Goal: Communication & Community: Answer question/provide support

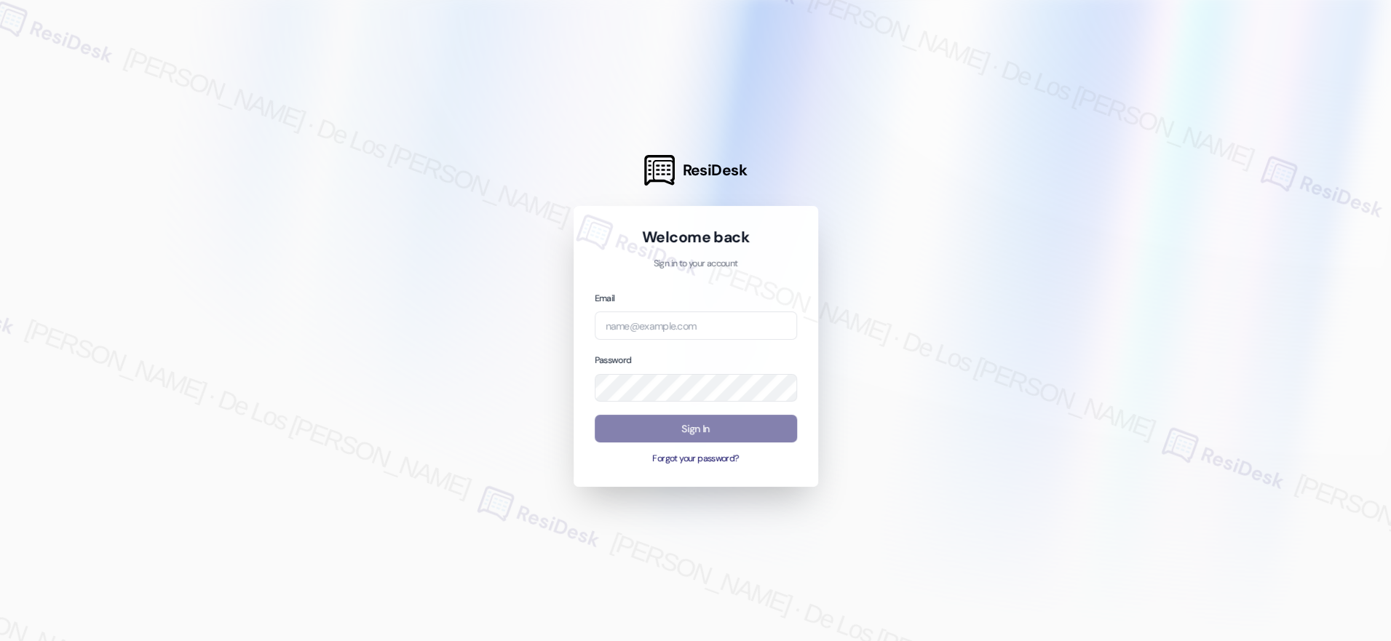
click at [957, 485] on div at bounding box center [695, 320] width 1391 height 641
click at [703, 322] on input "email" at bounding box center [696, 325] width 202 height 28
type input "automated-surveys-orion_housing-[PERSON_NAME].[PERSON_NAME]@orion_[DOMAIN_NAME]"
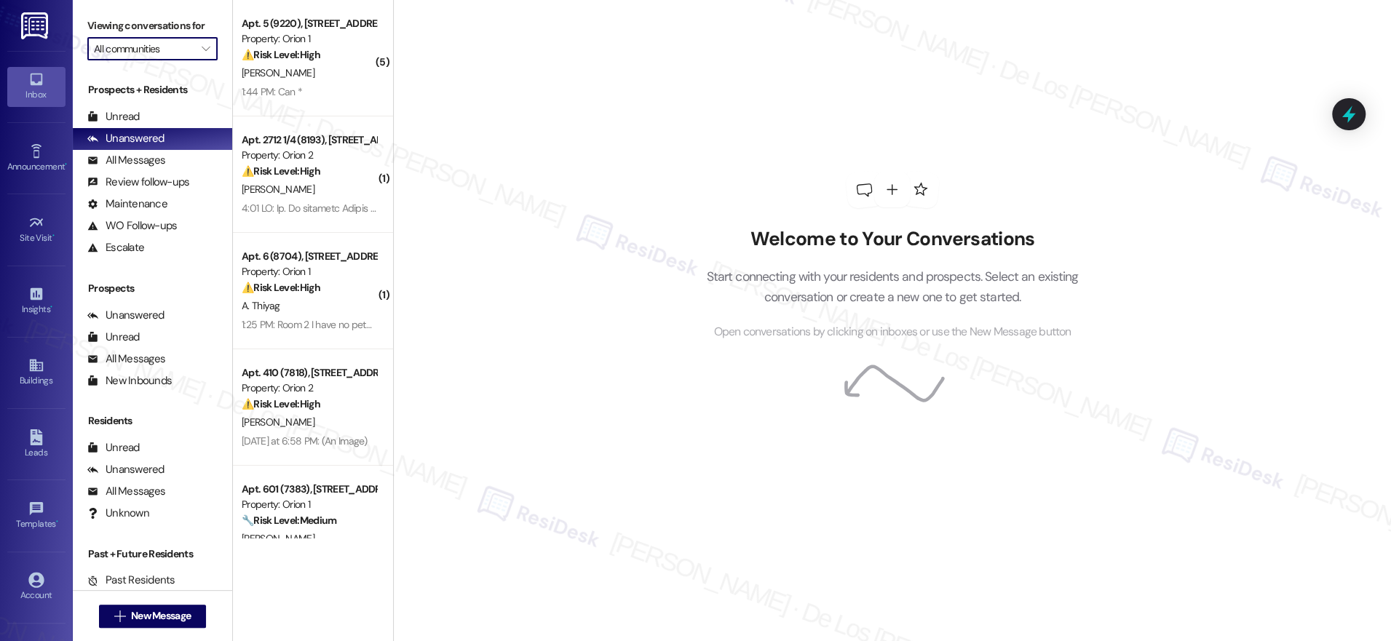
click at [172, 52] on input "All communities" at bounding box center [144, 48] width 100 height 23
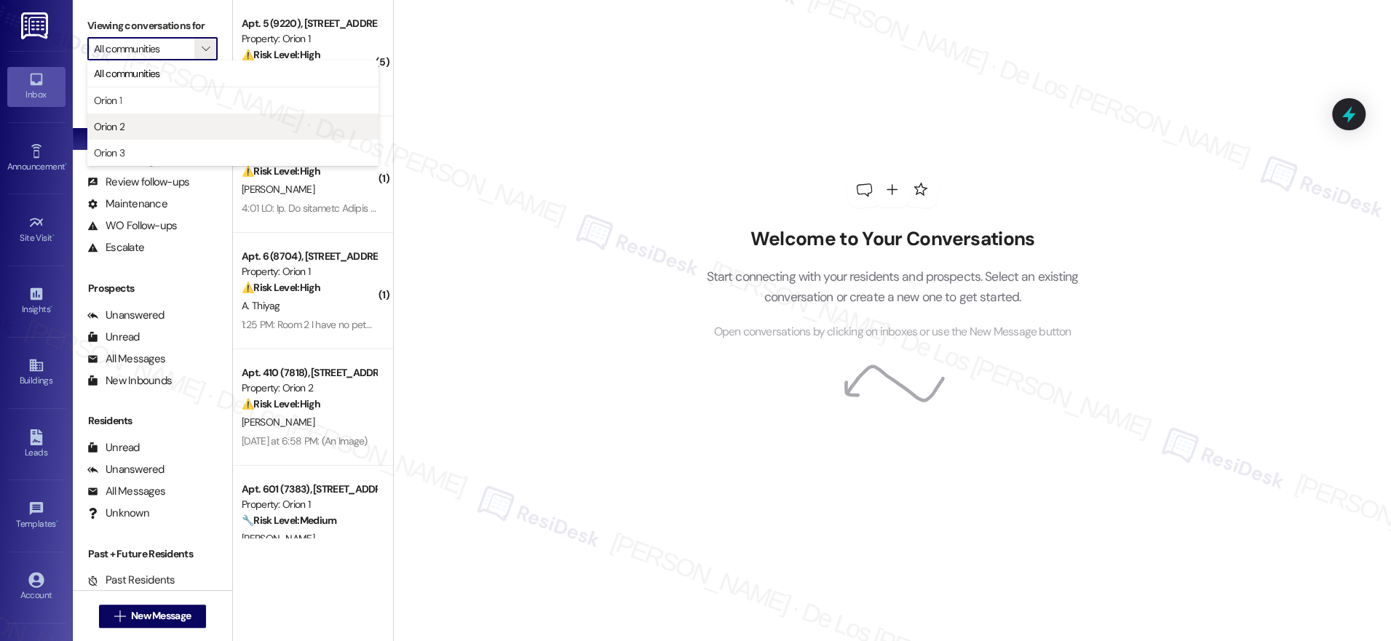
click at [151, 127] on span "Orion 2" at bounding box center [233, 126] width 278 height 15
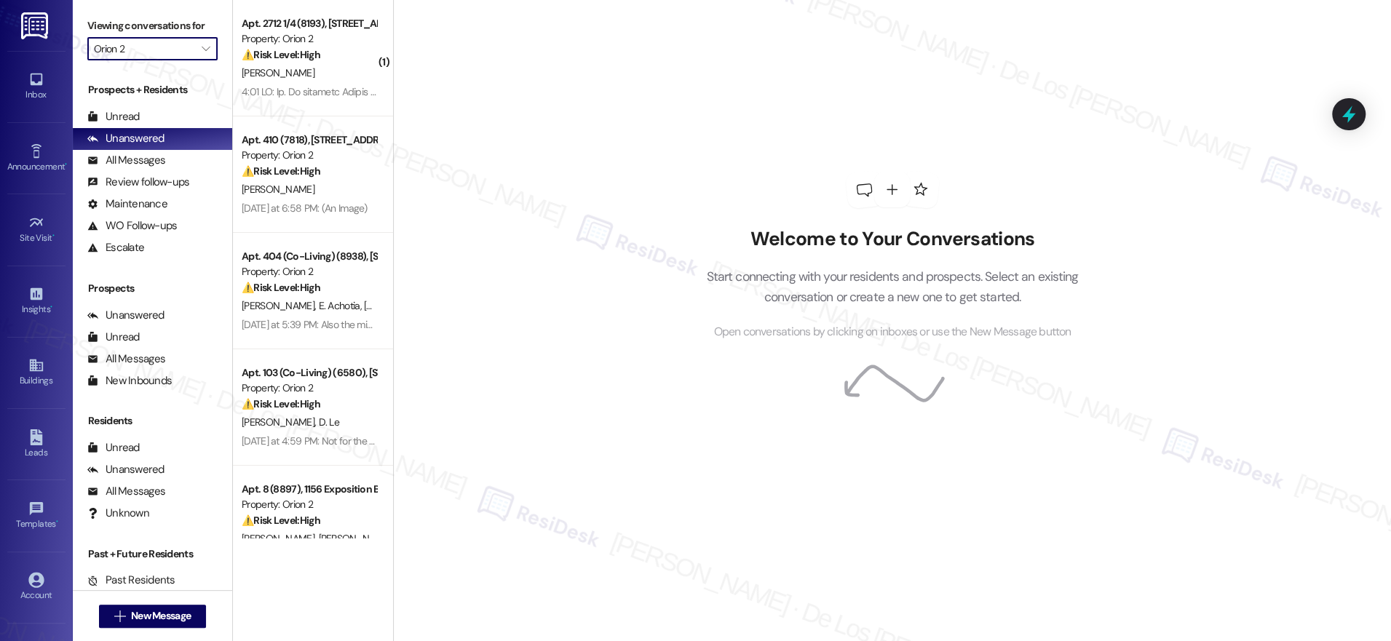
click at [177, 41] on input "Orion 2" at bounding box center [144, 48] width 100 height 23
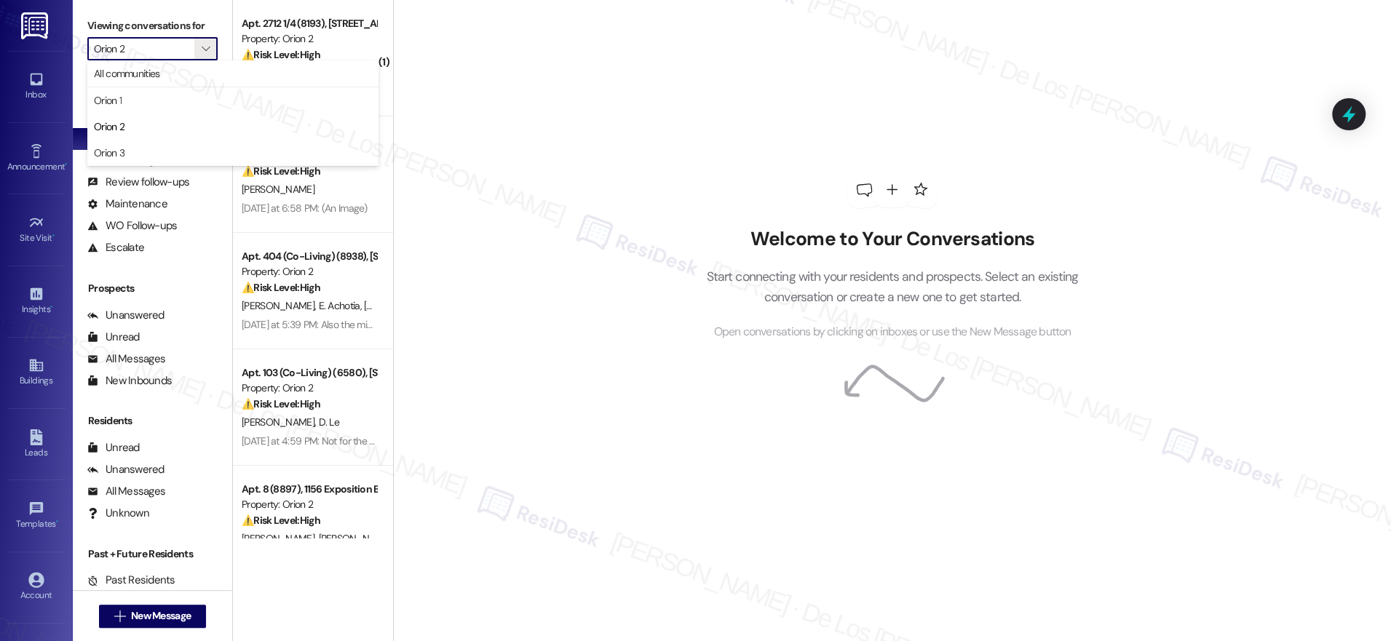
click at [142, 95] on span "Orion 1" at bounding box center [233, 100] width 278 height 15
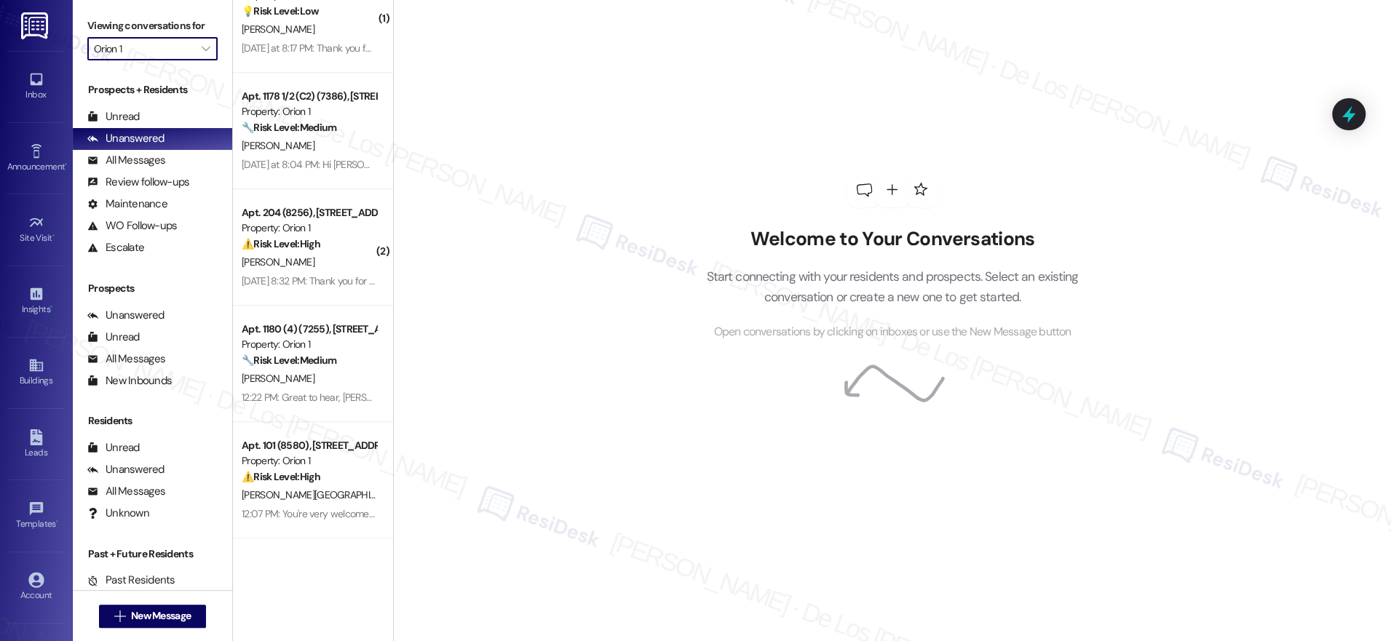
scroll to position [5283, 0]
click at [501, 159] on div "Welcome to Your Conversations Start connecting with your residents and prospect…" at bounding box center [892, 320] width 998 height 641
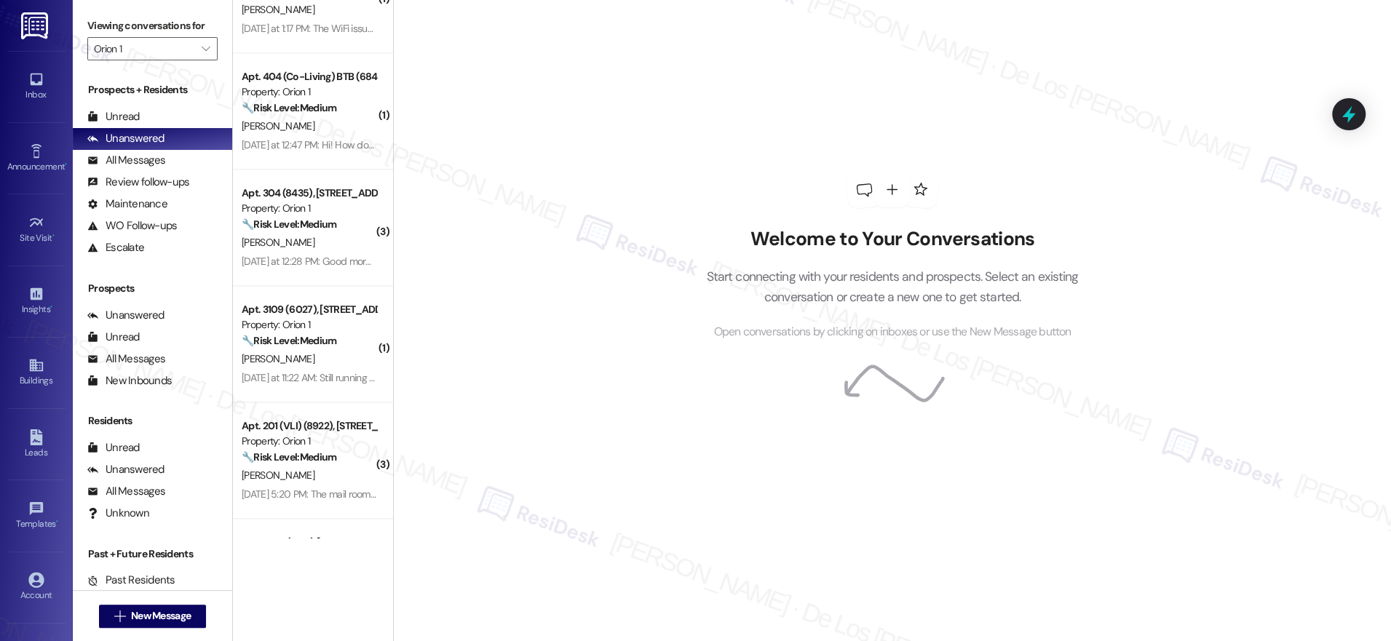
scroll to position [870, 0]
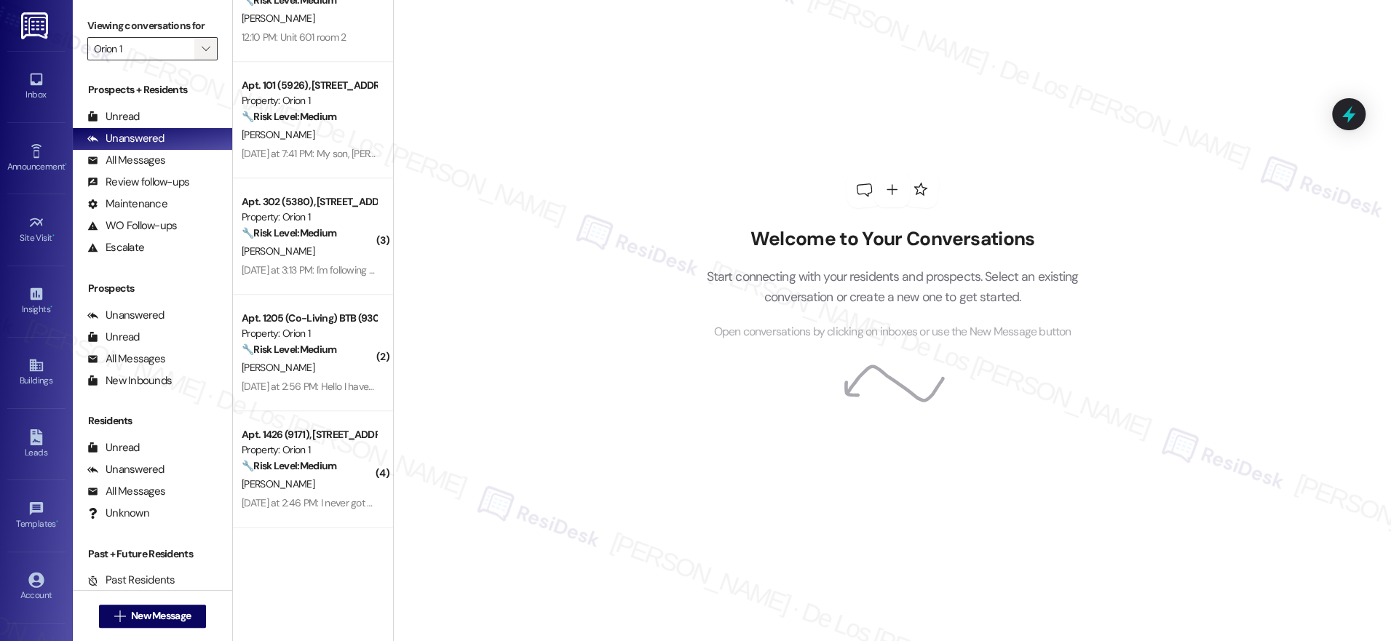
click at [202, 54] on icon "" at bounding box center [206, 49] width 8 height 12
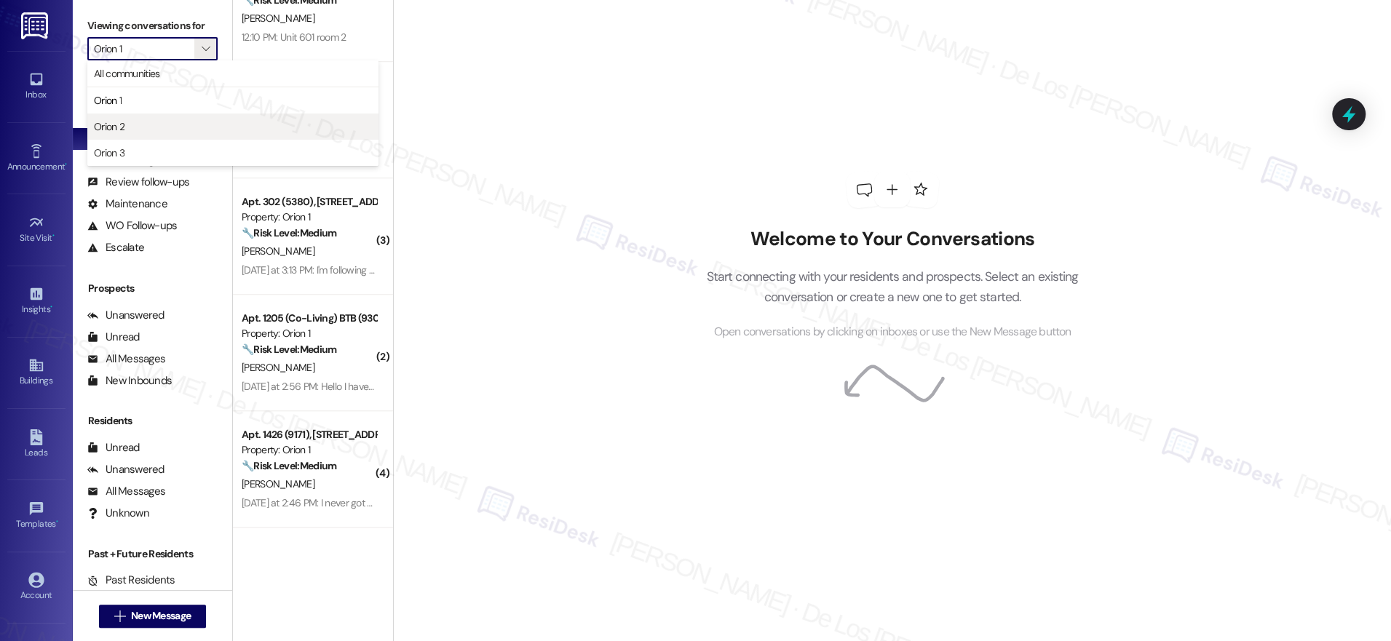
click at [168, 122] on span "Orion 2" at bounding box center [233, 126] width 278 height 15
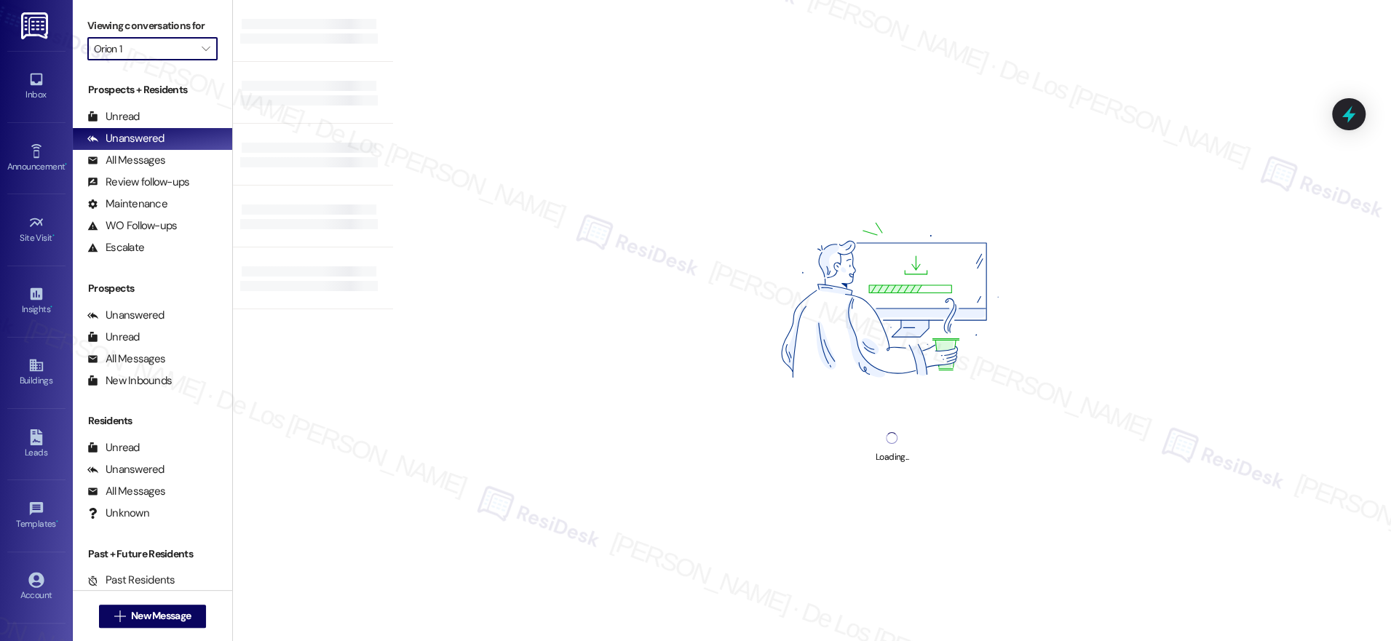
type input "Orion 2"
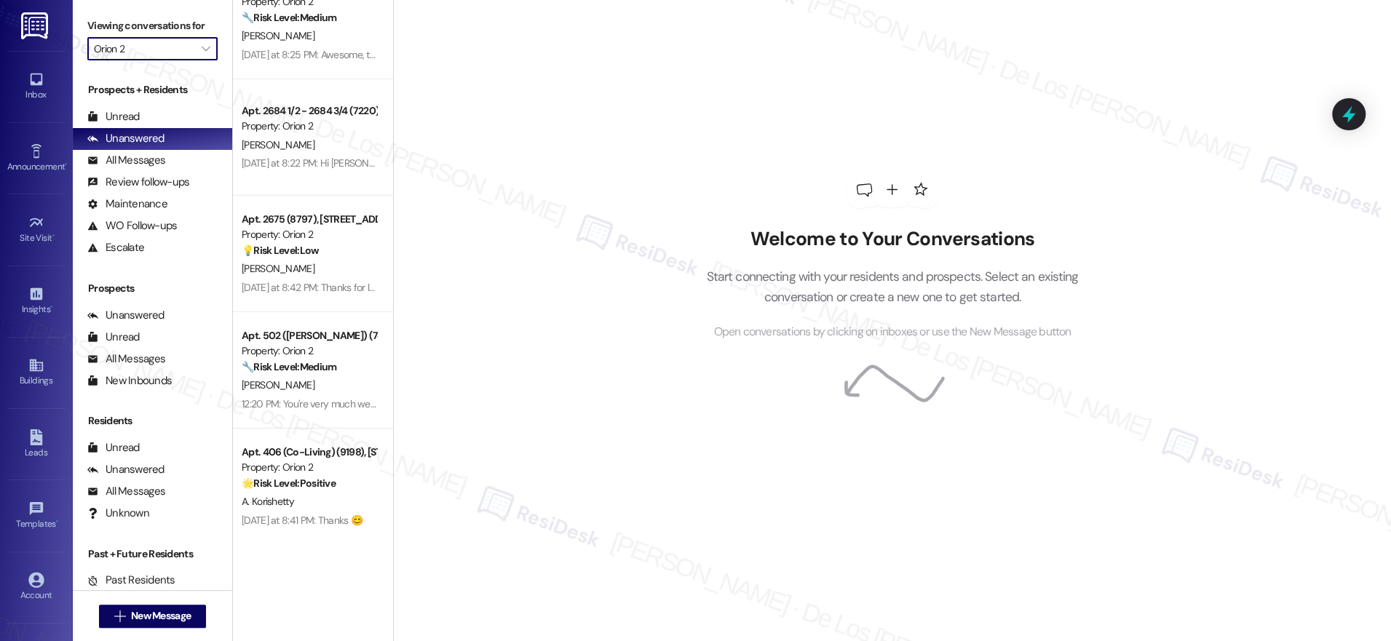
scroll to position [3420, 0]
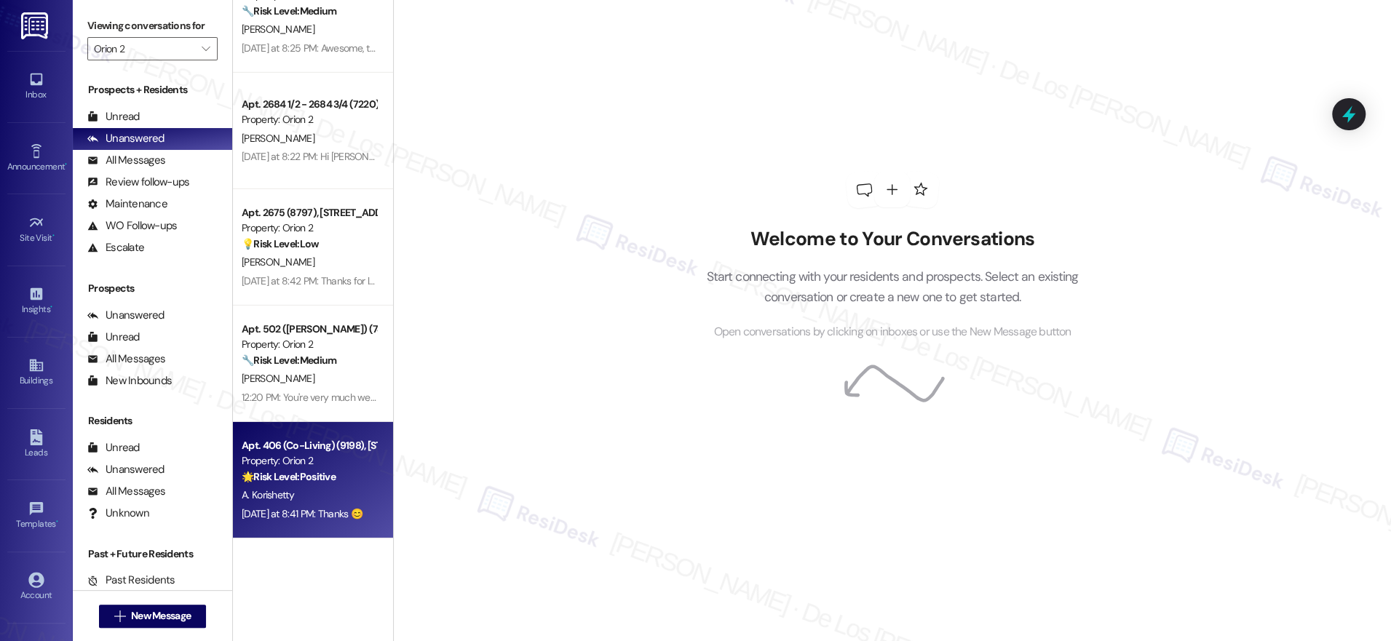
click at [325, 490] on div "A. Korishetty" at bounding box center [309, 495] width 138 height 18
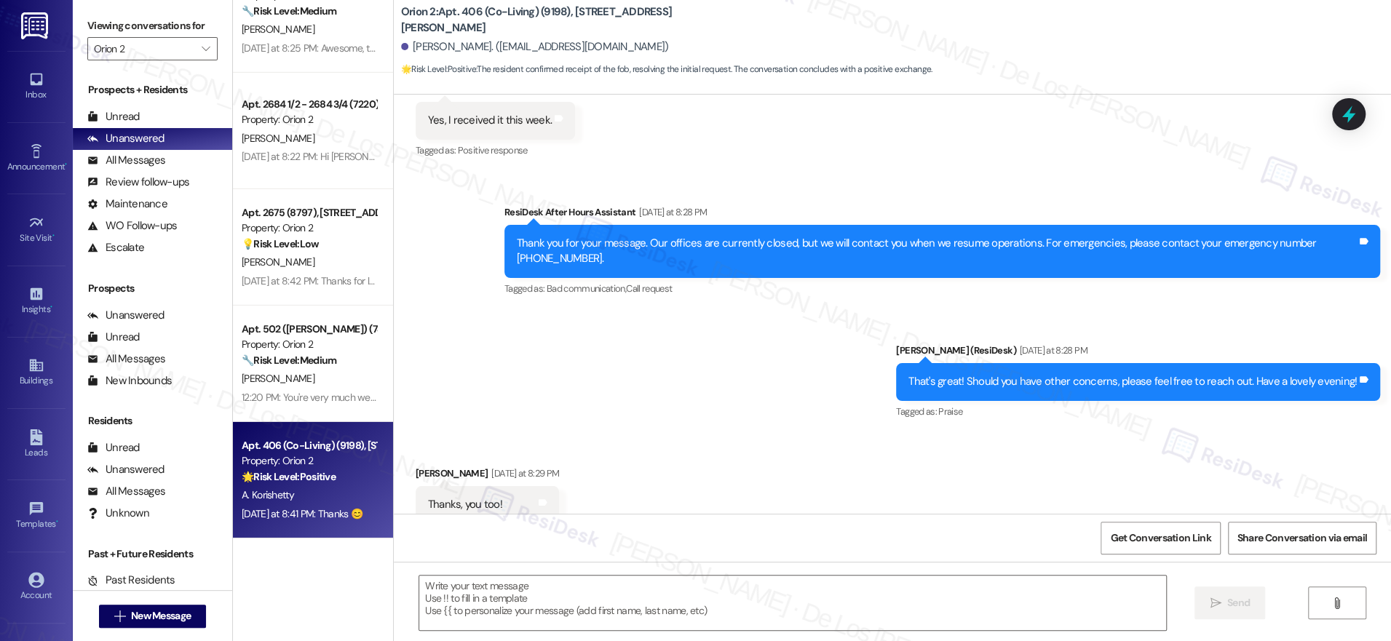
scroll to position [745, 0]
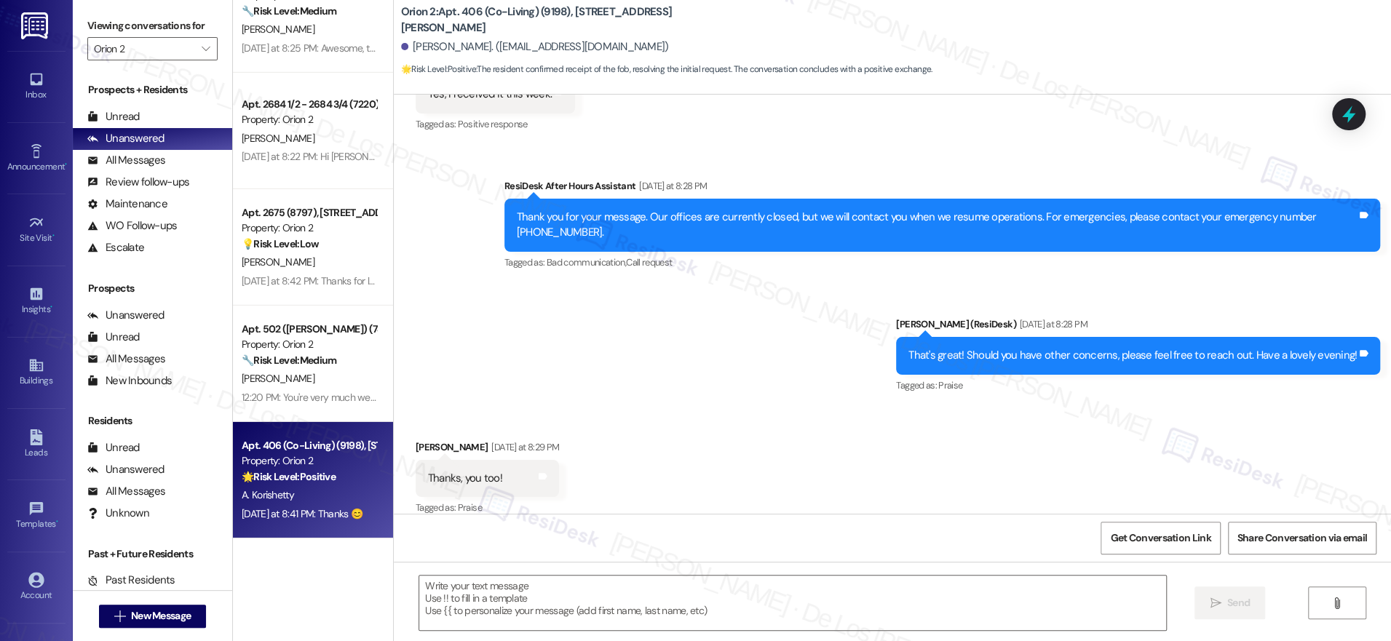
type textarea "Fetching suggested responses. Please feel free to read through the conversation…"
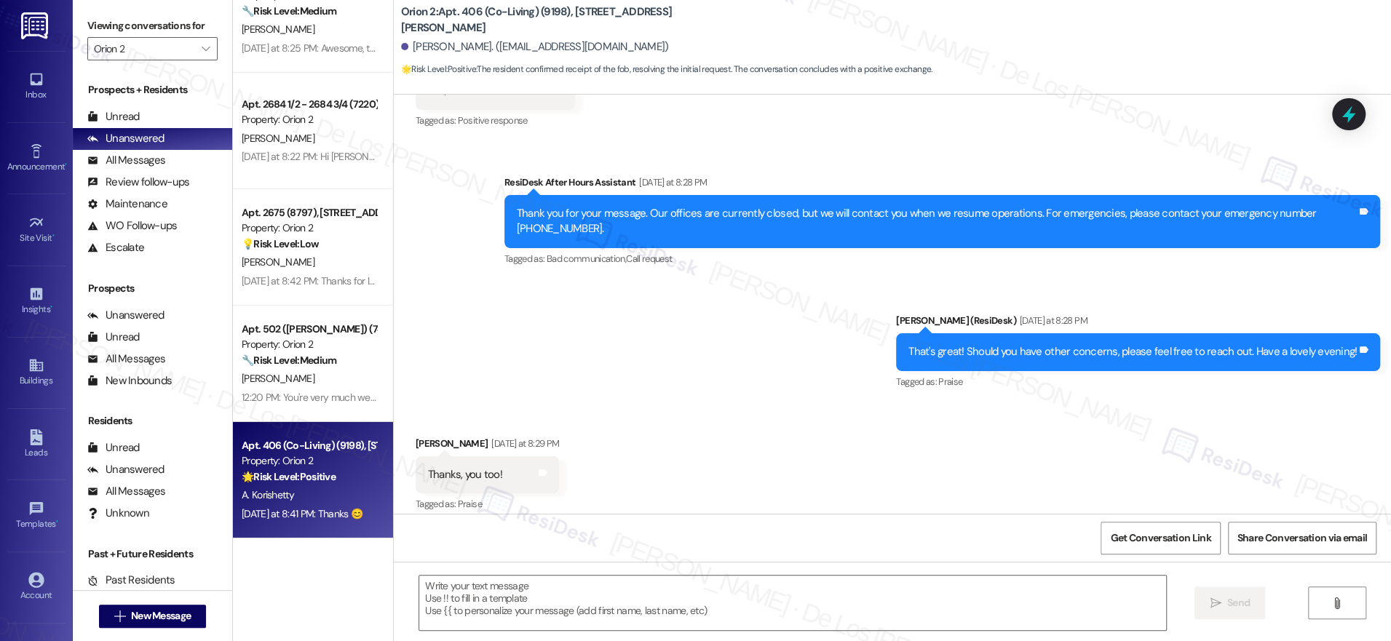
scroll to position [868, 0]
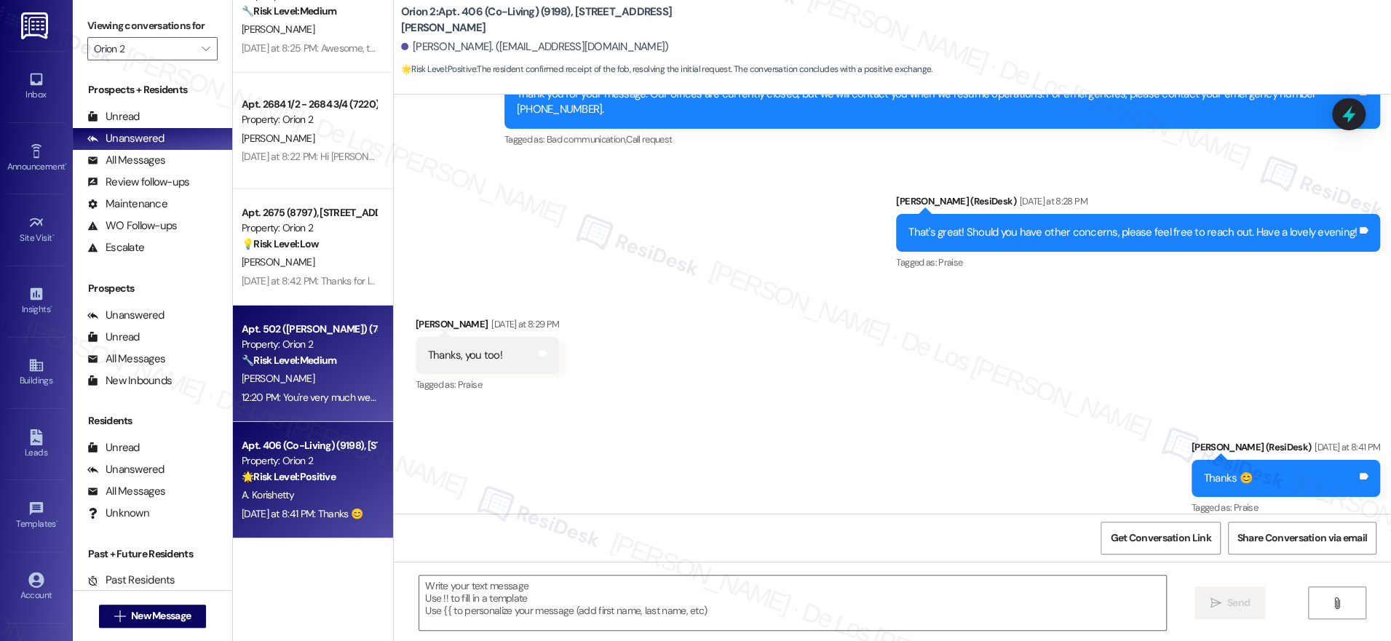
click at [315, 375] on div "[PERSON_NAME]" at bounding box center [309, 379] width 138 height 18
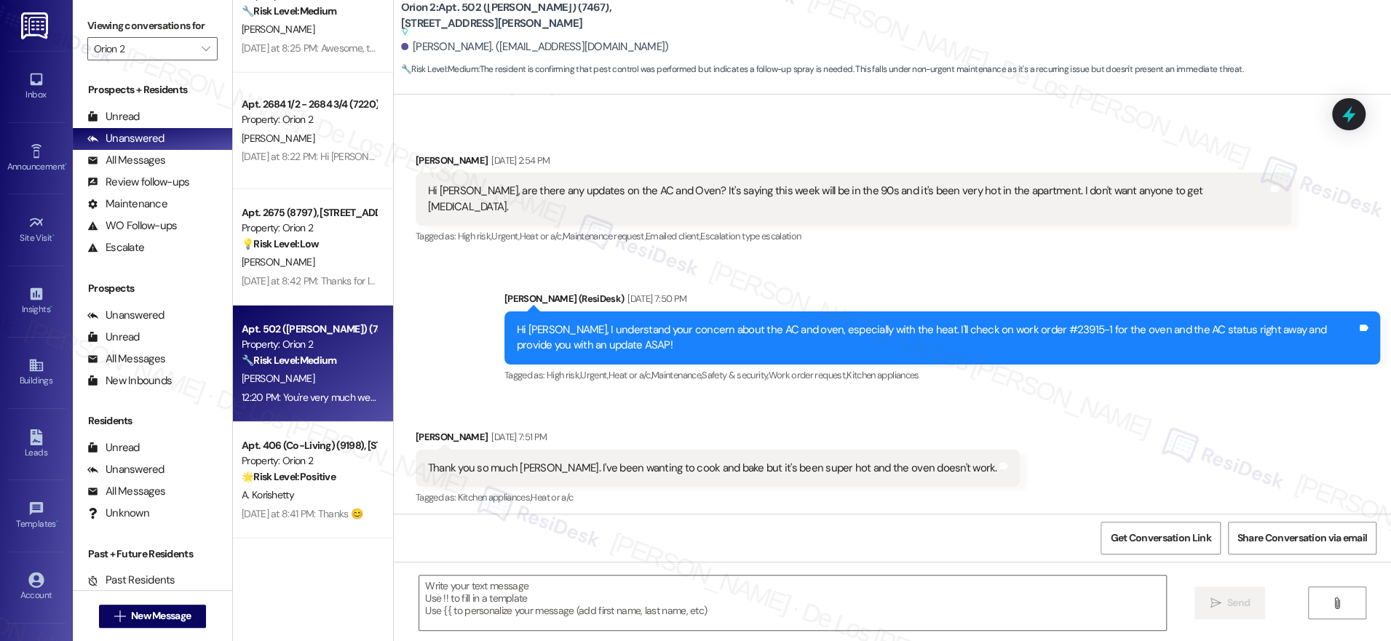
type textarea "Fetching suggested responses. Please feel free to read through the conversation…"
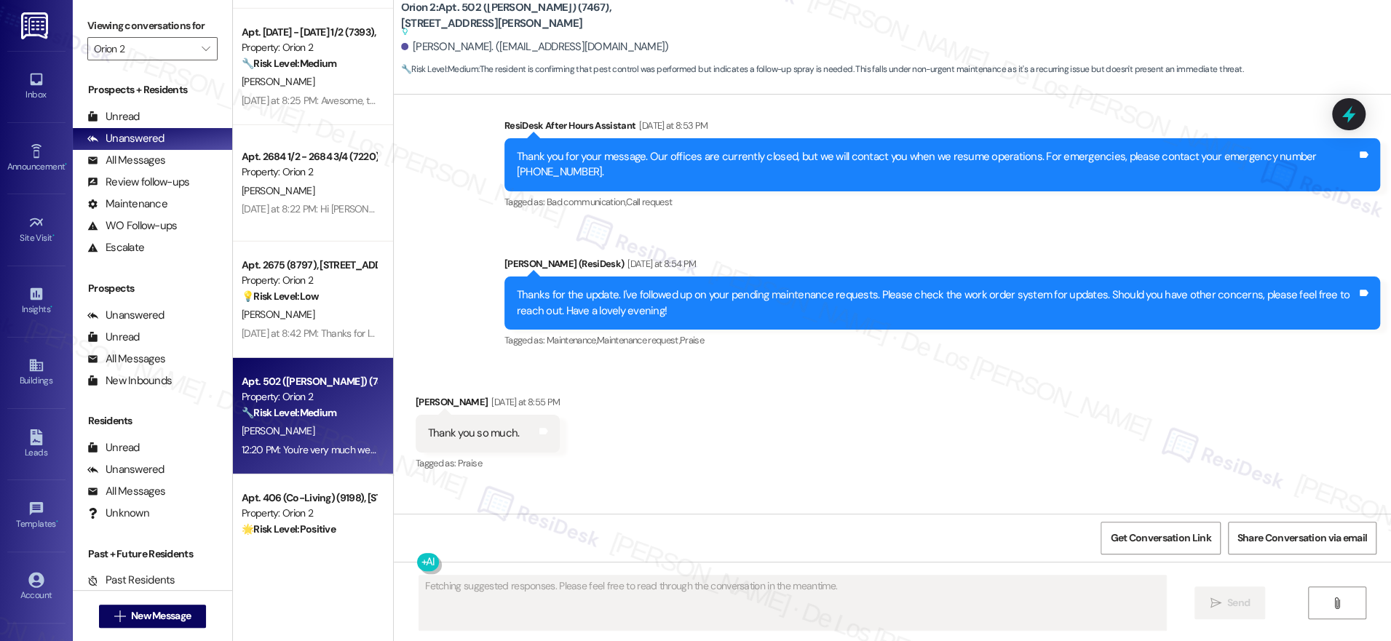
scroll to position [3349, 0]
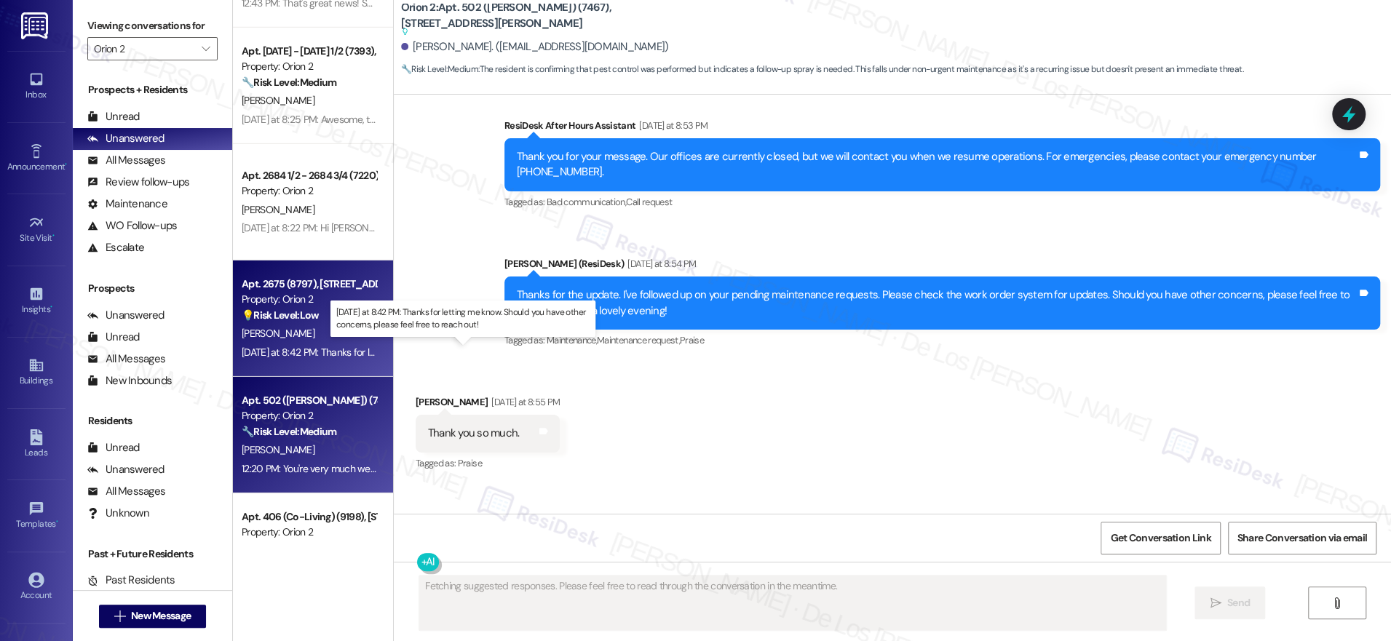
click at [271, 346] on div "[DATE] at 8:42 PM: Thanks for letting me know. Should you have other concerns, …" at bounding box center [471, 352] width 458 height 13
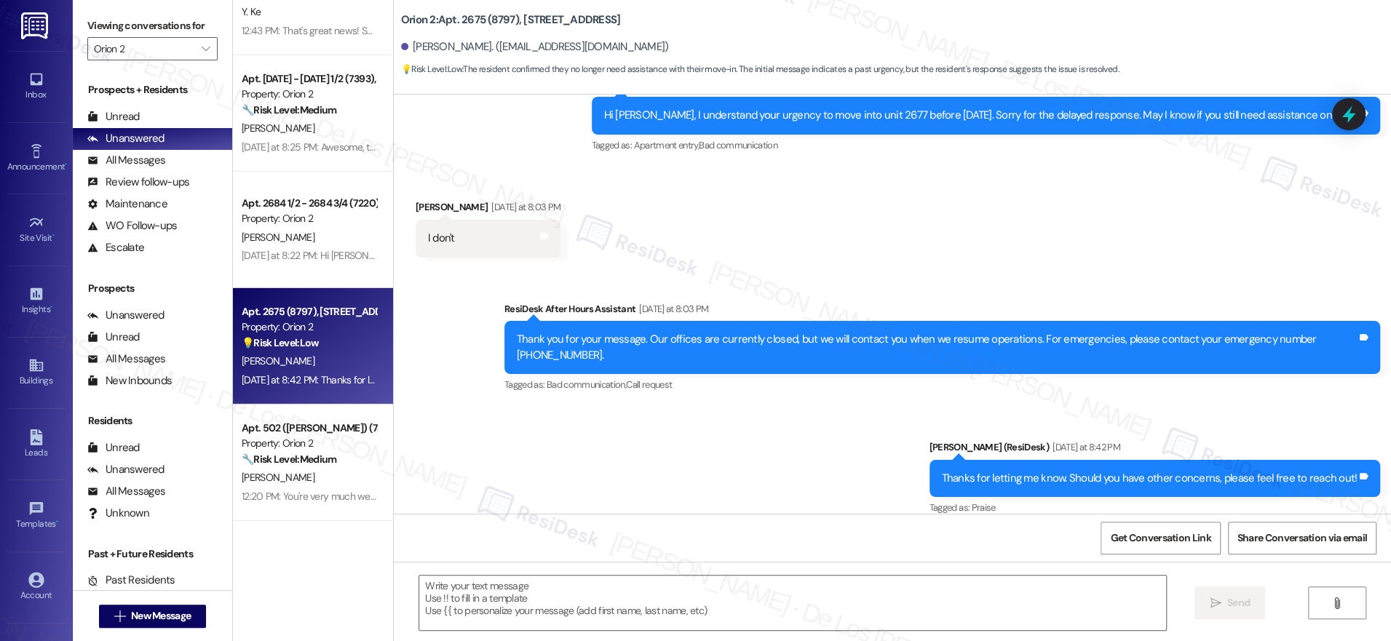
scroll to position [3318, 0]
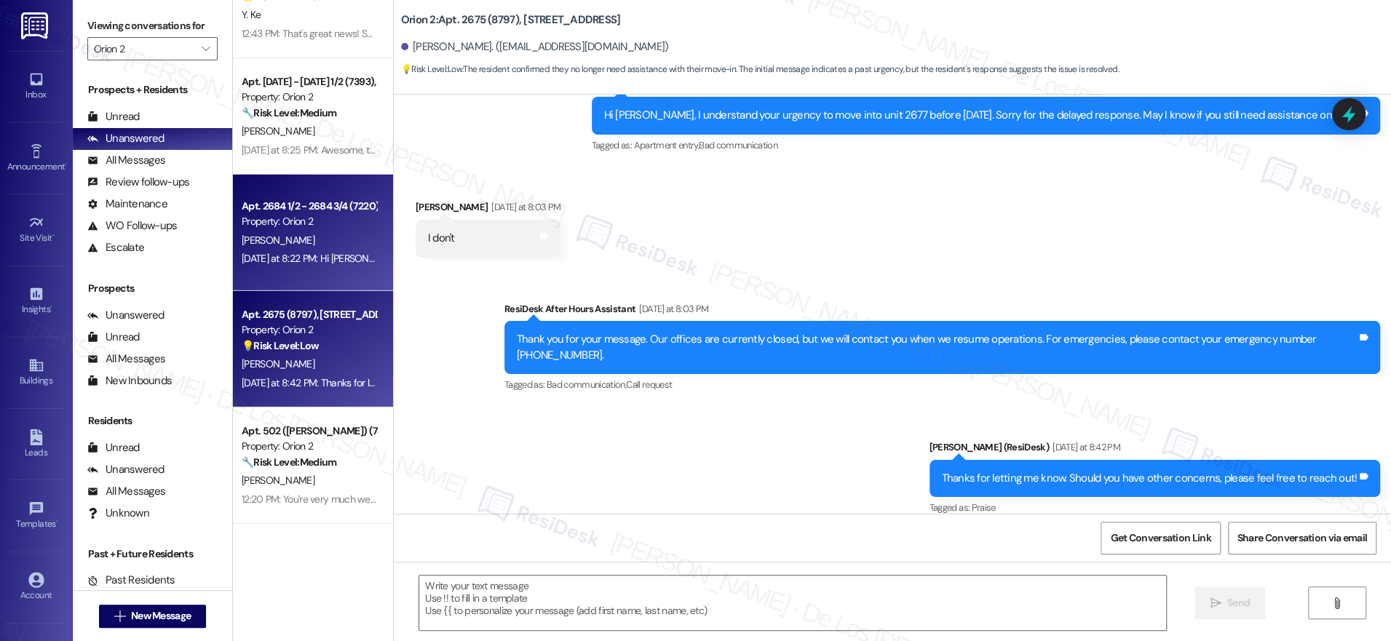
click at [296, 264] on div "[DATE] at 8:22 PM: Hi [PERSON_NAME], I'm part of Orion 2's Resident Support Off…" at bounding box center [592, 258] width 700 height 13
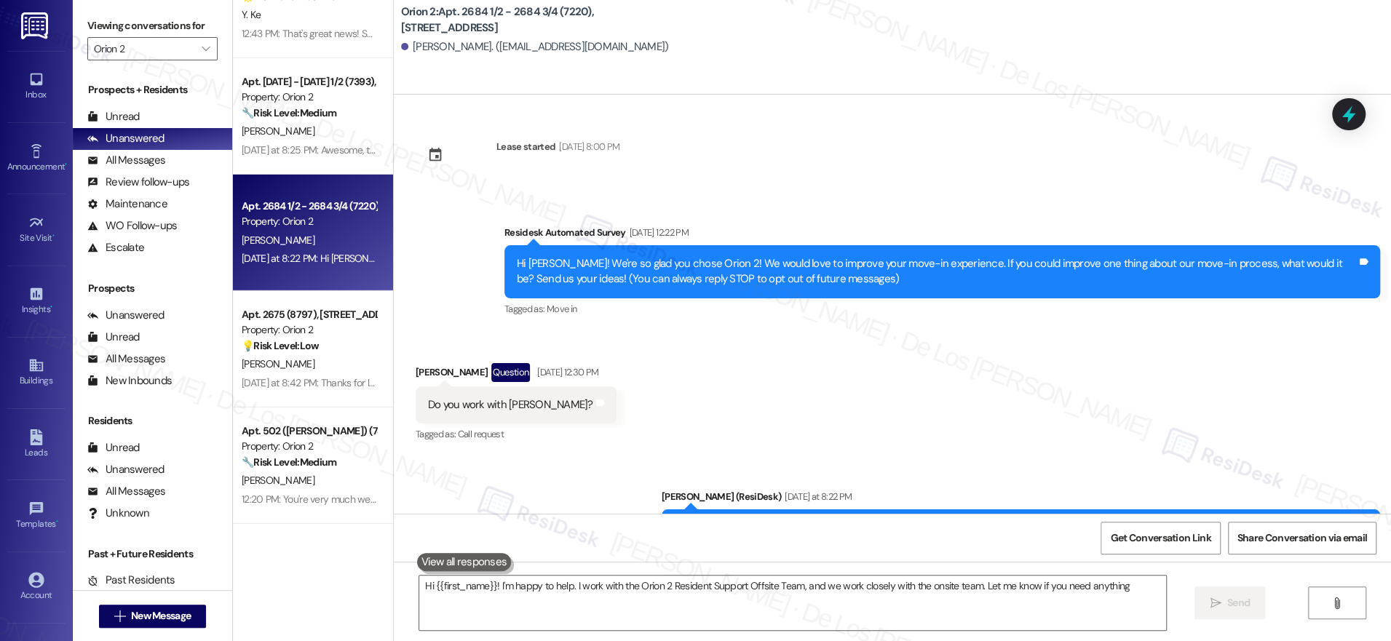
type textarea "Hi {{first_name}}! I'm happy to help. I work with the Orion 2 Resident Support …"
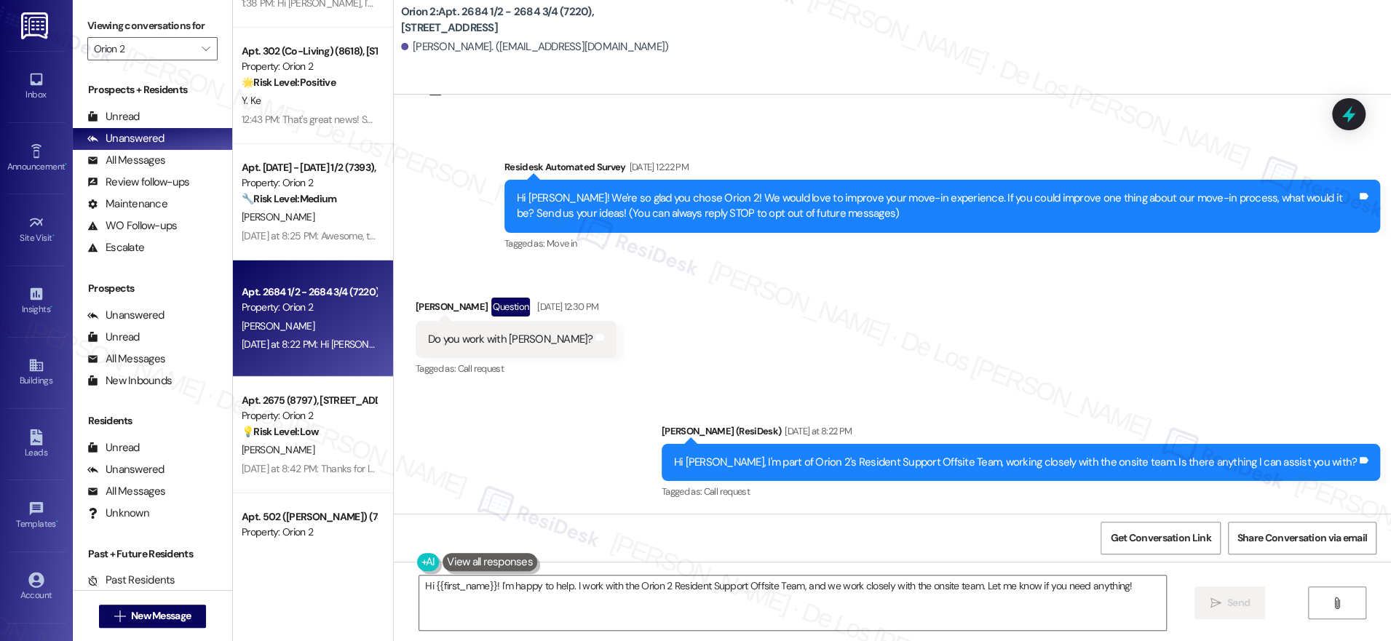
scroll to position [3213, 0]
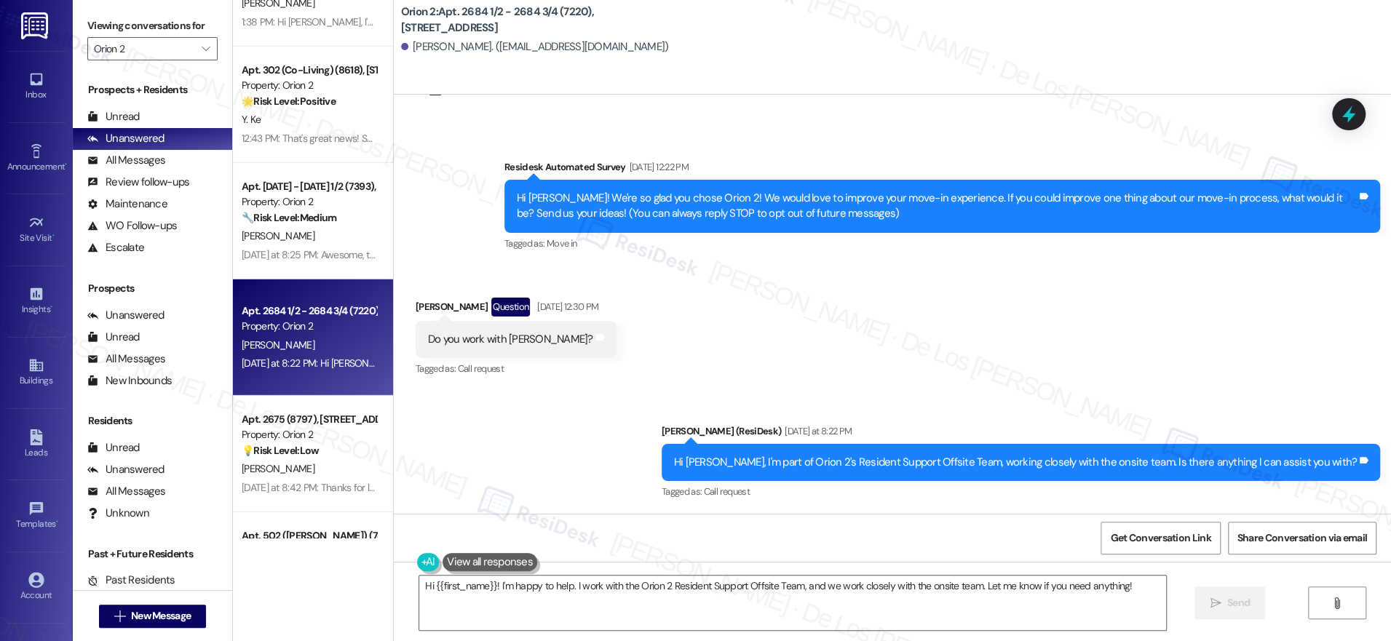
click at [293, 246] on div "[DATE] at 8:25 PM: Awesome, thanks for the update! Should you have other concer…" at bounding box center [309, 255] width 138 height 18
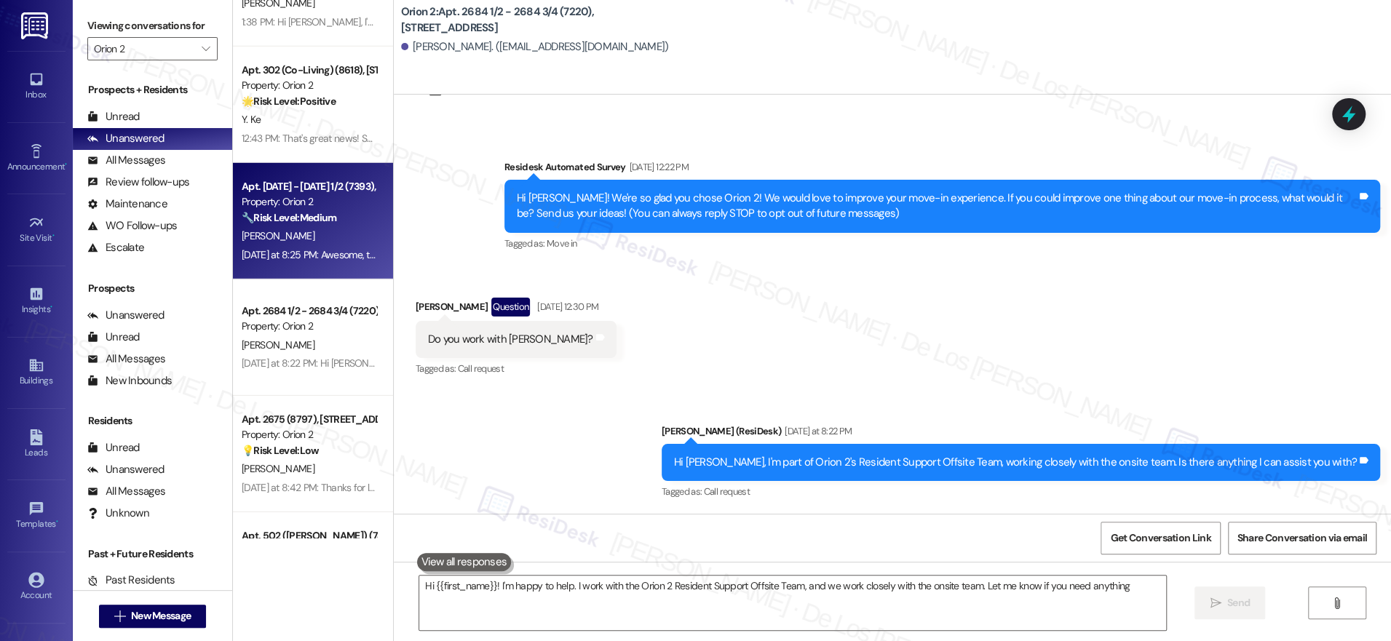
type textarea "Hi {{first_name}}! I'm happy to help. I work with the Orion 2 Resident Support …"
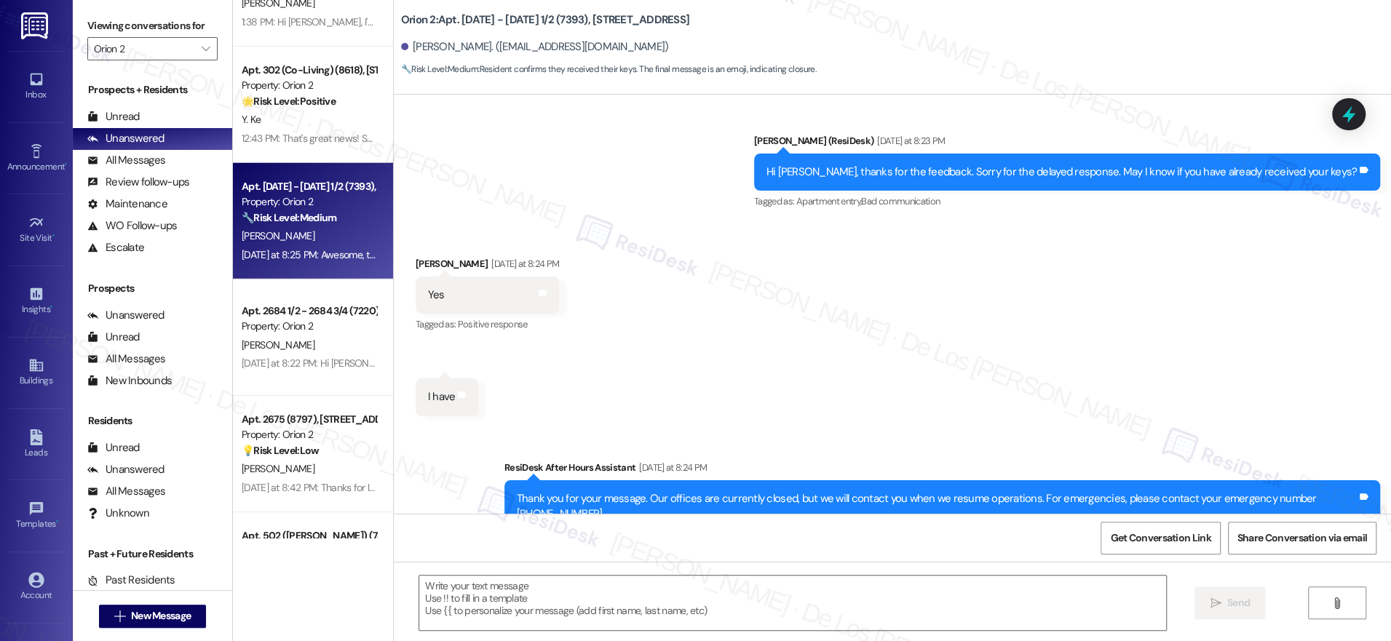
type textarea "Fetching suggested responses. Please feel free to read through the conversation…"
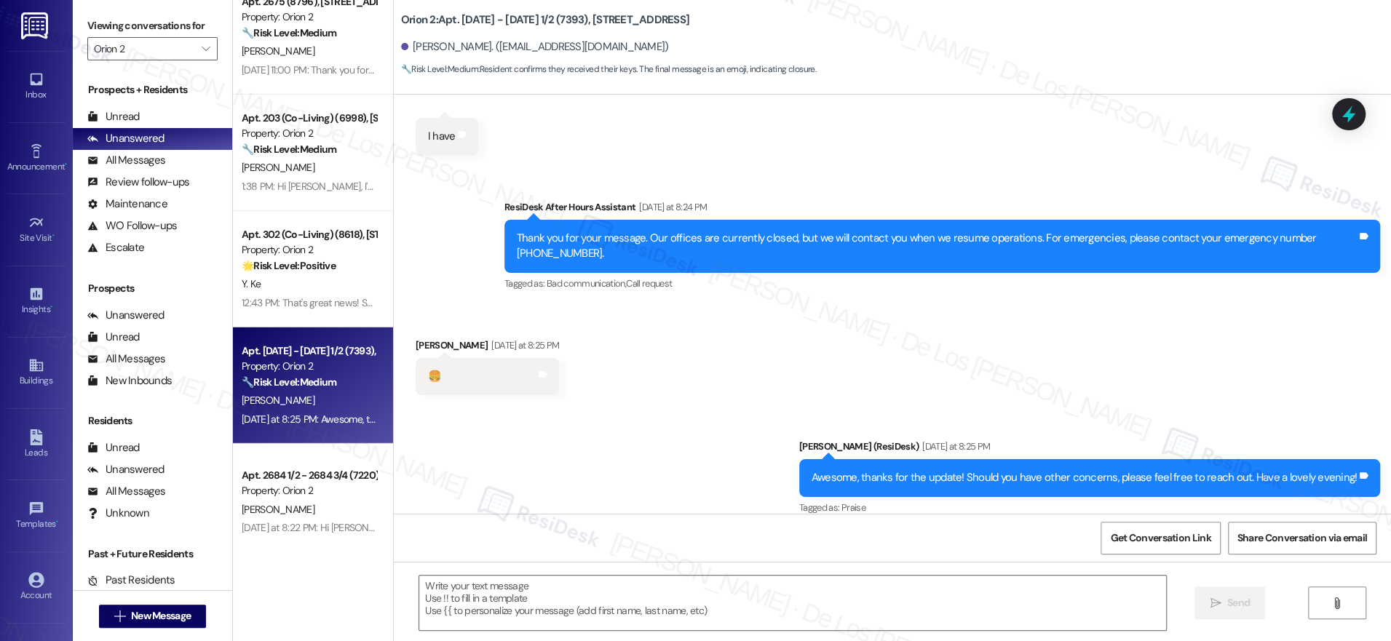
scroll to position [3018, 0]
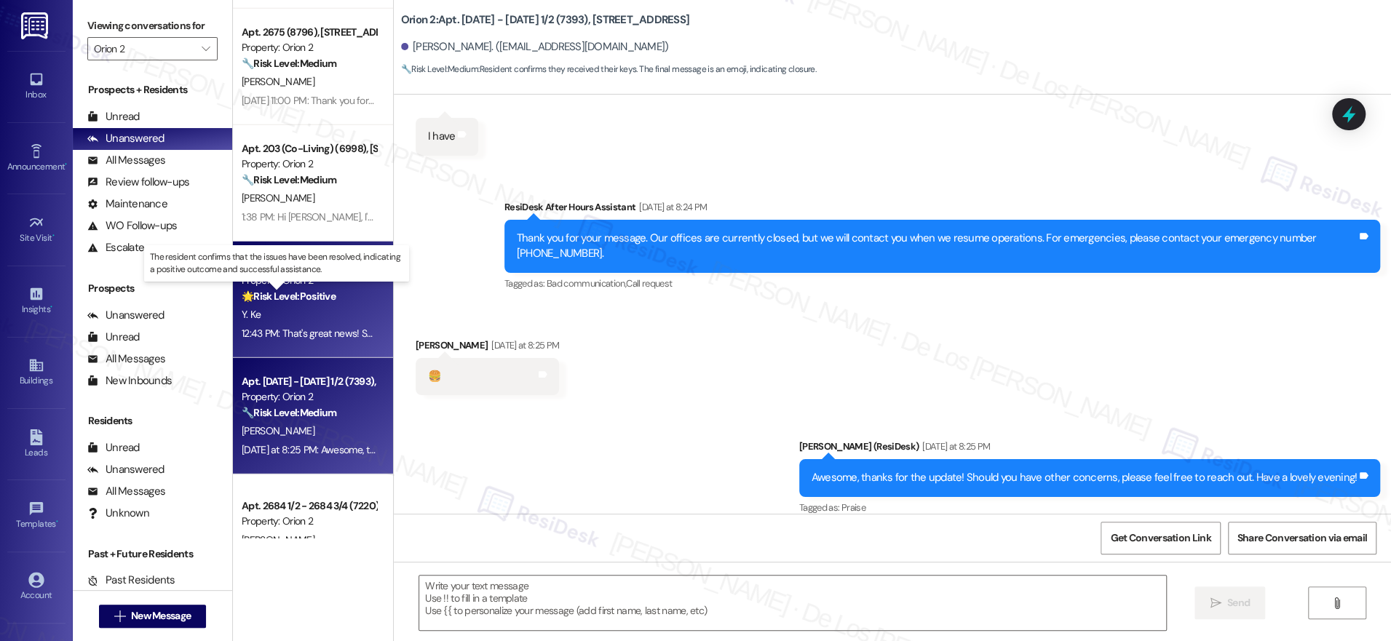
click at [307, 293] on strong "🌟 Risk Level: Positive" at bounding box center [289, 296] width 94 height 13
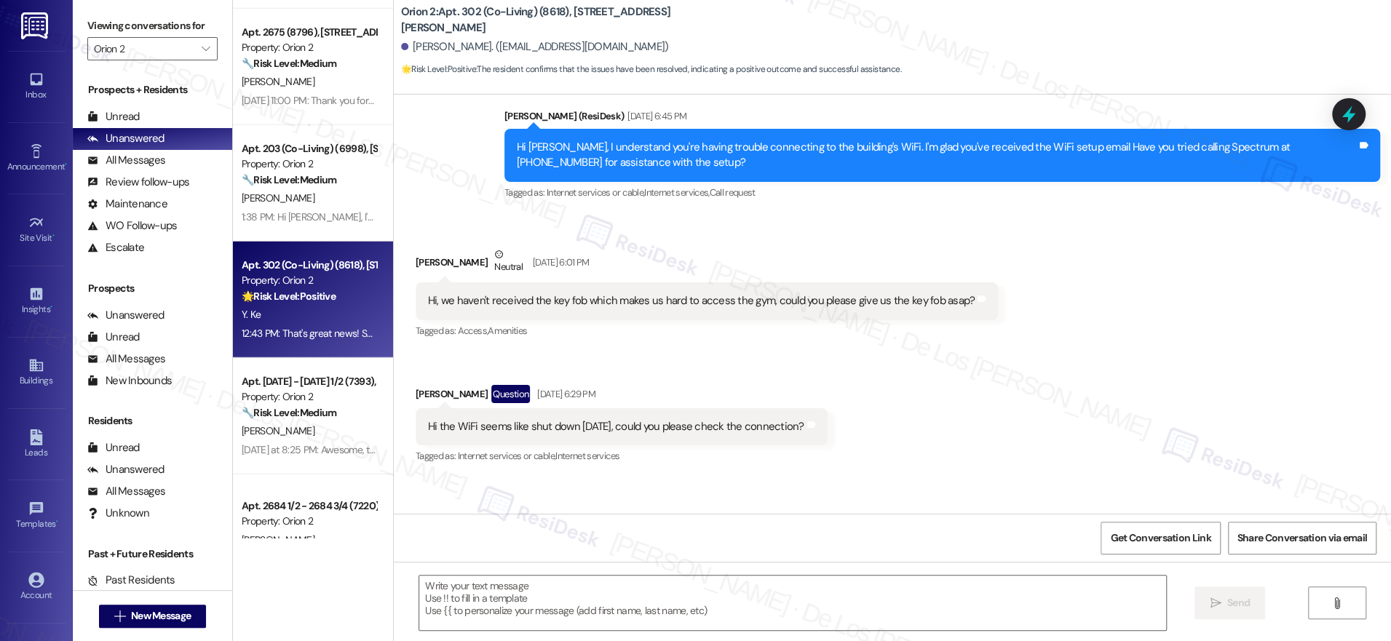
type textarea "Fetching suggested responses. Please feel free to read through the conversation…"
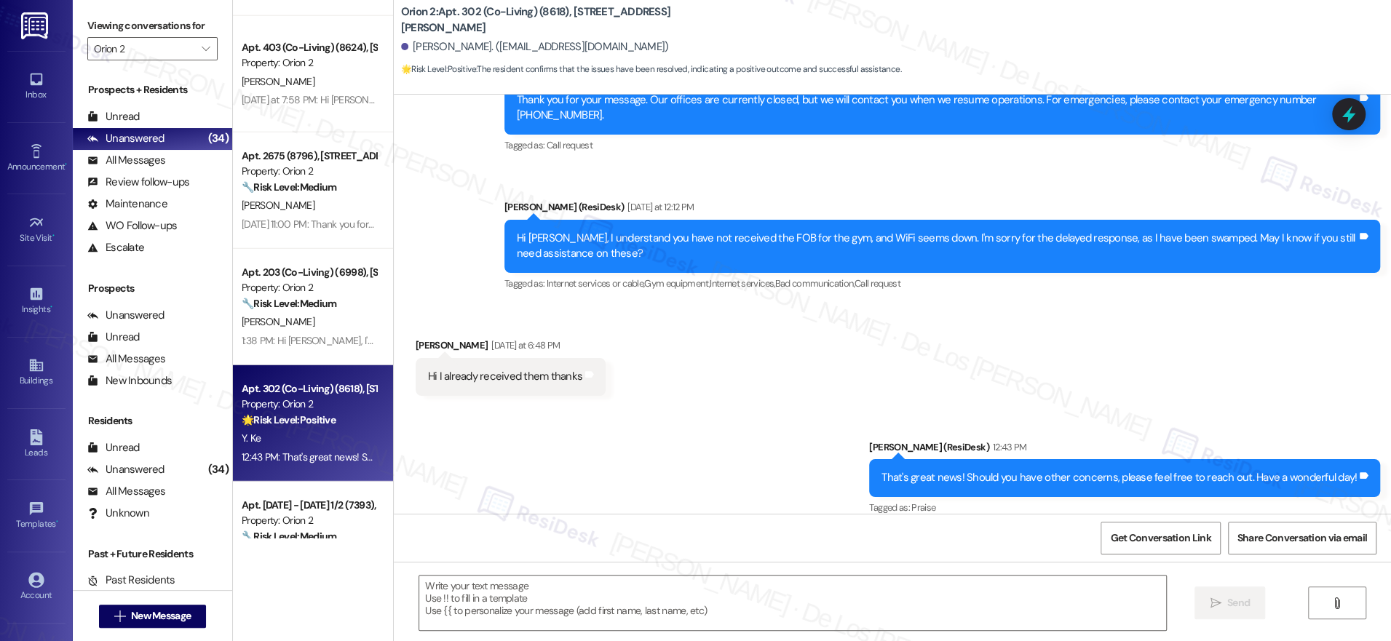
scroll to position [2887, 0]
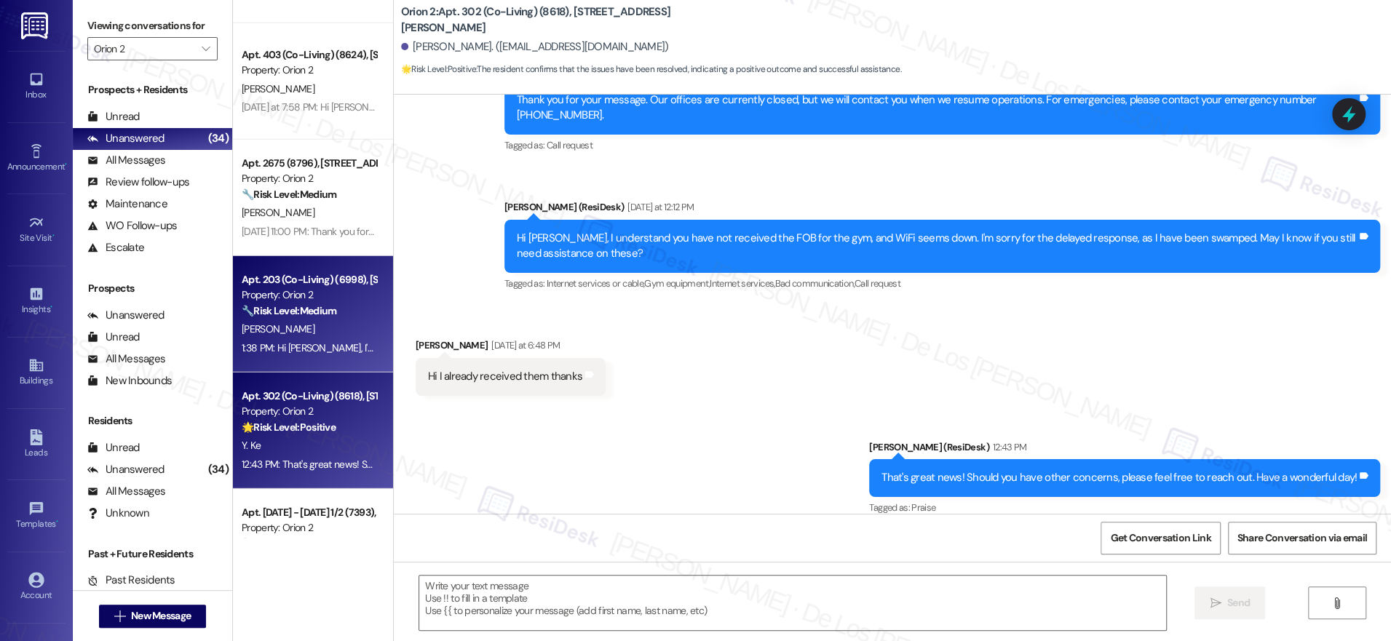
click at [306, 312] on strong "🔧 Risk Level: Medium" at bounding box center [289, 310] width 95 height 13
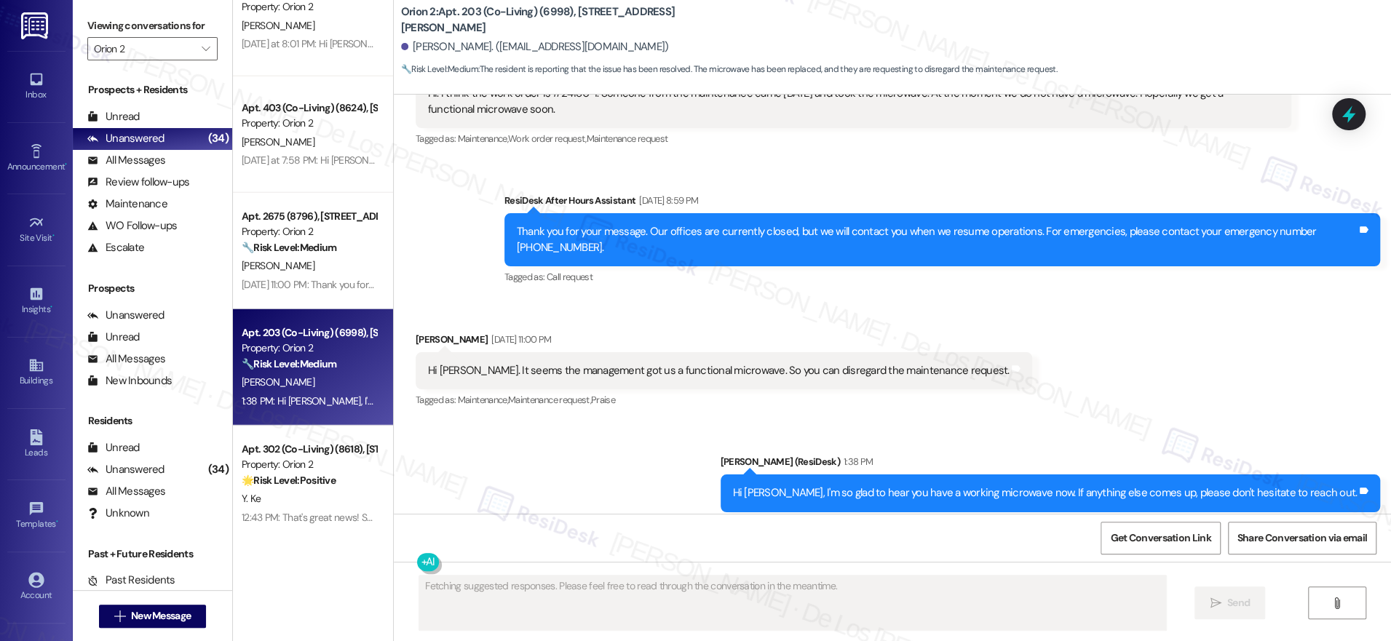
scroll to position [2834, 0]
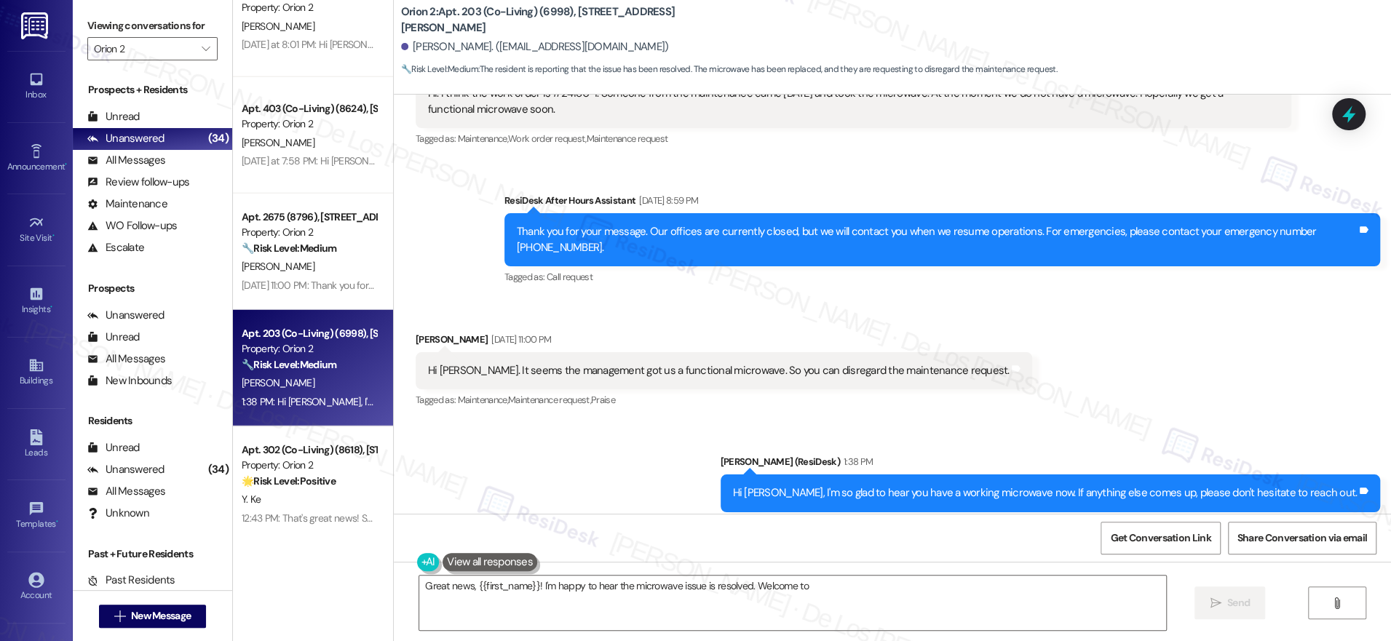
type textarea "Great news, {{first_name}}! I'm happy to hear the microwave issue is resolved. …"
click at [327, 290] on div "[DATE] 11:00 PM: Thank you for your message. Our offices are currently closed, …" at bounding box center [683, 285] width 883 height 13
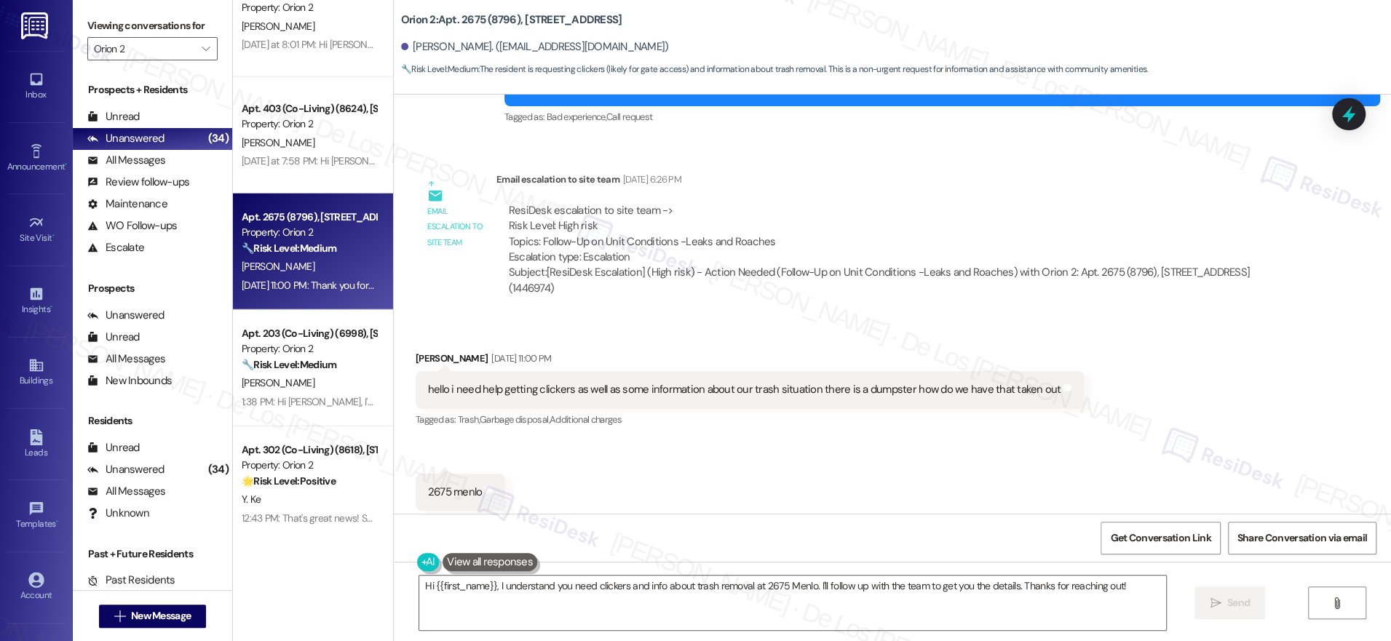
scroll to position [1321, 0]
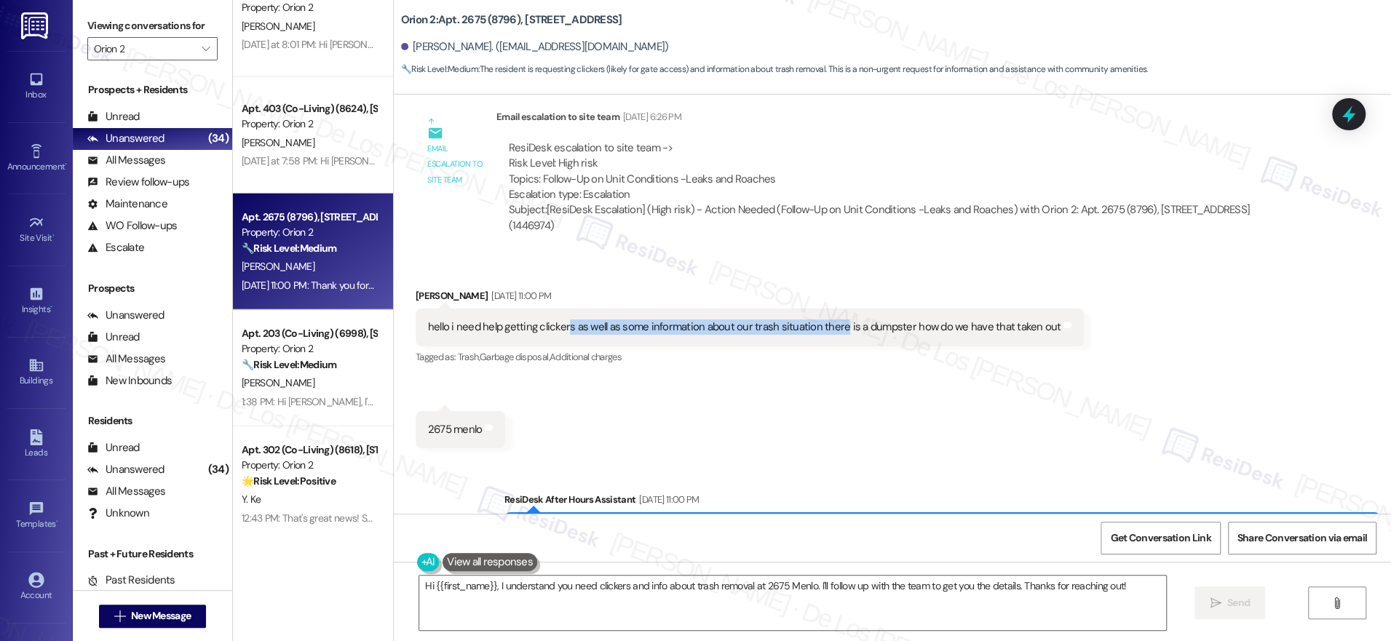
drag, startPoint x: 553, startPoint y: 306, endPoint x: 868, endPoint y: 272, distance: 316.9
click at [825, 319] on div "hello i need help getting clickers as well as some information about our trash …" at bounding box center [744, 326] width 633 height 15
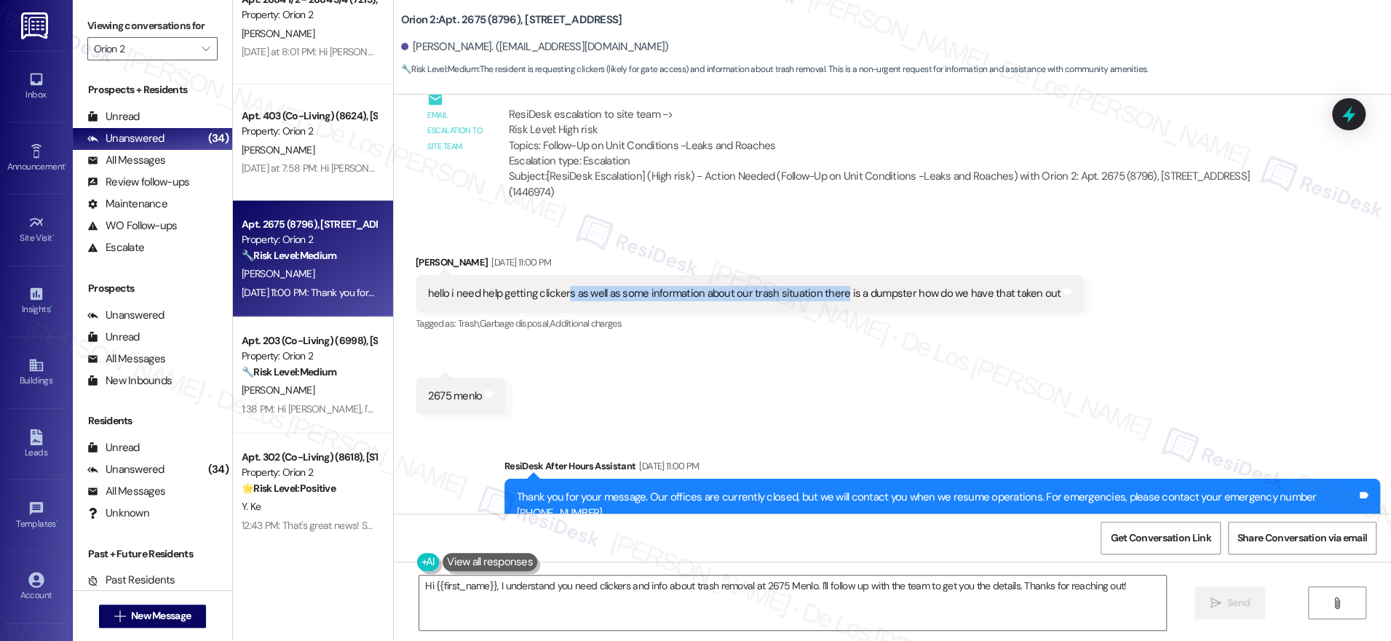
scroll to position [1375, 0]
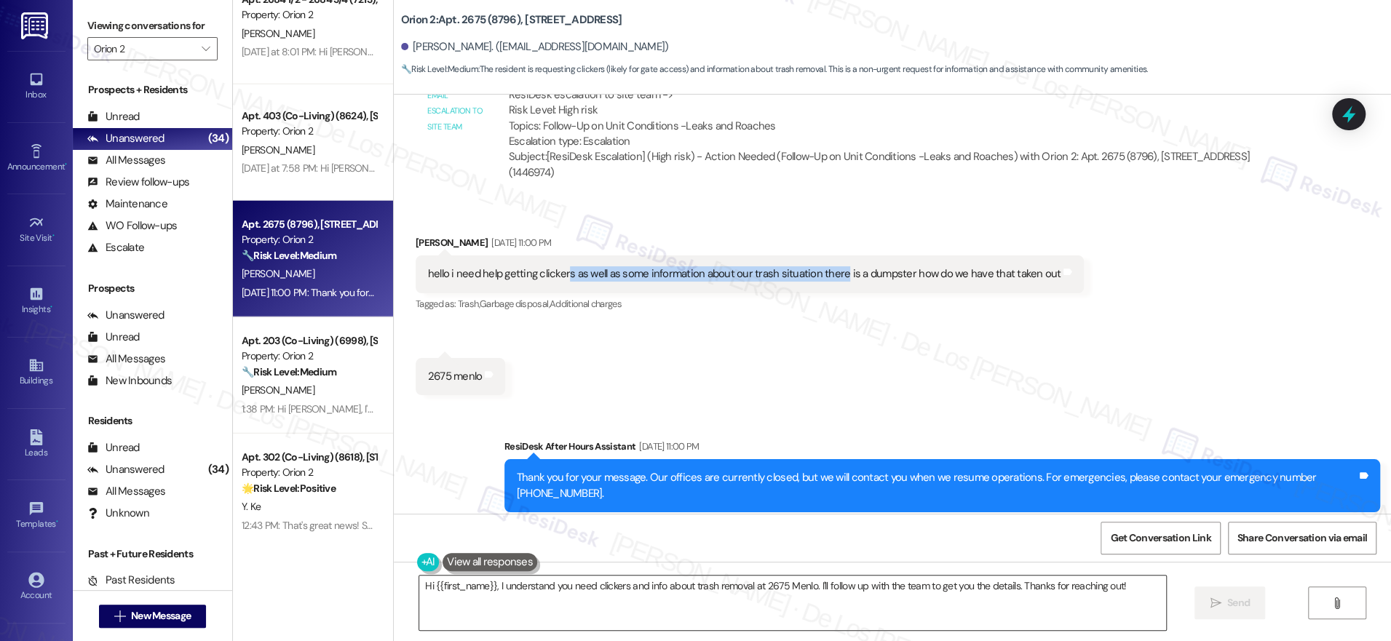
click at [796, 586] on textarea "Hi {{first_name}}, I understand you need clickers and info about trash removal …" at bounding box center [792, 603] width 747 height 55
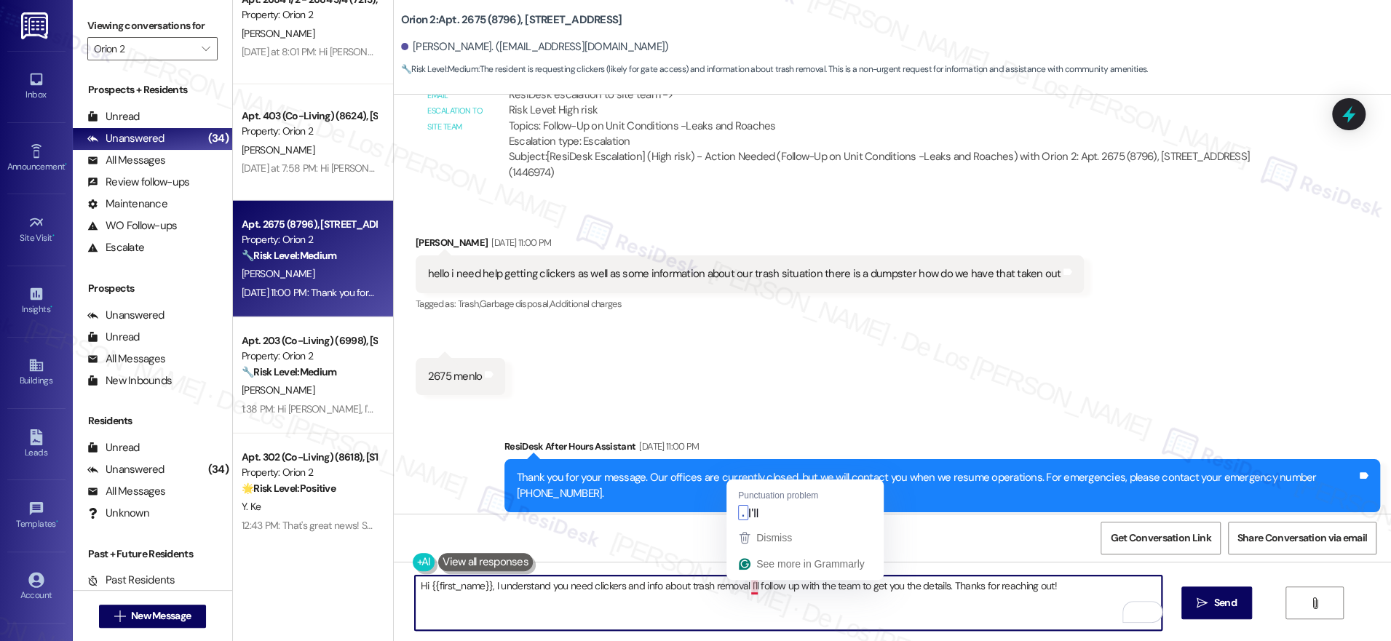
drag, startPoint x: 740, startPoint y: 584, endPoint x: 1084, endPoint y: 592, distance: 343.5
click at [1084, 592] on textarea "Hi {{first_name}}, I understand you need clickers and info about trash removal …" at bounding box center [788, 603] width 747 height 55
drag, startPoint x: 1079, startPoint y: 584, endPoint x: 807, endPoint y: 584, distance: 272.2
click at [745, 587] on textarea "Hi {{first_name}}, I understand you need clickers and info about trash removal …" at bounding box center [788, 603] width 747 height 55
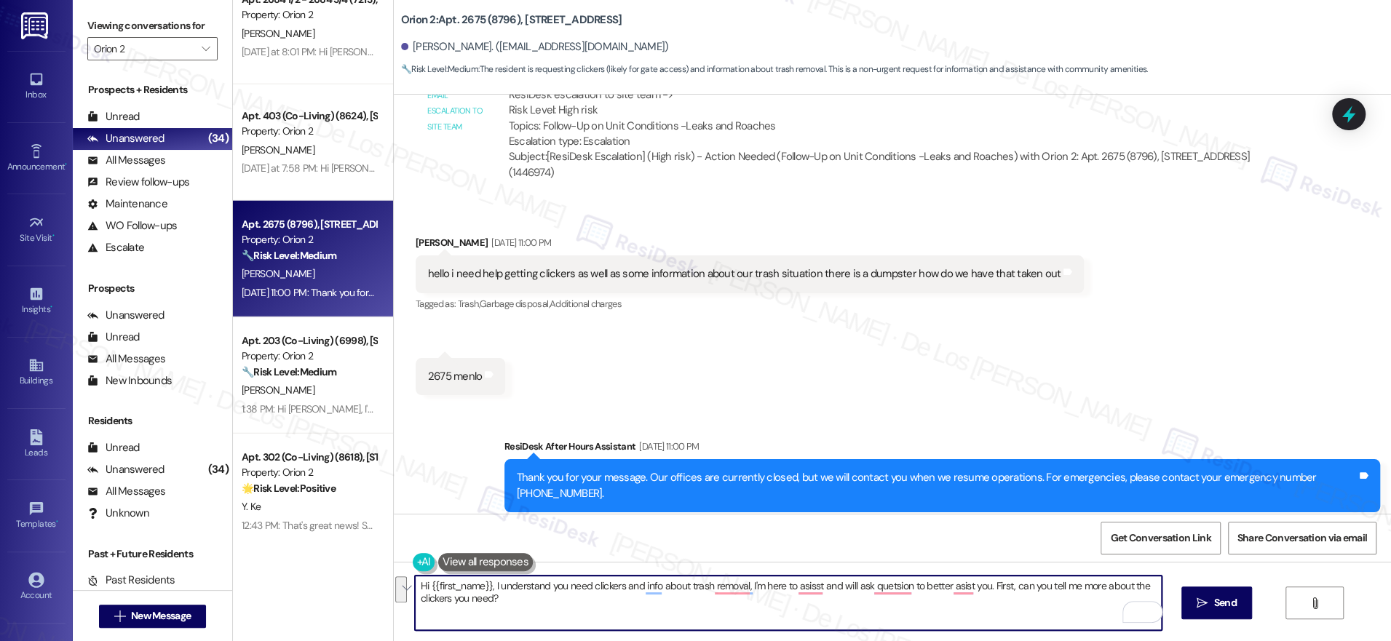
paste textarea "some help with clickers and information about trash removal. I’m here to assist…"
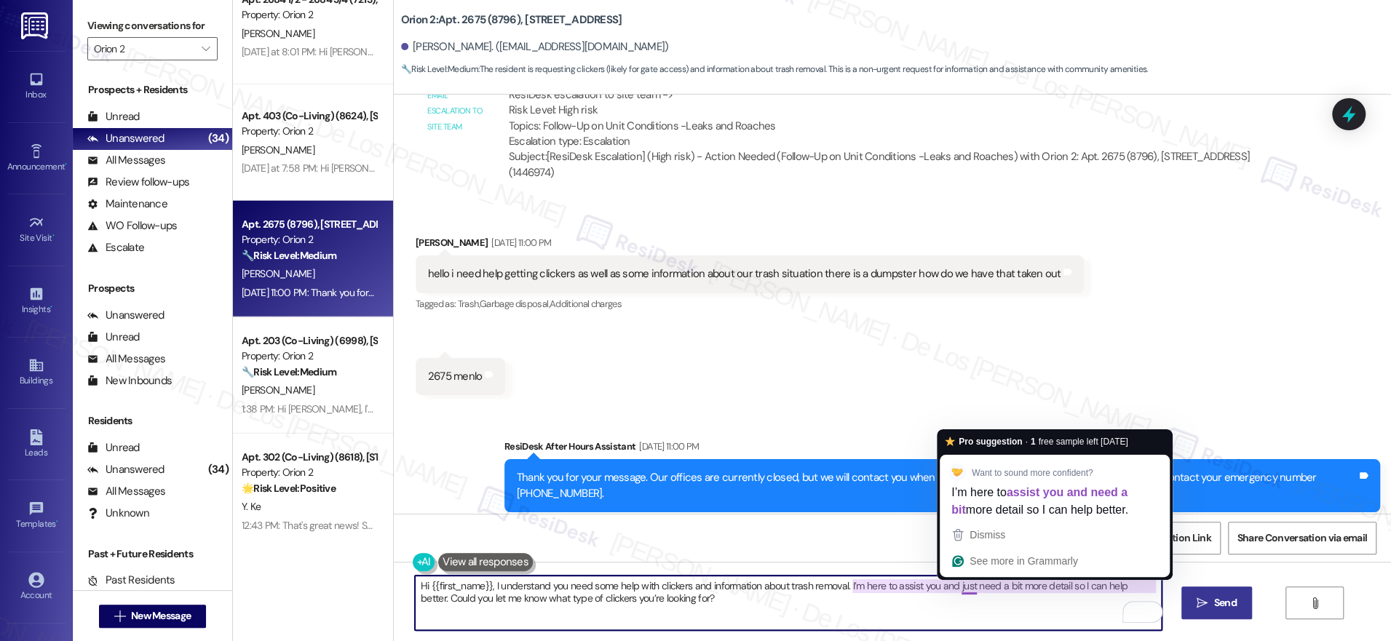
type textarea "Hi {{first_name}}, I understand you need some help with clickers and informatio…"
click at [1218, 603] on span "Send" at bounding box center [1225, 602] width 23 height 15
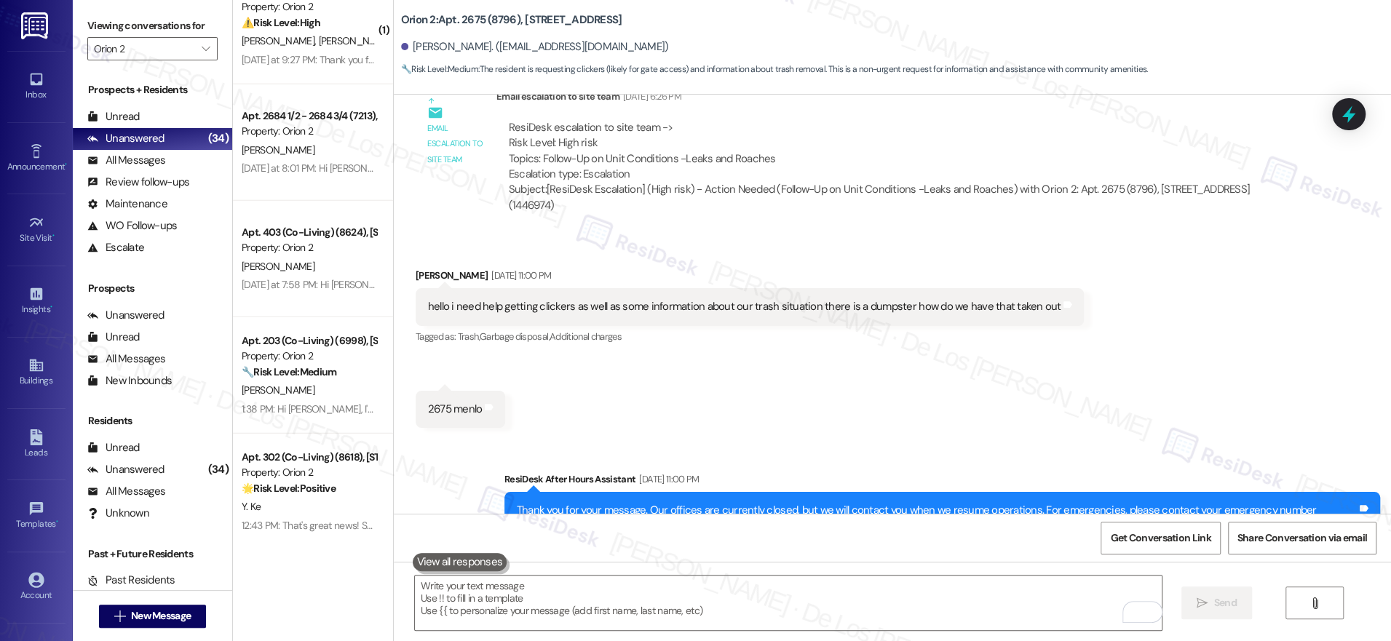
scroll to position [1492, 0]
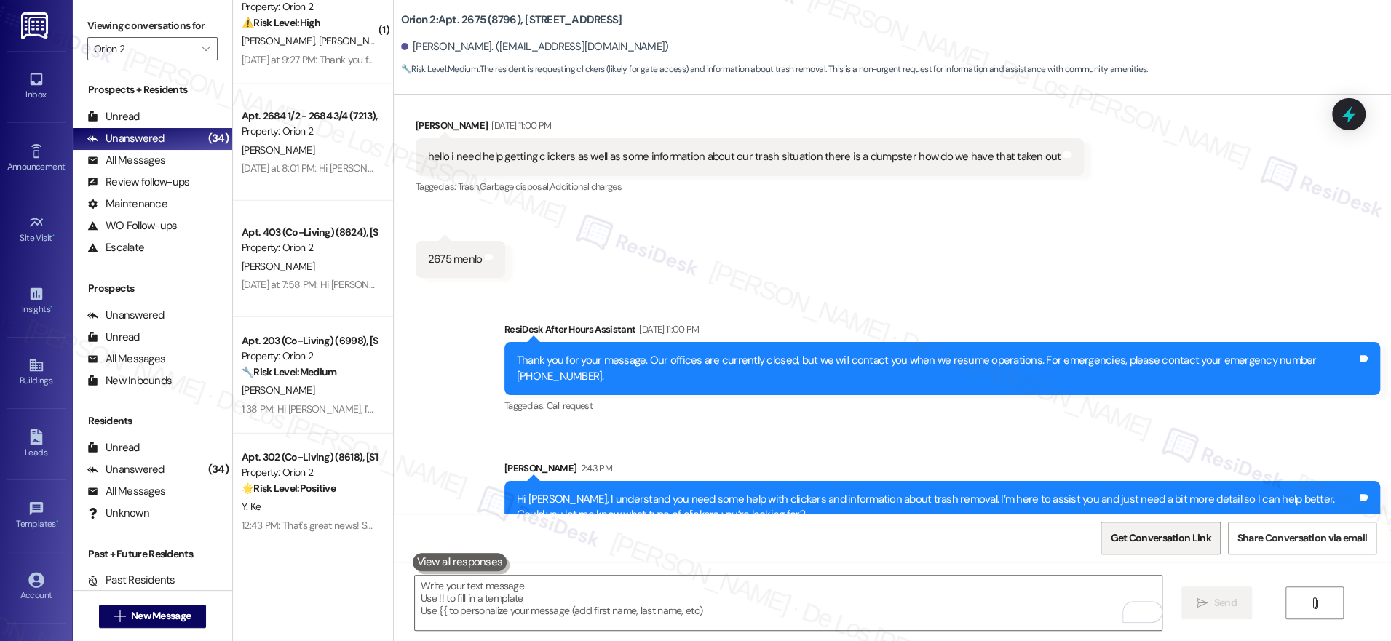
click at [1152, 534] on span "Get Conversation Link" at bounding box center [1160, 537] width 100 height 15
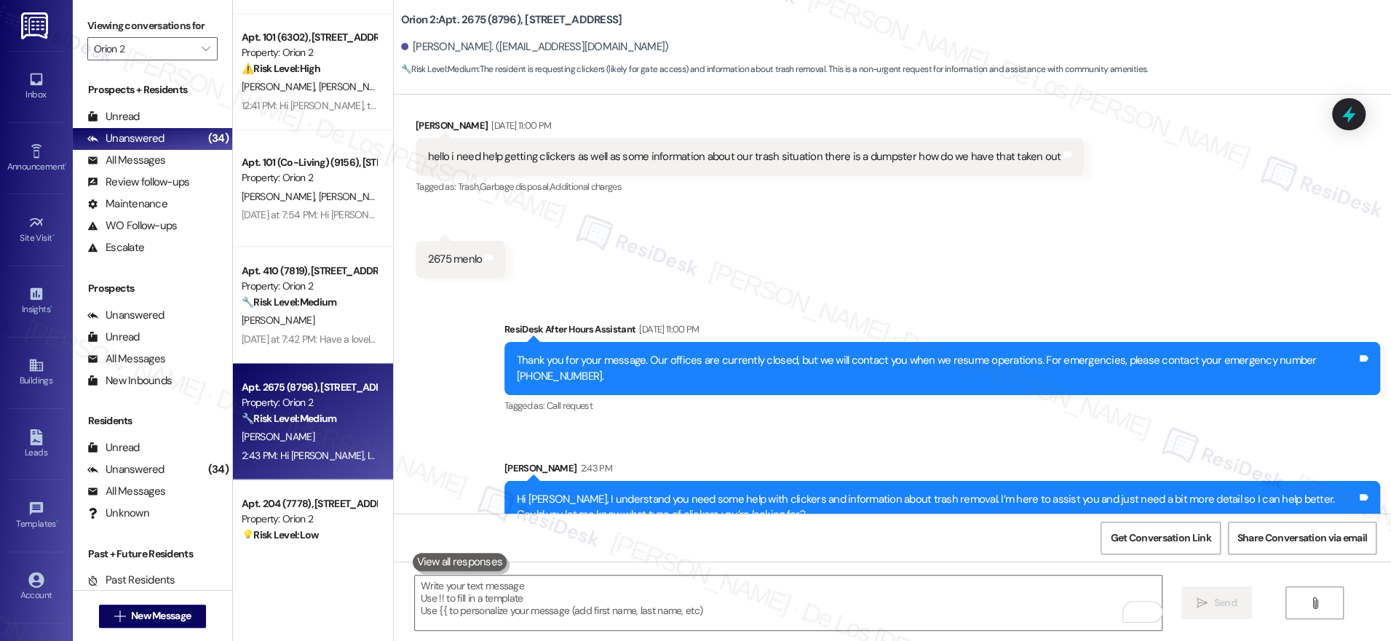
scroll to position [1860, 0]
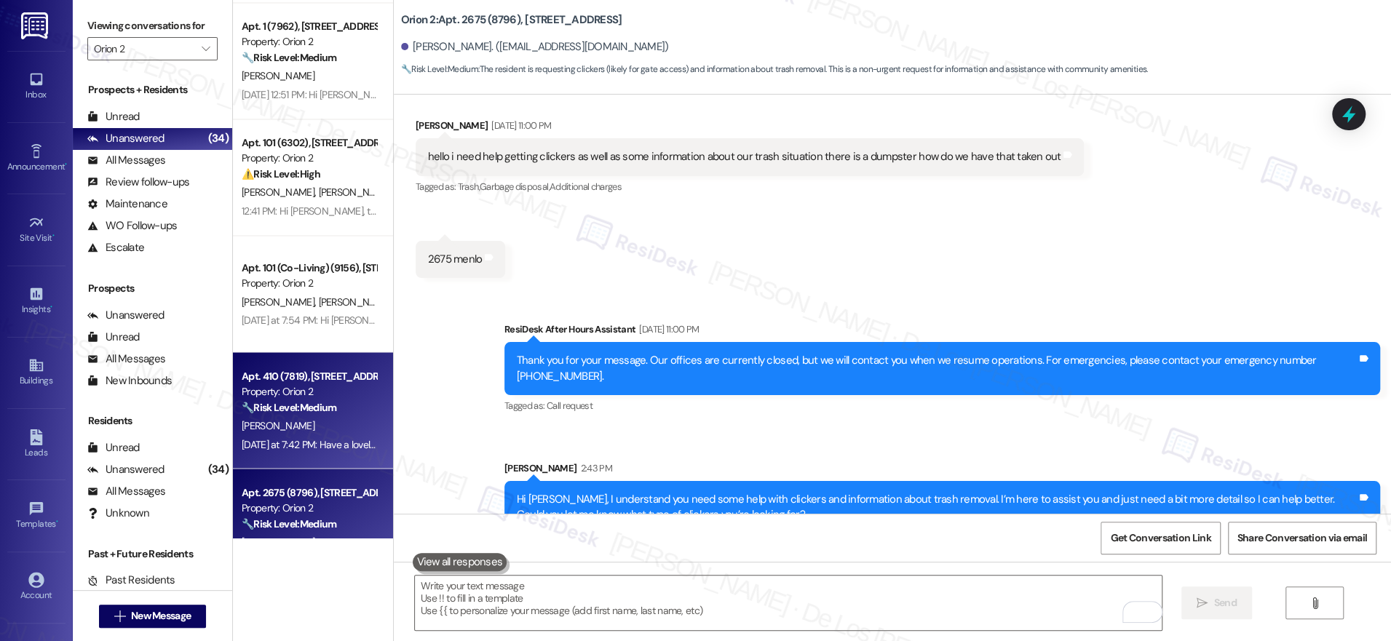
click at [317, 429] on div "[PERSON_NAME]" at bounding box center [309, 425] width 138 height 18
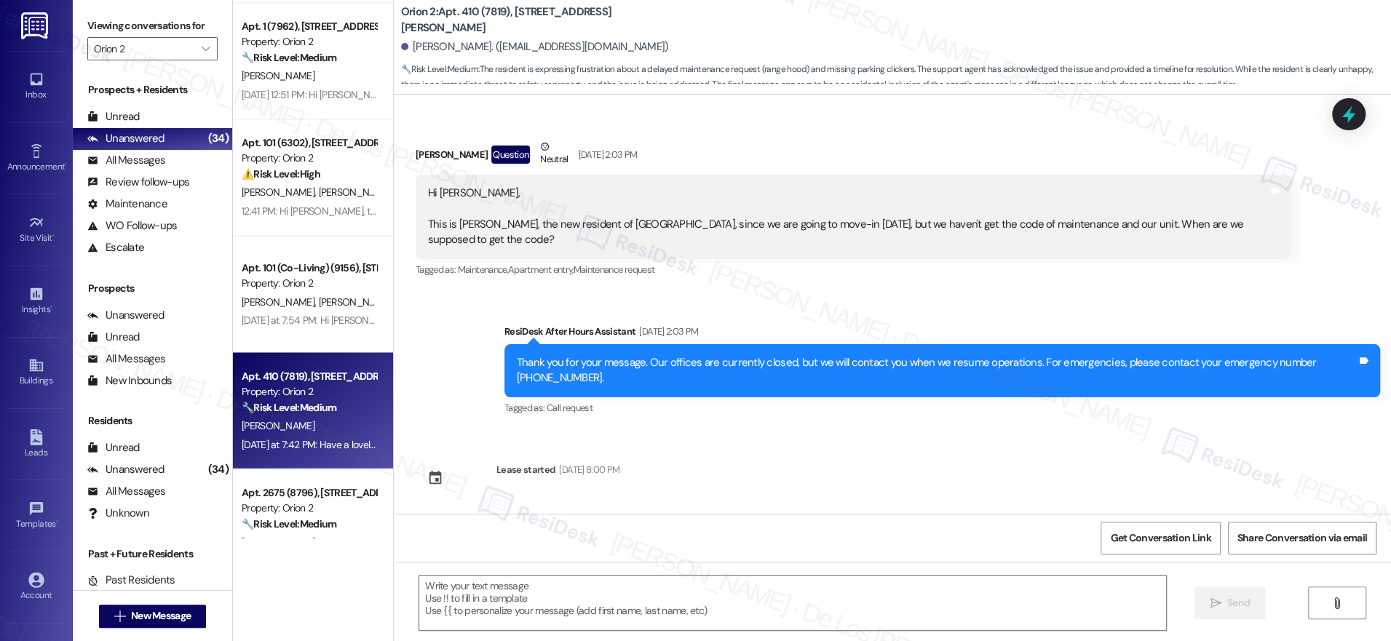
scroll to position [8042, 0]
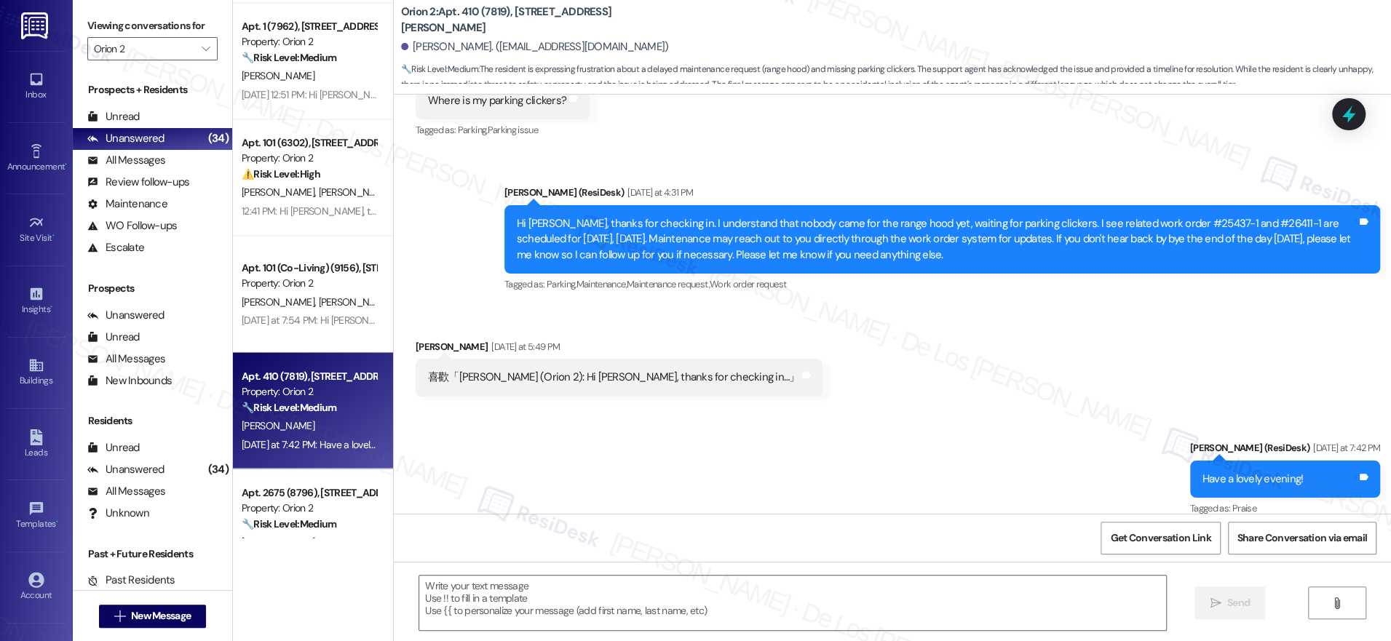
type textarea "Fetching suggested responses. Please feel free to read through the conversation…"
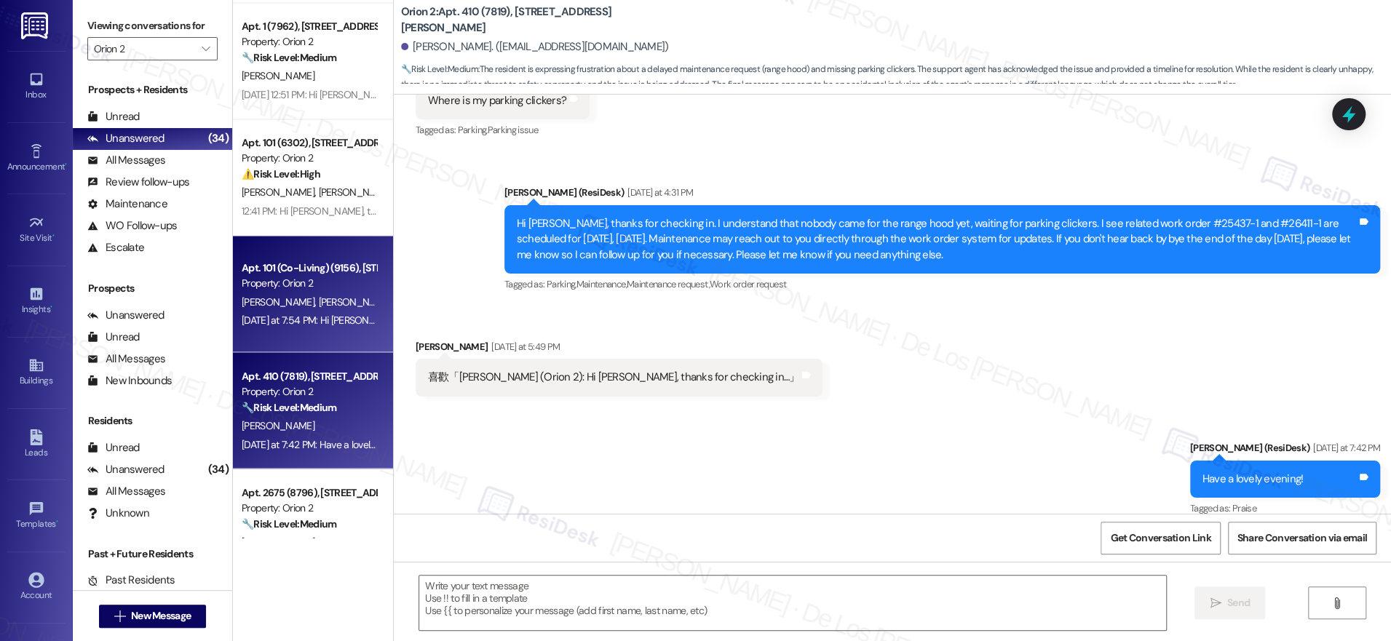
click at [293, 293] on div "[PERSON_NAME] [PERSON_NAME] [PERSON_NAME] [PERSON_NAME] [PERSON_NAME]" at bounding box center [309, 302] width 138 height 18
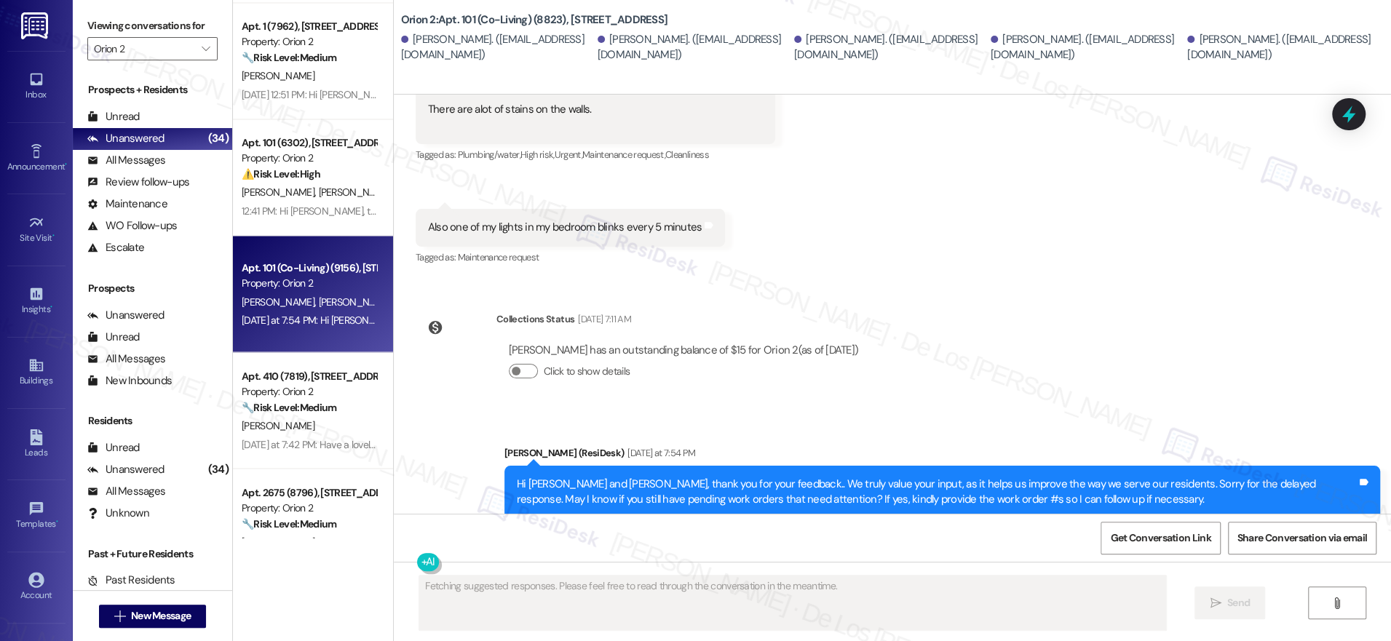
scroll to position [1032, 0]
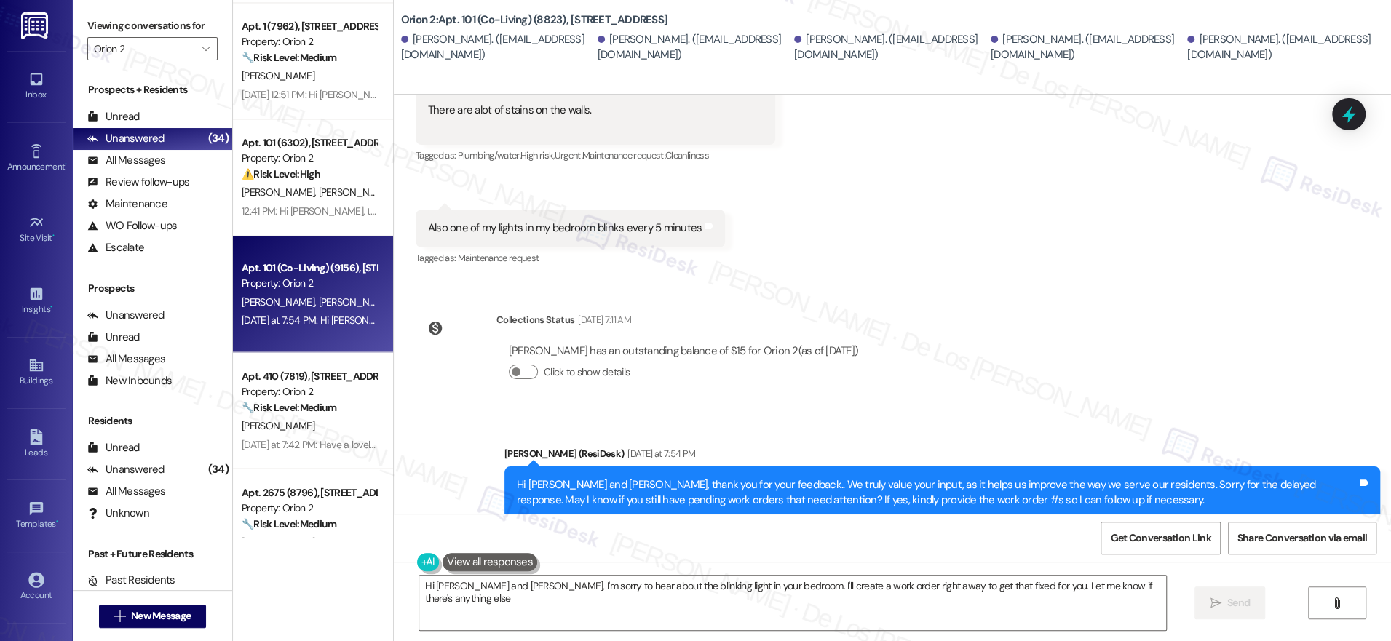
type textarea "Hi [PERSON_NAME] and [PERSON_NAME], I'm sorry to hear about the blinking light …"
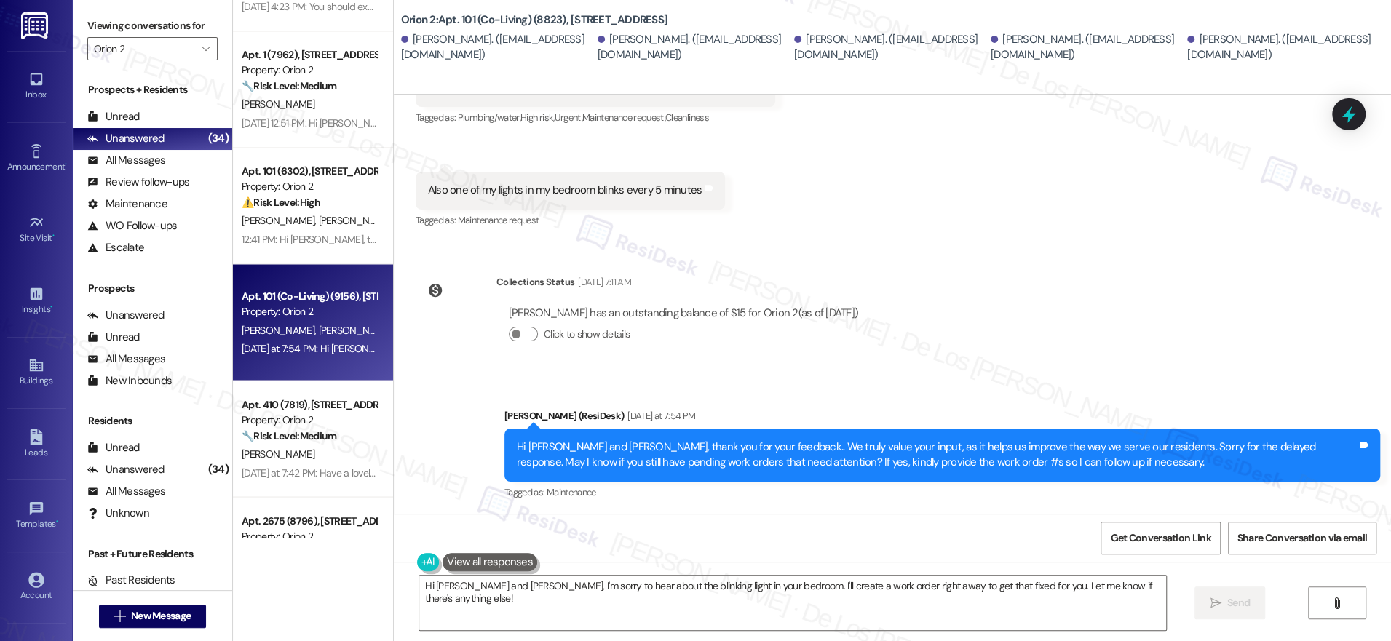
scroll to position [1796, 0]
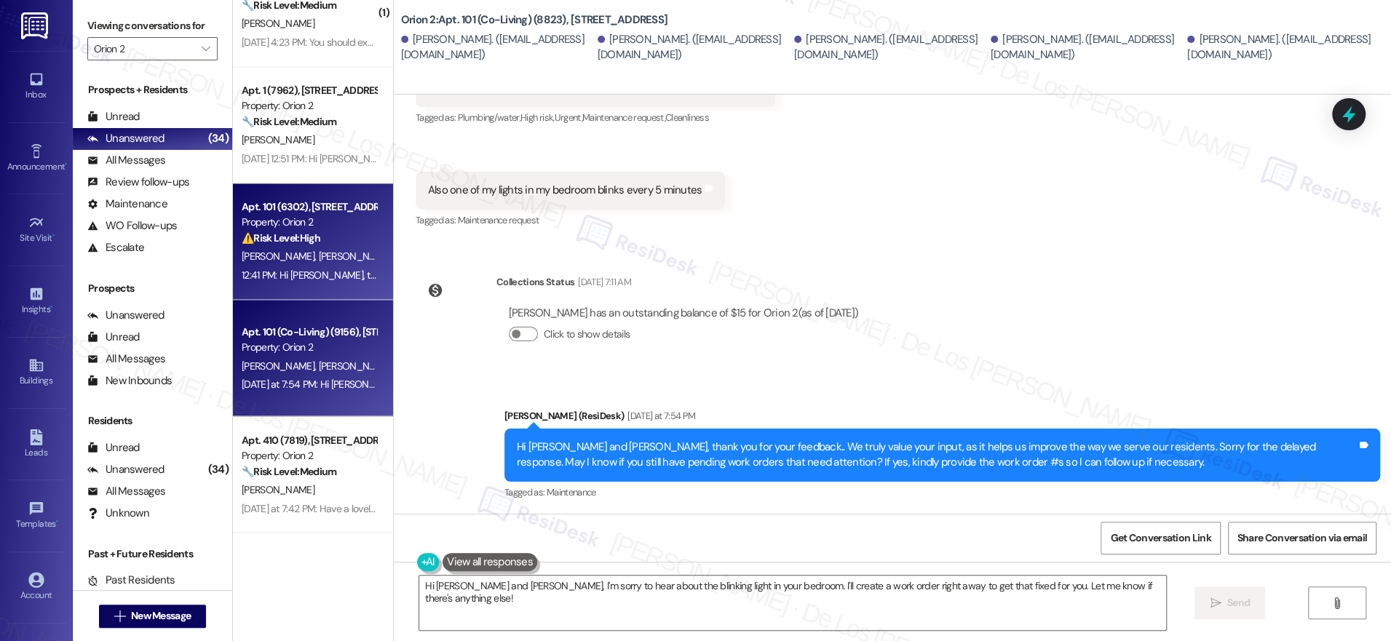
click at [306, 274] on div "12:41 PM: Hi [PERSON_NAME], thanks for reaching out. I understand you're wonder…" at bounding box center [925, 275] width 1367 height 13
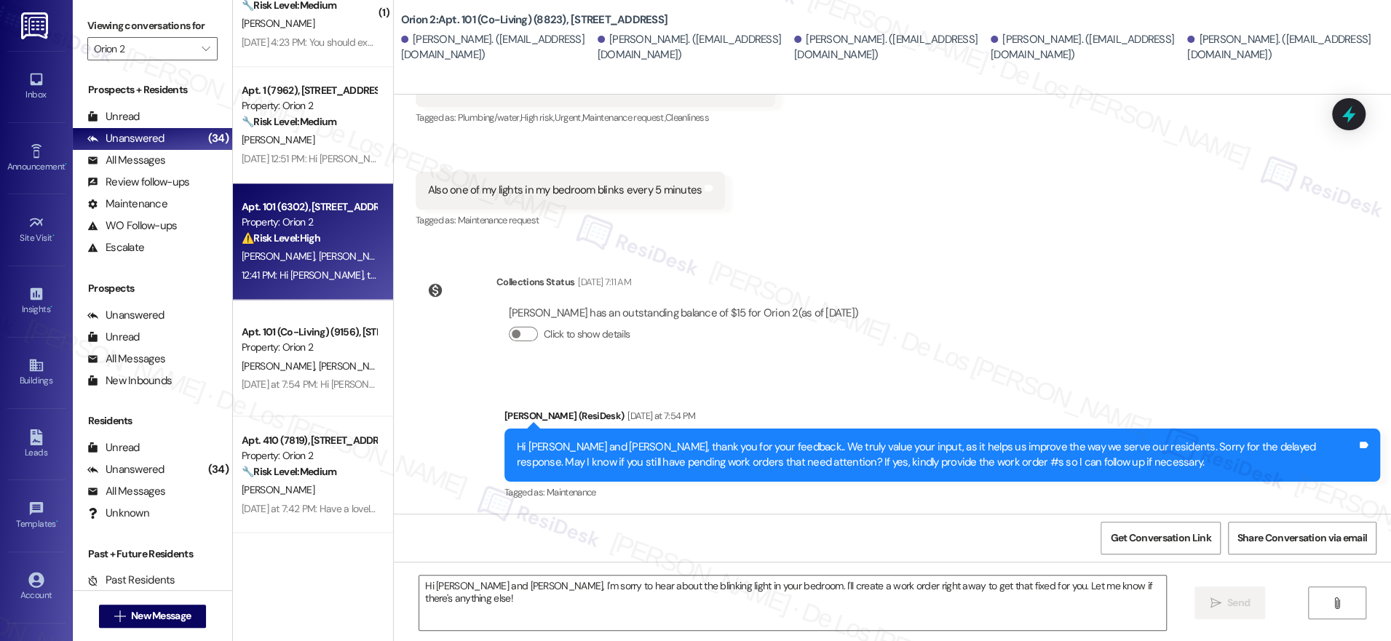
type textarea "Fetching suggested responses. Please feel free to read through the conversation…"
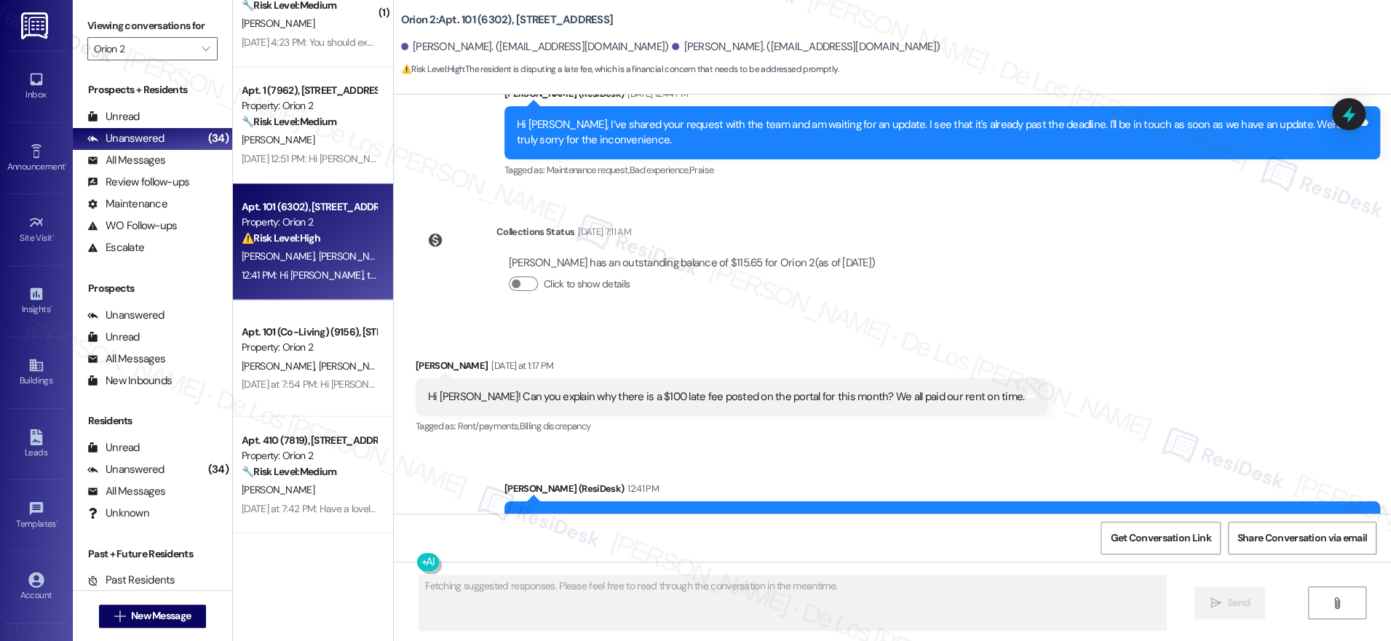
scroll to position [6673, 0]
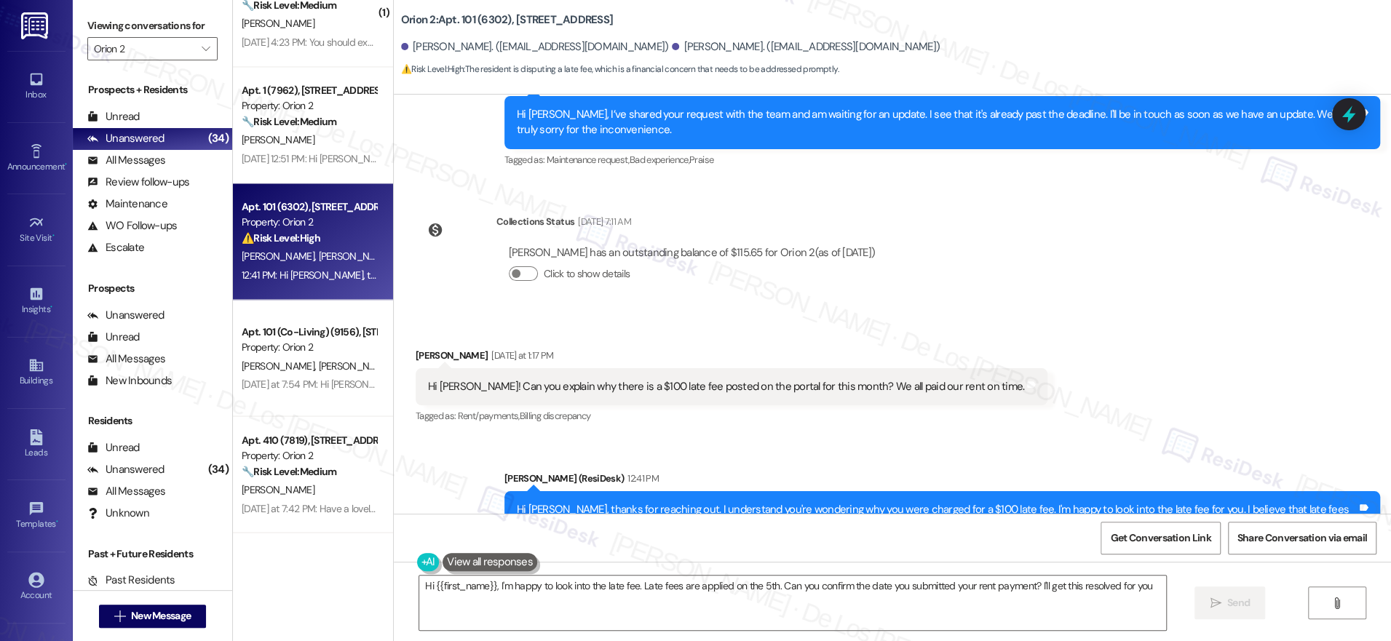
type textarea "Hi {{first_name}}, I'm happy to look into the late fee. Late fees are applied o…"
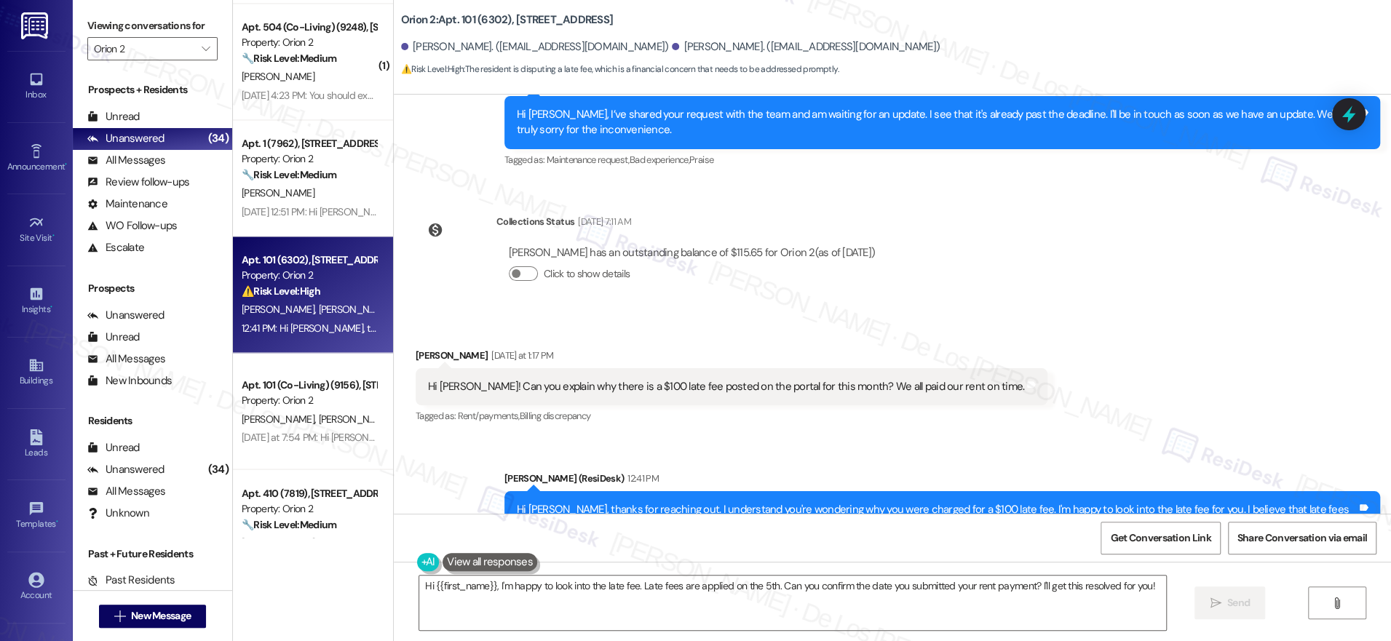
scroll to position [1698, 0]
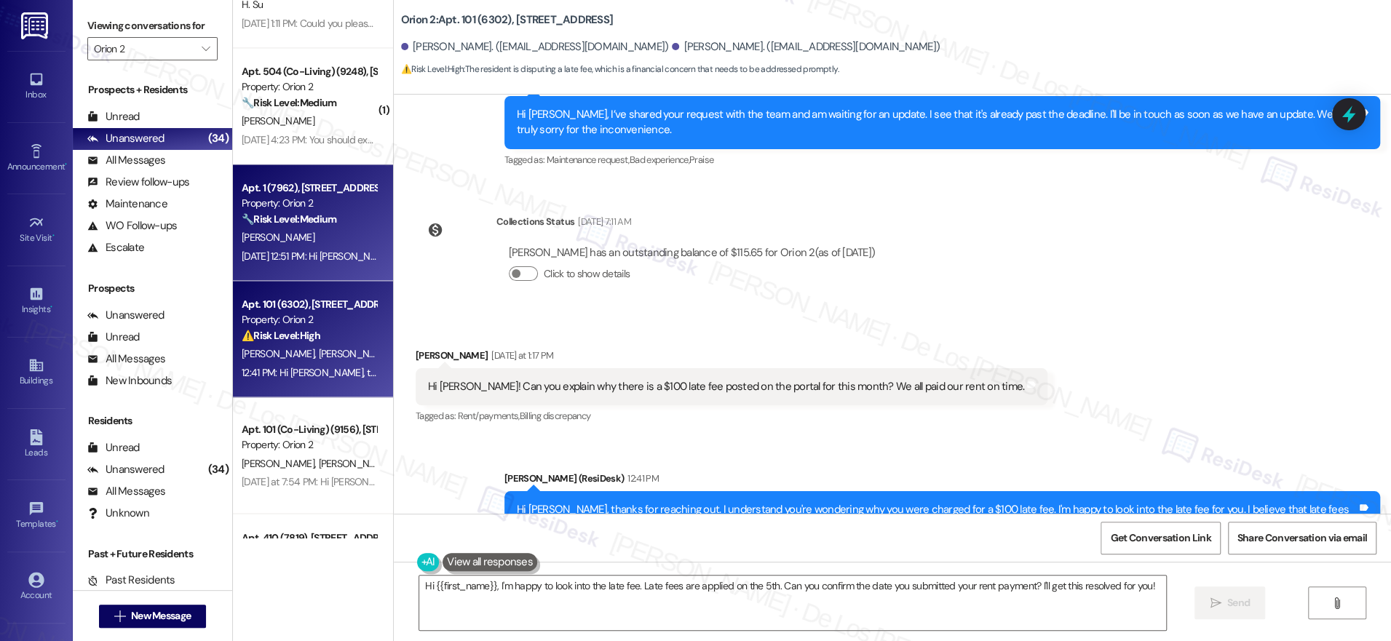
click at [305, 253] on div "[DATE] 12:51 PM: Hi [PERSON_NAME] I am a tenant with [PERSON_NAME] housing and …" at bounding box center [650, 256] width 816 height 13
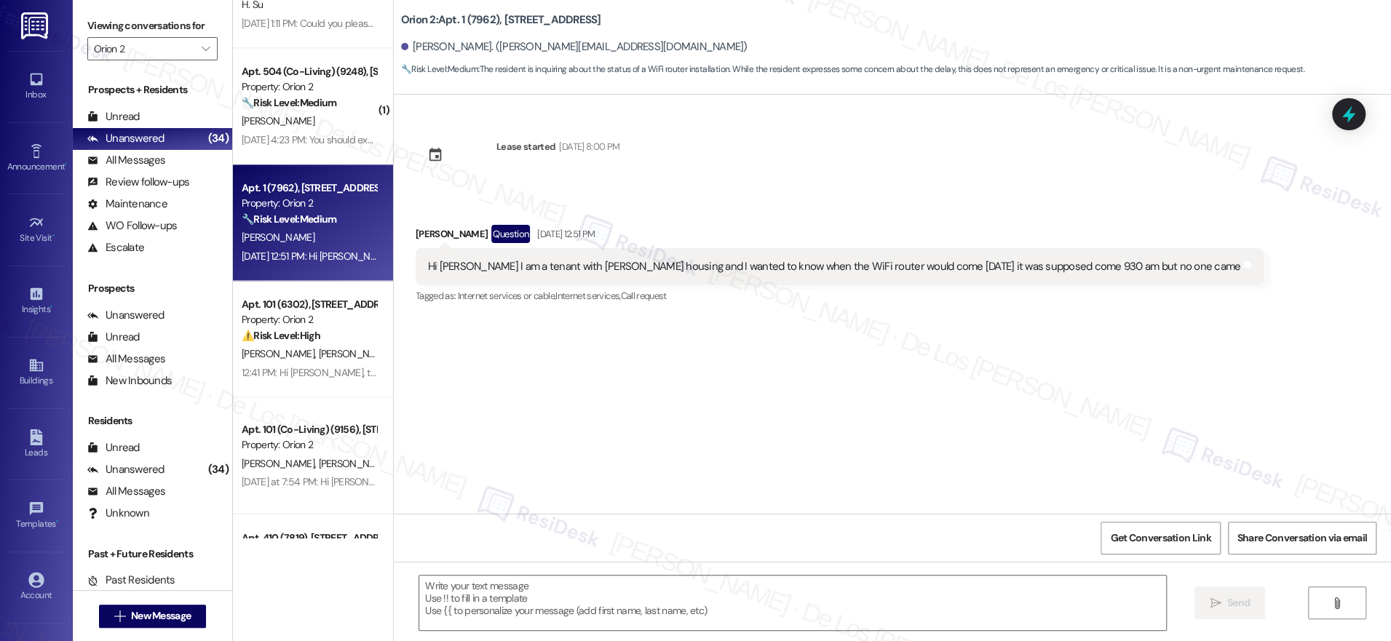
type textarea "Fetching suggested responses. Please feel free to read through the conversation…"
drag, startPoint x: 458, startPoint y: 47, endPoint x: 402, endPoint y: 46, distance: 56.1
click at [402, 47] on div "[PERSON_NAME]. ([PERSON_NAME][EMAIL_ADDRESS][DOMAIN_NAME])" at bounding box center [574, 46] width 346 height 15
copy div "[PERSON_NAME]"
click at [523, 589] on textarea at bounding box center [792, 603] width 747 height 55
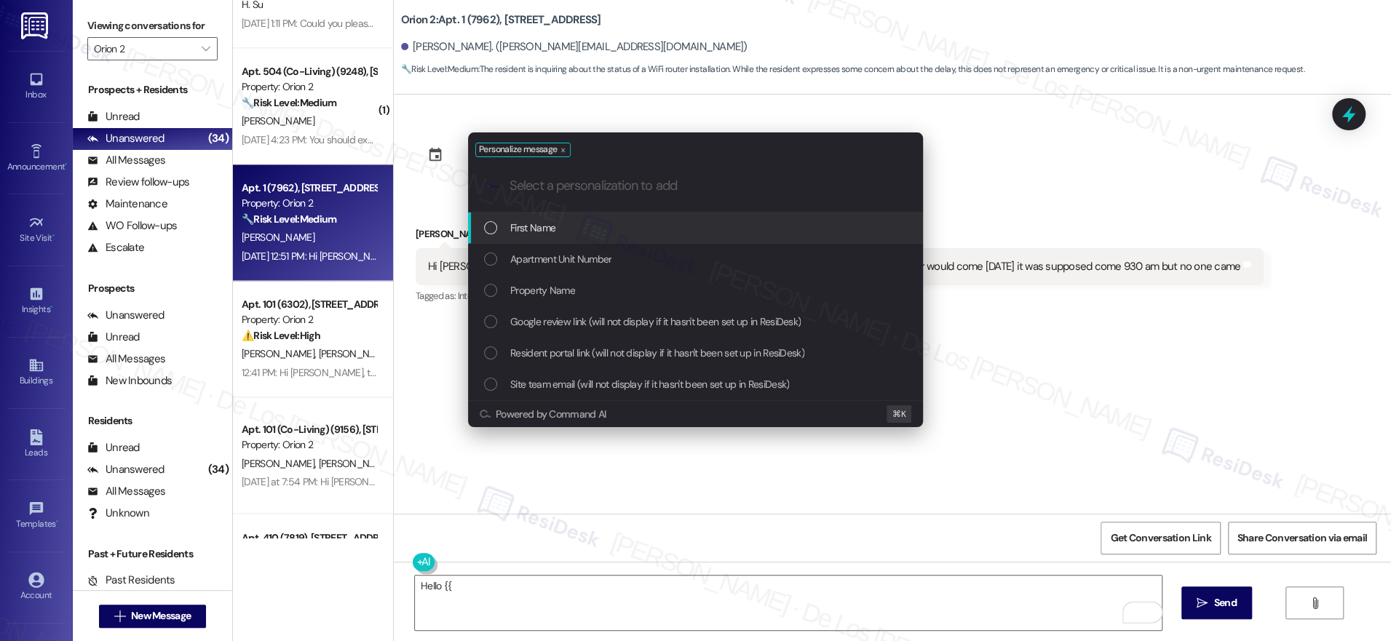
click at [605, 228] on div "First Name" at bounding box center [697, 228] width 426 height 16
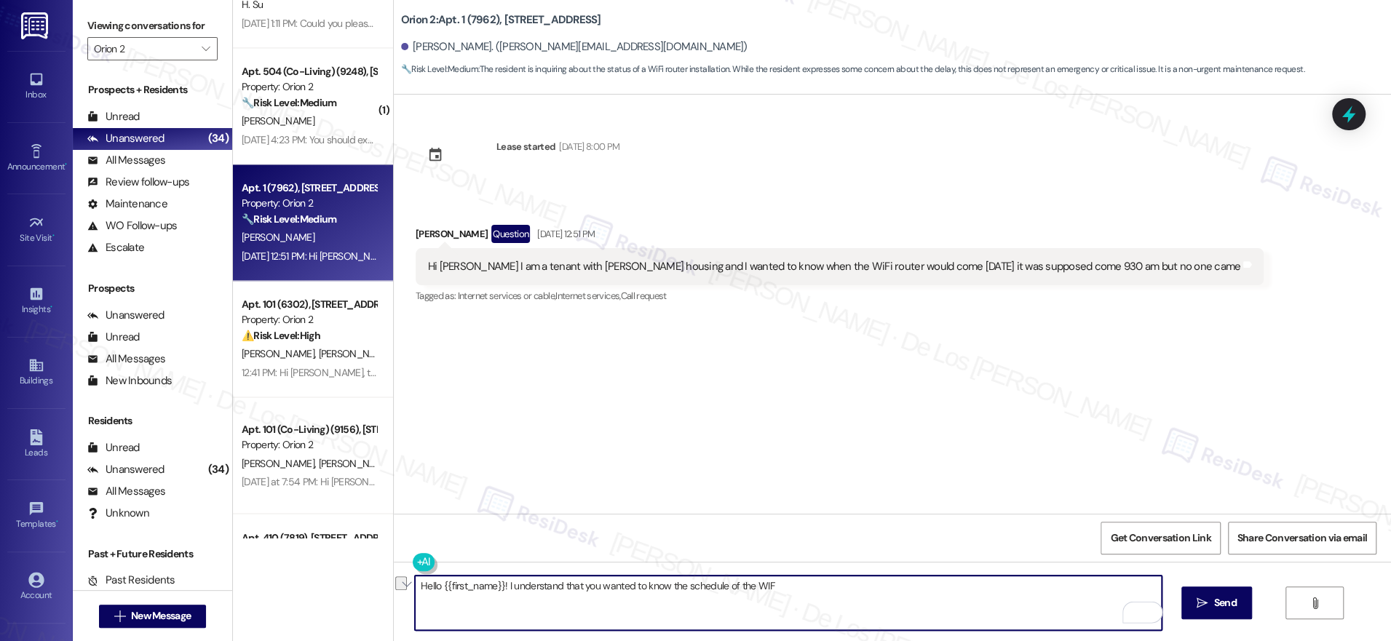
drag, startPoint x: 676, startPoint y: 584, endPoint x: 886, endPoint y: 629, distance: 214.9
click at [886, 629] on textarea "Hello {{first_name}}! I understand that you wanted to know the schedule of the …" at bounding box center [788, 603] width 747 height 55
click at [498, 586] on textarea "Hello {{first_name}}! I understand that you wanted to know the WiFI schedule vi…" at bounding box center [788, 603] width 747 height 55
drag, startPoint x: 757, startPoint y: 584, endPoint x: 818, endPoint y: 590, distance: 61.5
click at [871, 601] on textarea "Hello {{first_name}}! I understand that you wanted to know the WiFI schedule vi…" at bounding box center [788, 603] width 747 height 55
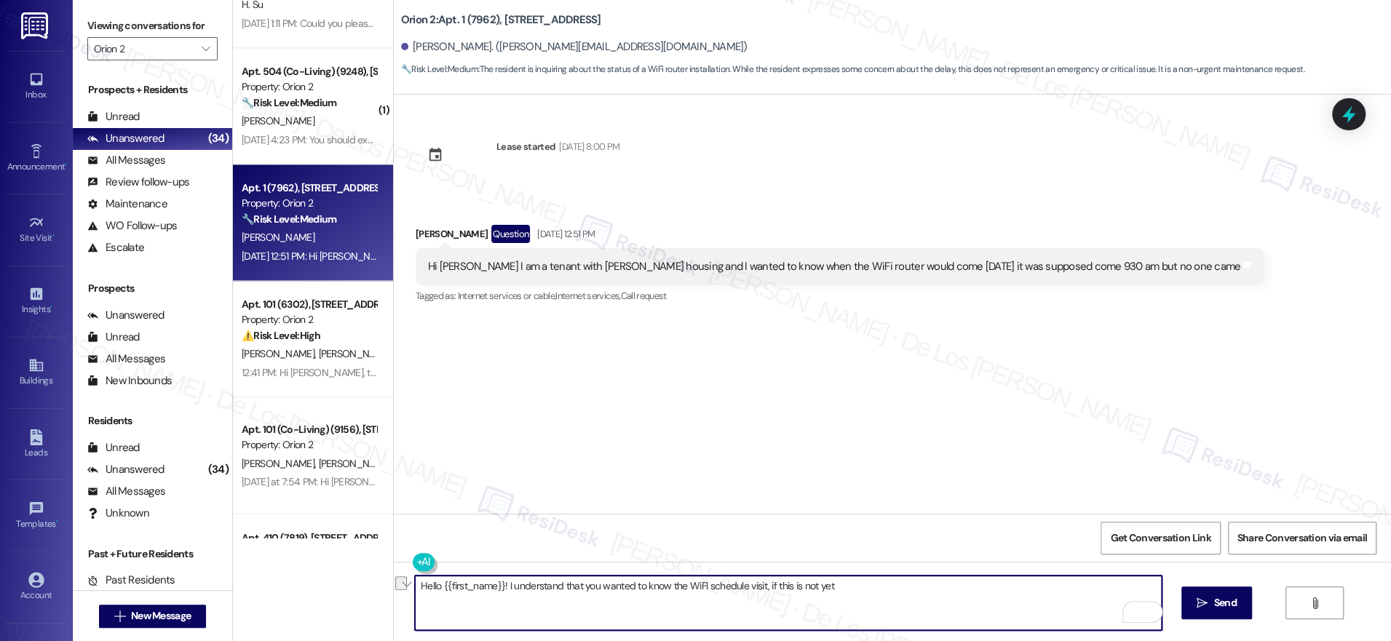
drag, startPoint x: 760, startPoint y: 584, endPoint x: 871, endPoint y: 592, distance: 110.9
click at [871, 592] on textarea "Hello {{first_name}}! I understand that you wanted to know the WiFI schedule vi…" at bounding box center [788, 603] width 747 height 55
click at [497, 587] on textarea "Hello {{first_name}}! I understand that you wanted to know the WiFI schedule vi…" at bounding box center [788, 603] width 747 height 55
click at [935, 587] on textarea "Hello {{first_name}}! Sorry for the delayed response. I understand that you wan…" at bounding box center [788, 603] width 747 height 55
paste textarea "in getting back to you. I understand you’re asking about the WiFi installation …"
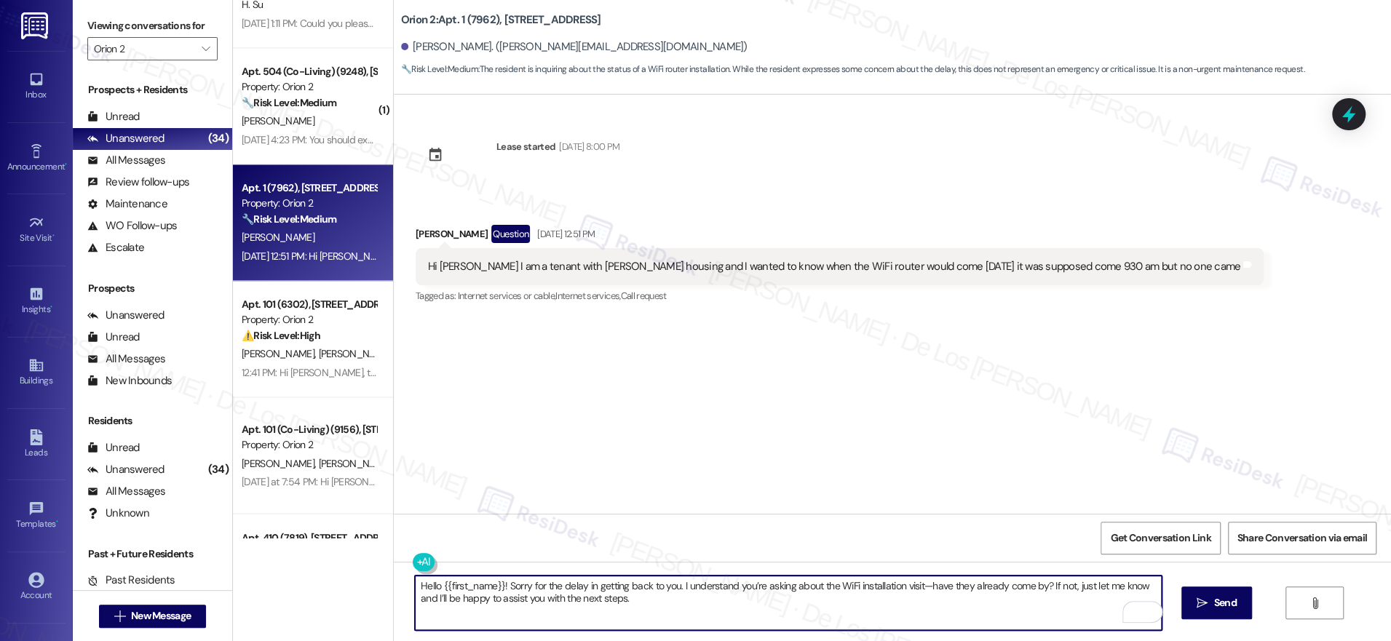
click at [892, 585] on textarea "Hello {{first_name}}! Sorry for the delay in getting back to you. I understand …" at bounding box center [788, 603] width 747 height 55
drag, startPoint x: 626, startPoint y: 596, endPoint x: 495, endPoint y: 602, distance: 131.1
click at [495, 602] on textarea "Hello {{first_name}}! Sorry for the delay in getting back to you. I understand …" at bounding box center [788, 603] width 747 height 55
type textarea "Hello {{first_name}}! Sorry for the delay in getting back to you. I understand …"
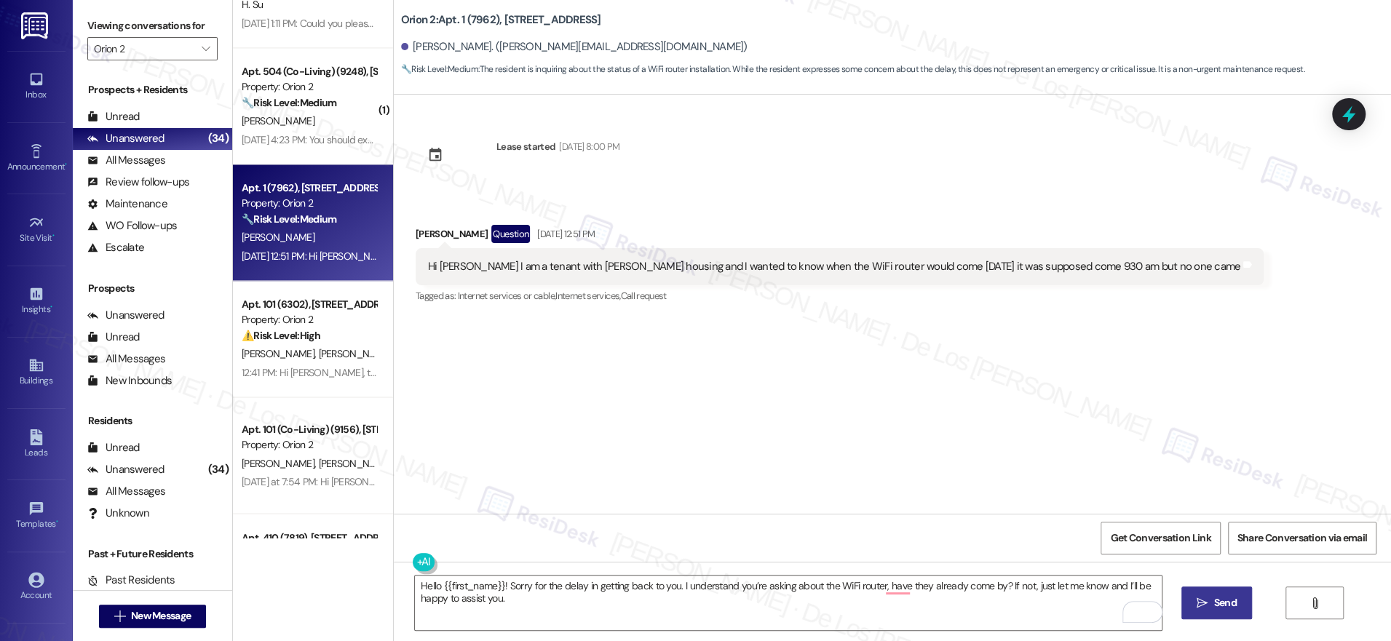
click at [1220, 605] on span "Send" at bounding box center [1225, 602] width 23 height 15
click at [1163, 536] on span "Get Conversation Link" at bounding box center [1160, 537] width 100 height 15
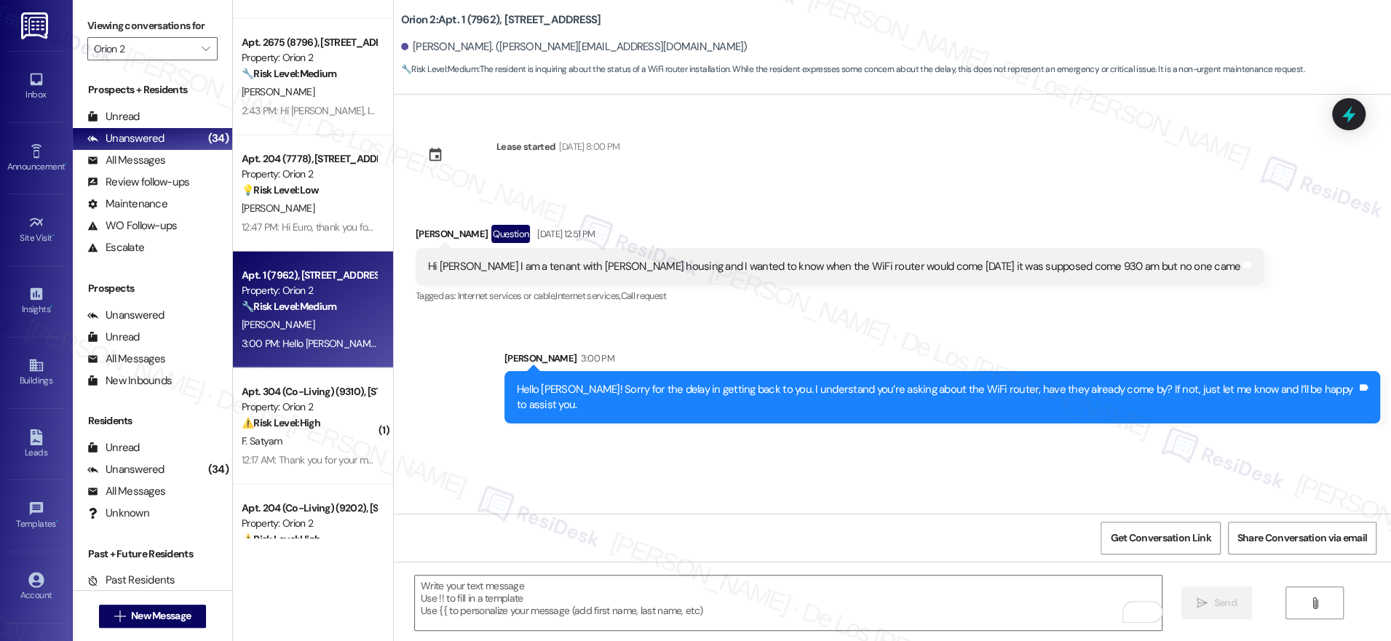
scroll to position [2192, 0]
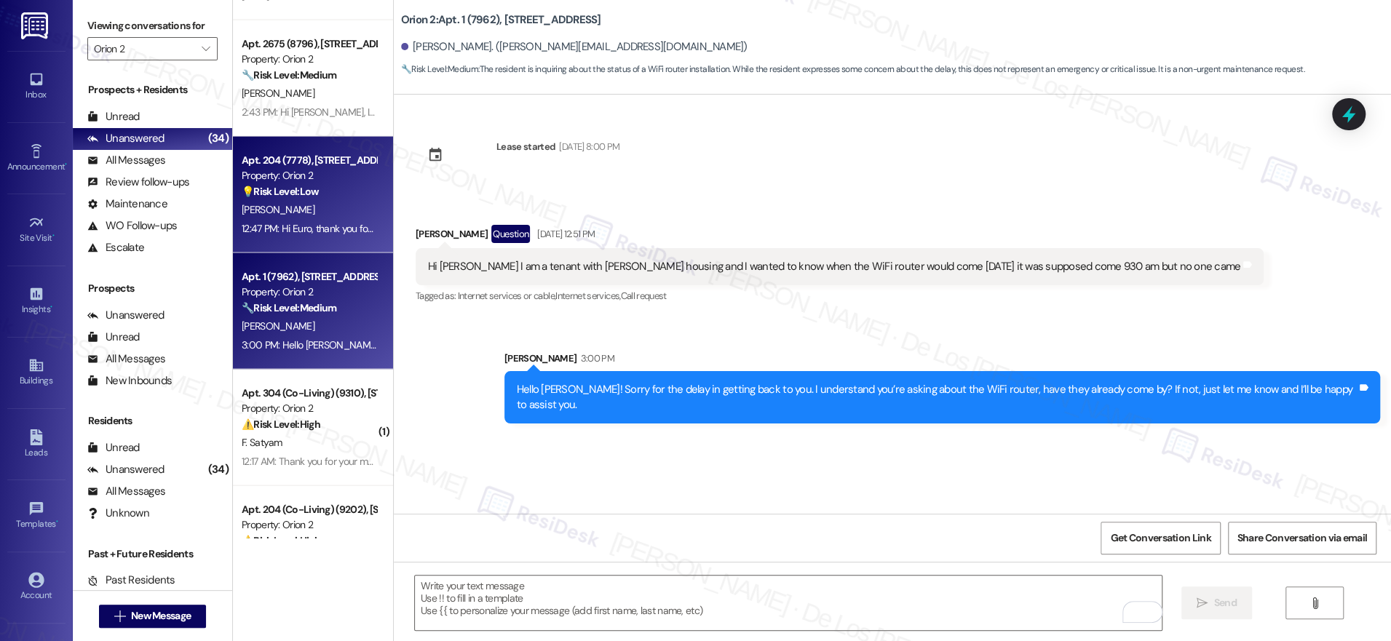
click at [335, 207] on div "[PERSON_NAME]" at bounding box center [309, 210] width 138 height 18
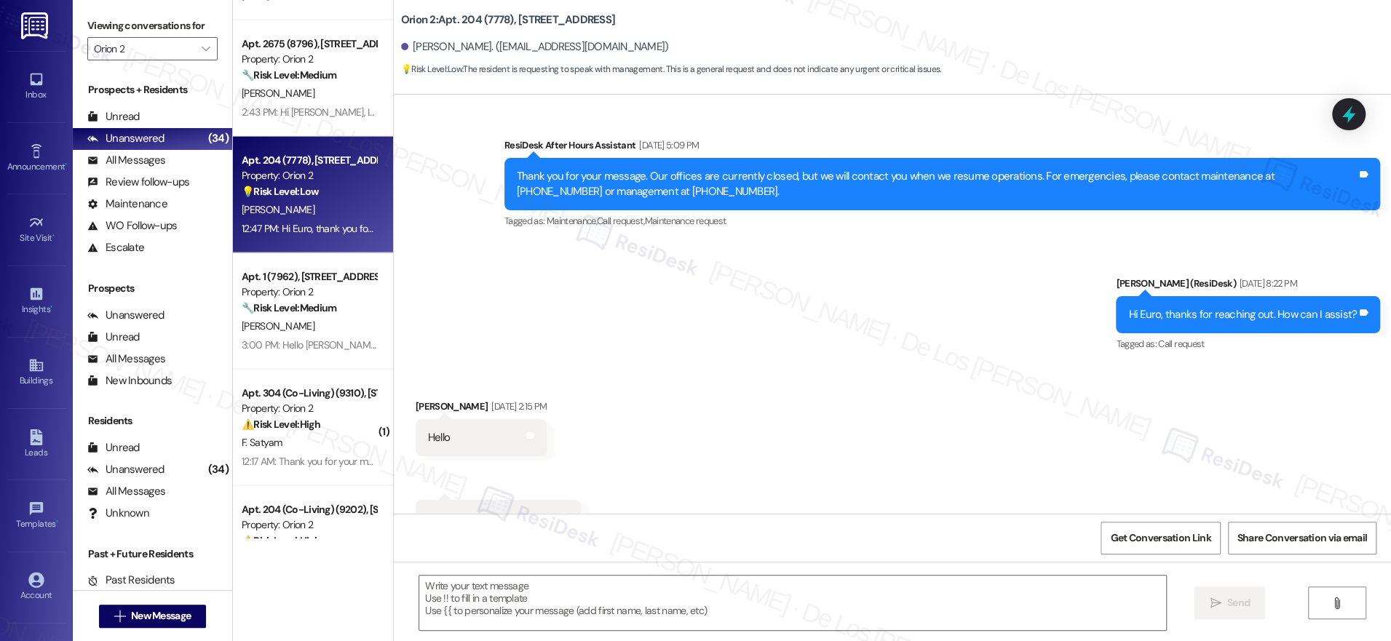
type textarea "Fetching suggested responses. Please feel free to read through the conversation…"
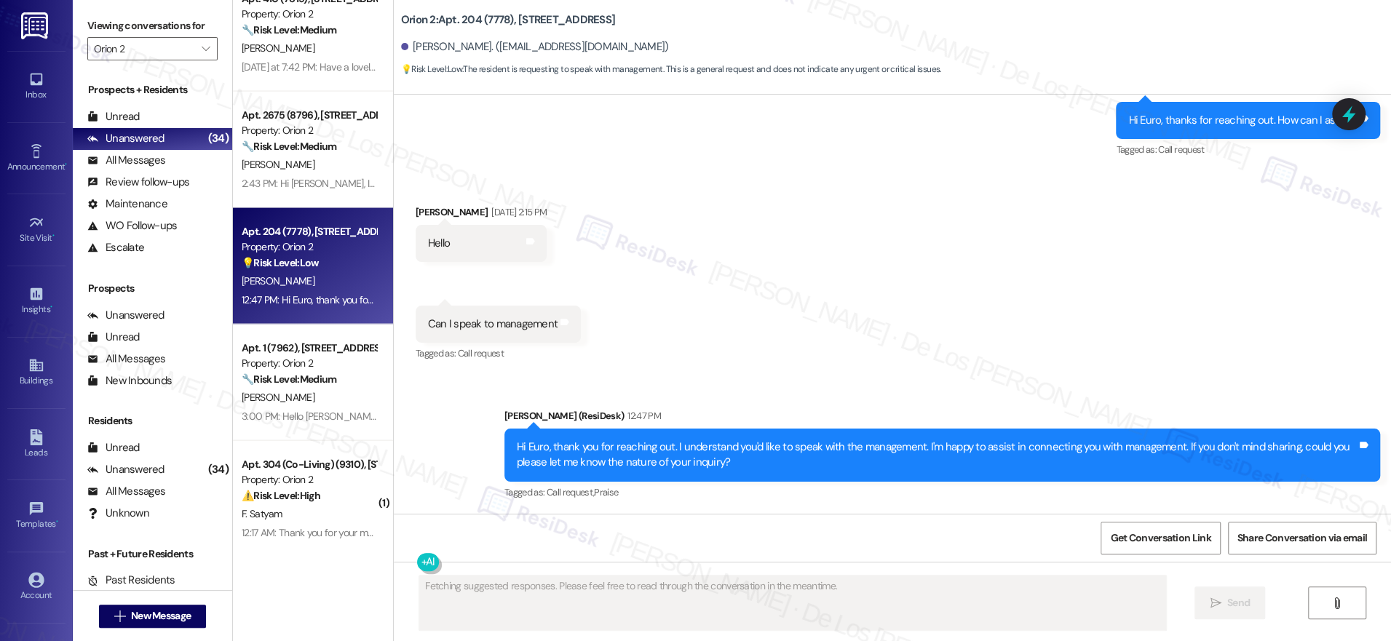
scroll to position [2120, 0]
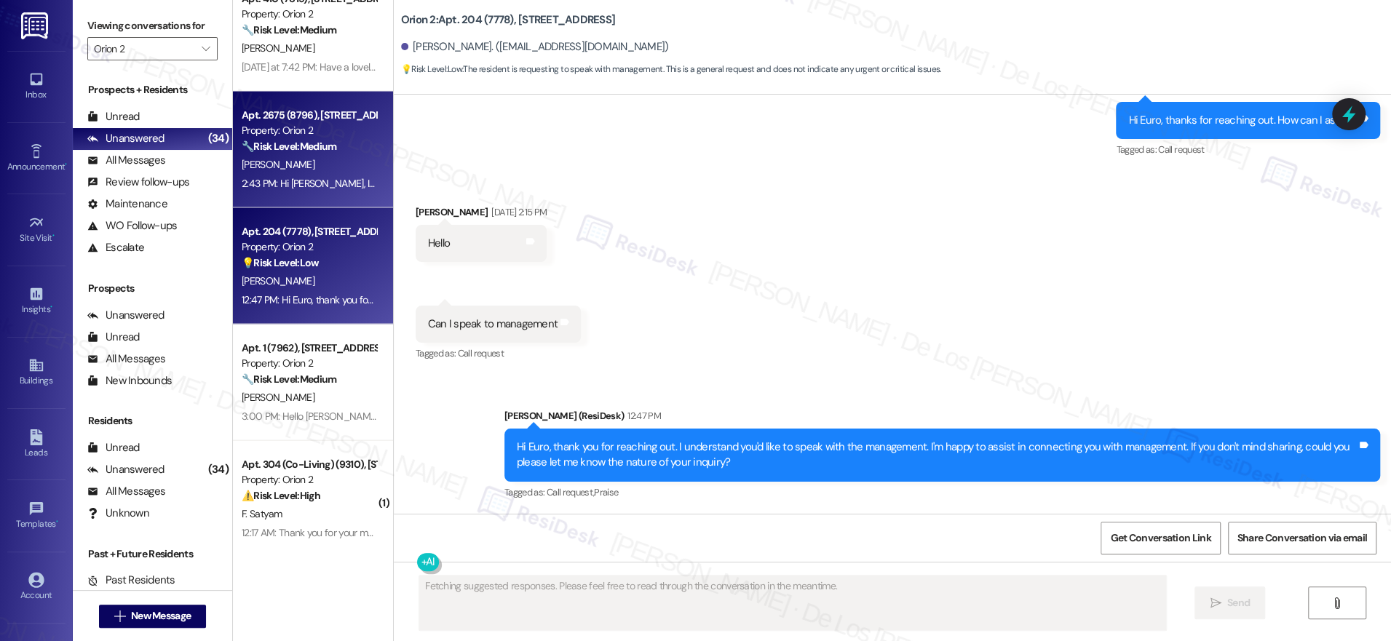
click at [291, 164] on div "[PERSON_NAME]" at bounding box center [309, 165] width 138 height 18
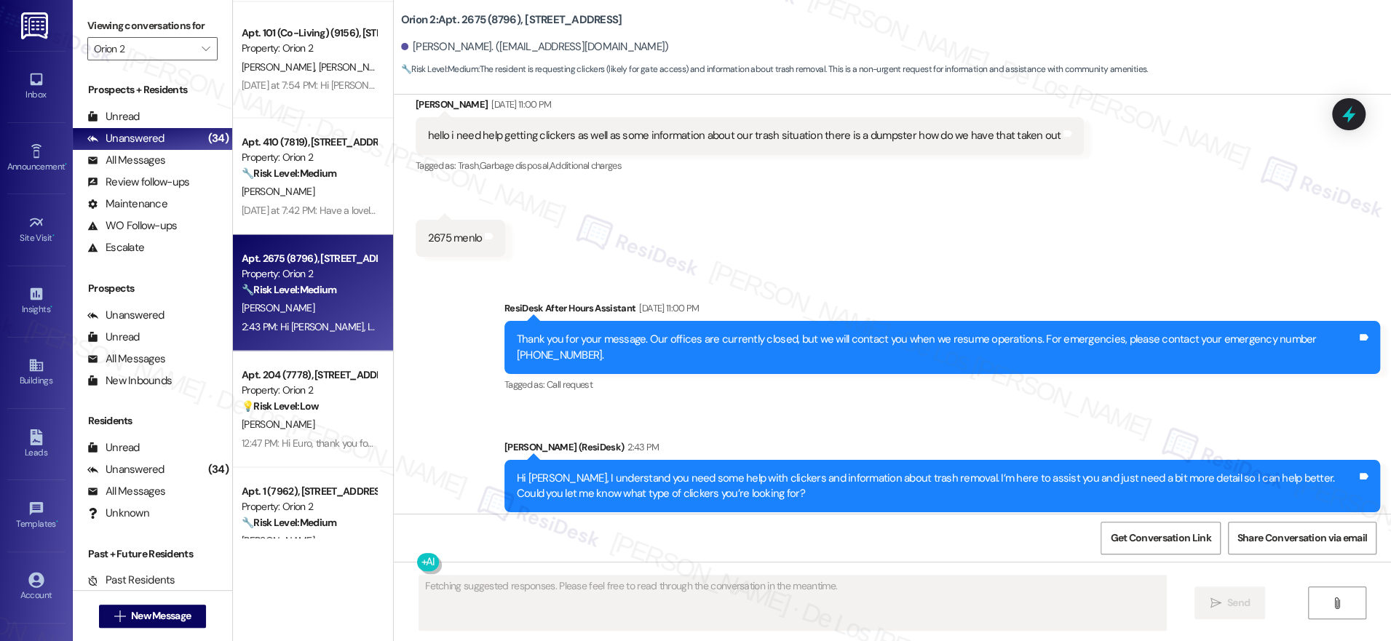
scroll to position [1965, 0]
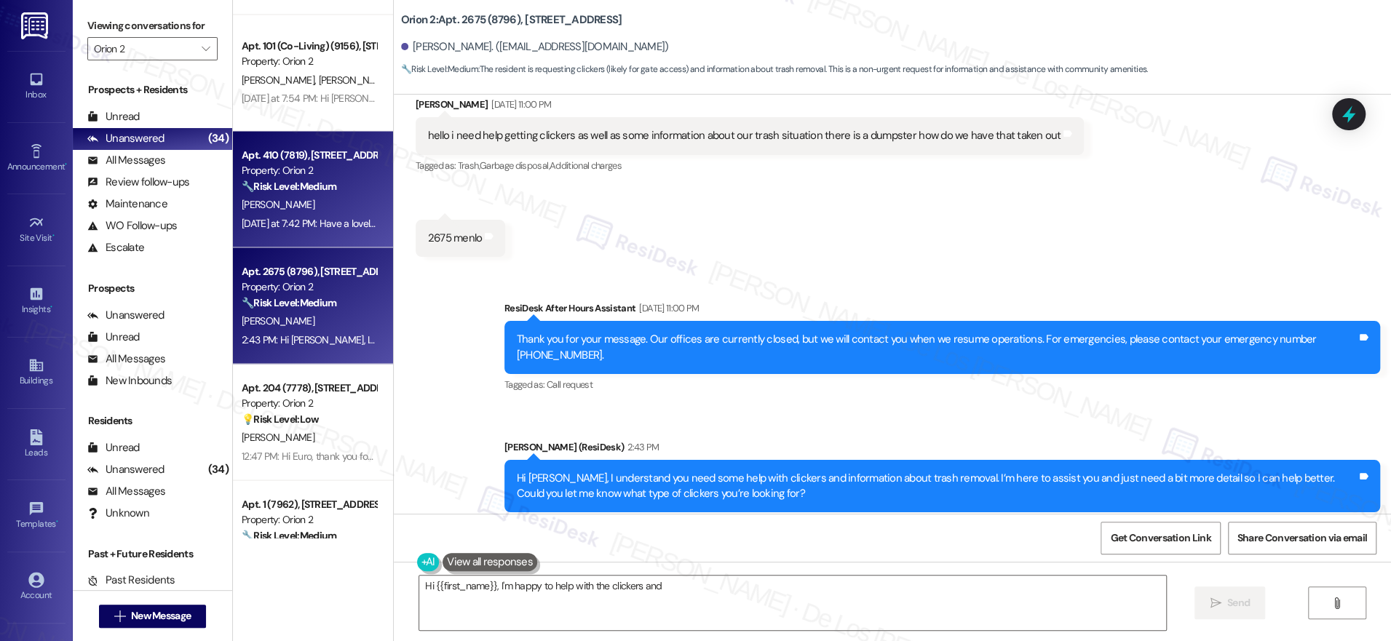
type textarea "Hi {{first_name}}, I'm happy to help with the clickers and trash"
click at [308, 210] on div "[PERSON_NAME]" at bounding box center [309, 204] width 138 height 18
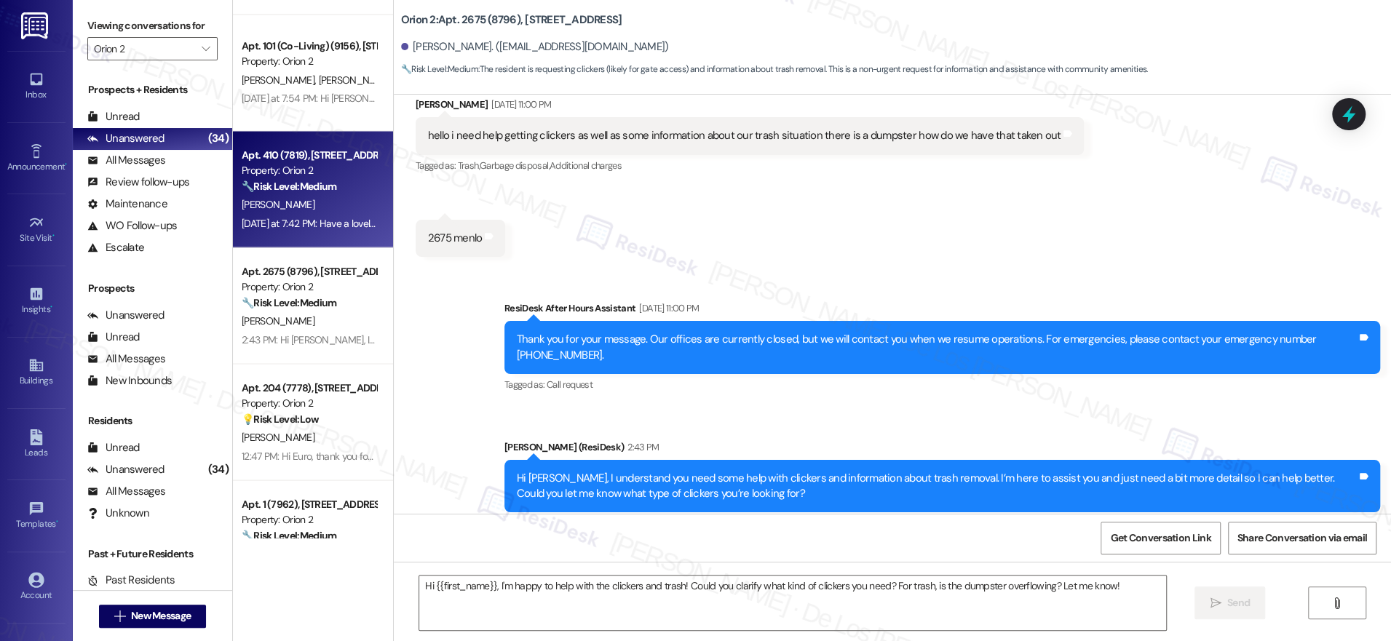
type textarea "Fetching suggested responses. Please feel free to read through the conversation…"
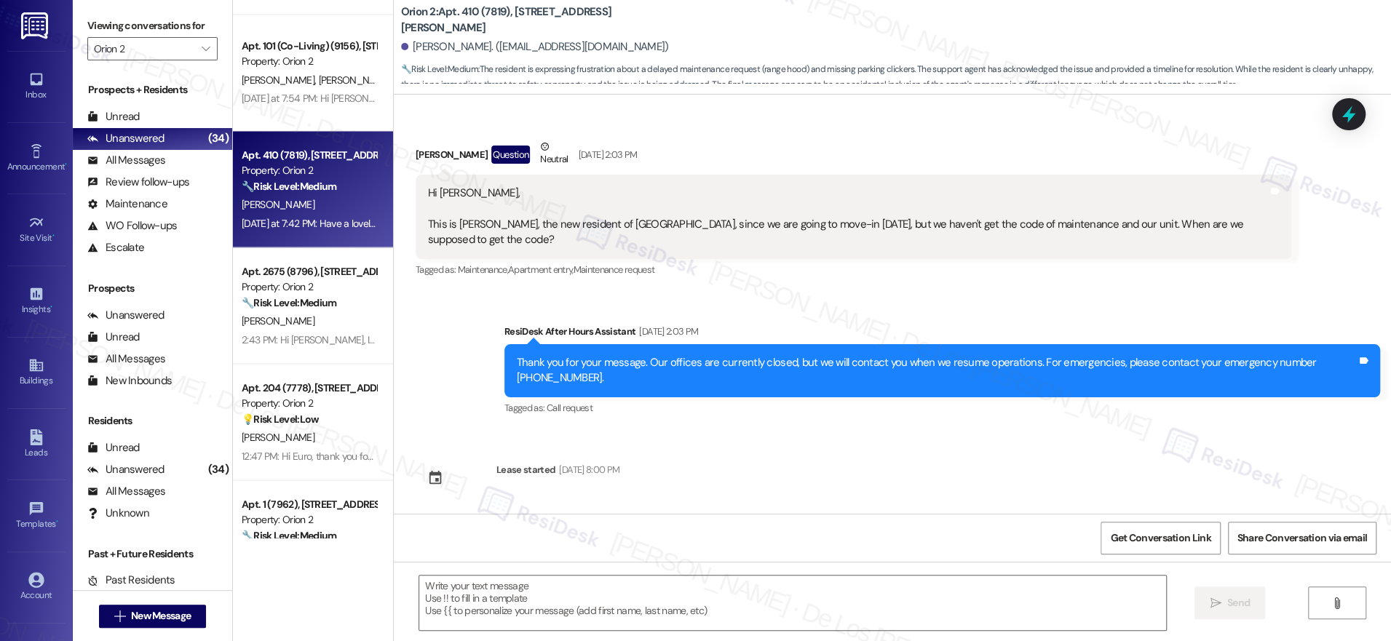
scroll to position [8042, 0]
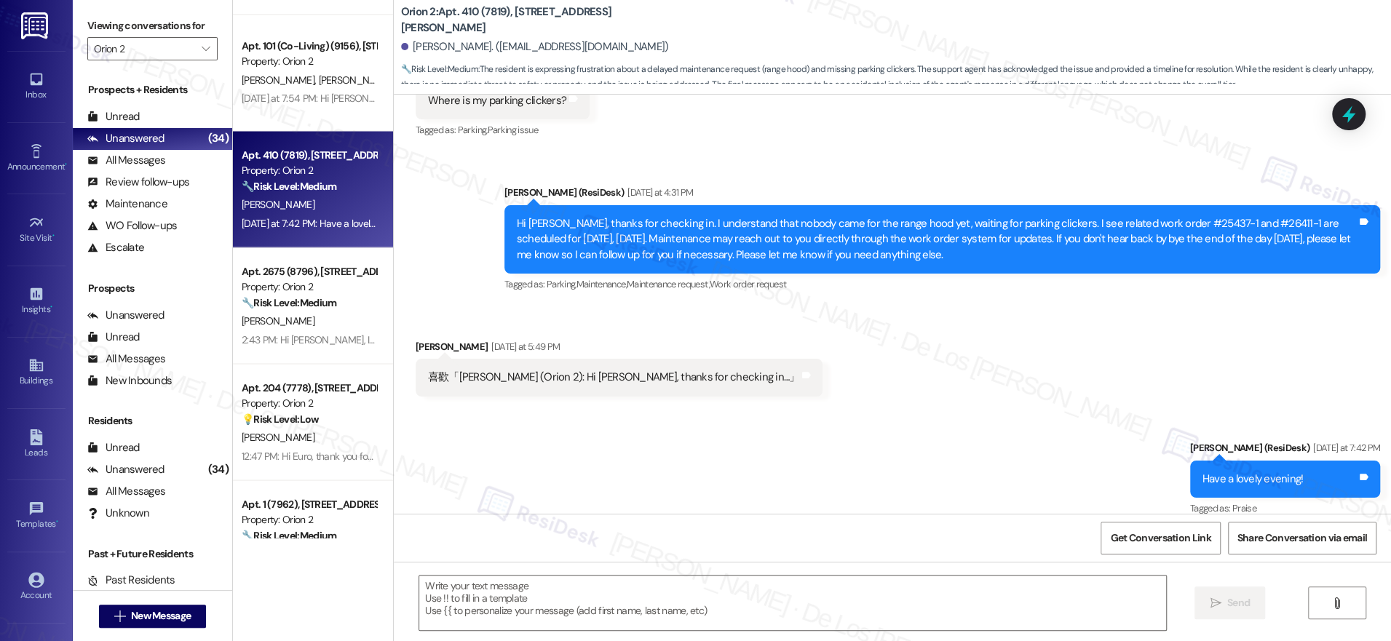
type textarea "Fetching suggested responses. Please feel free to read through the conversation…"
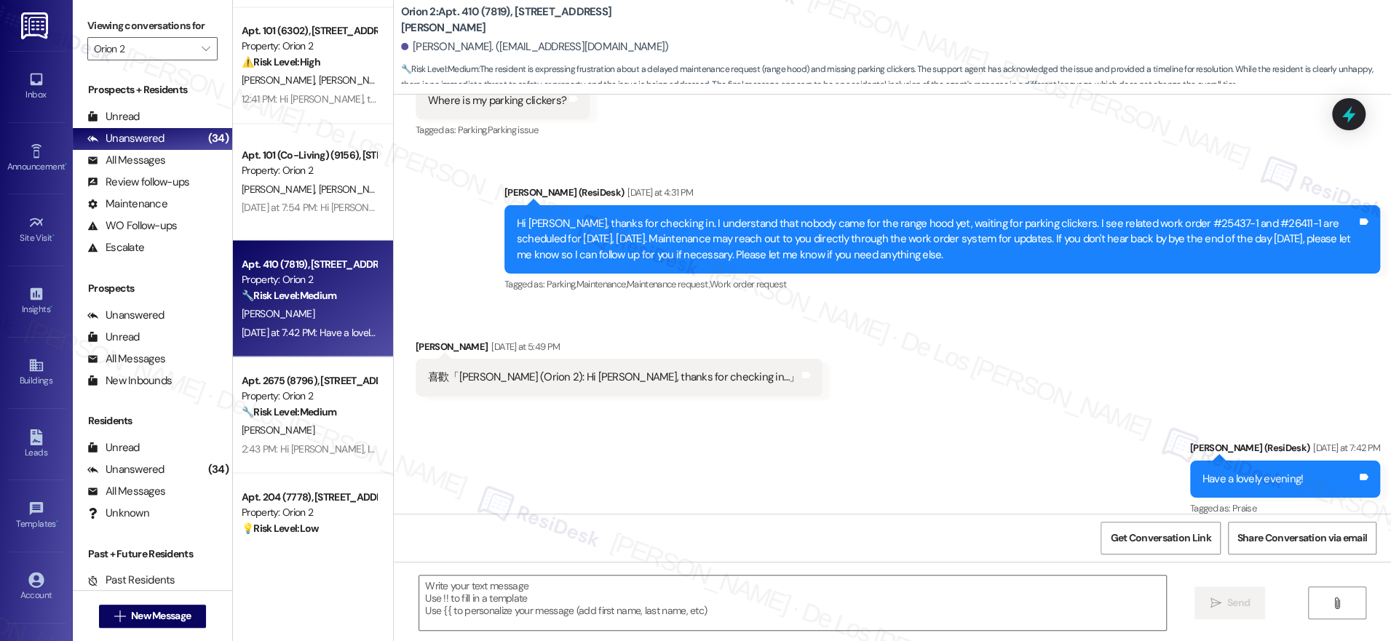
scroll to position [1854, 0]
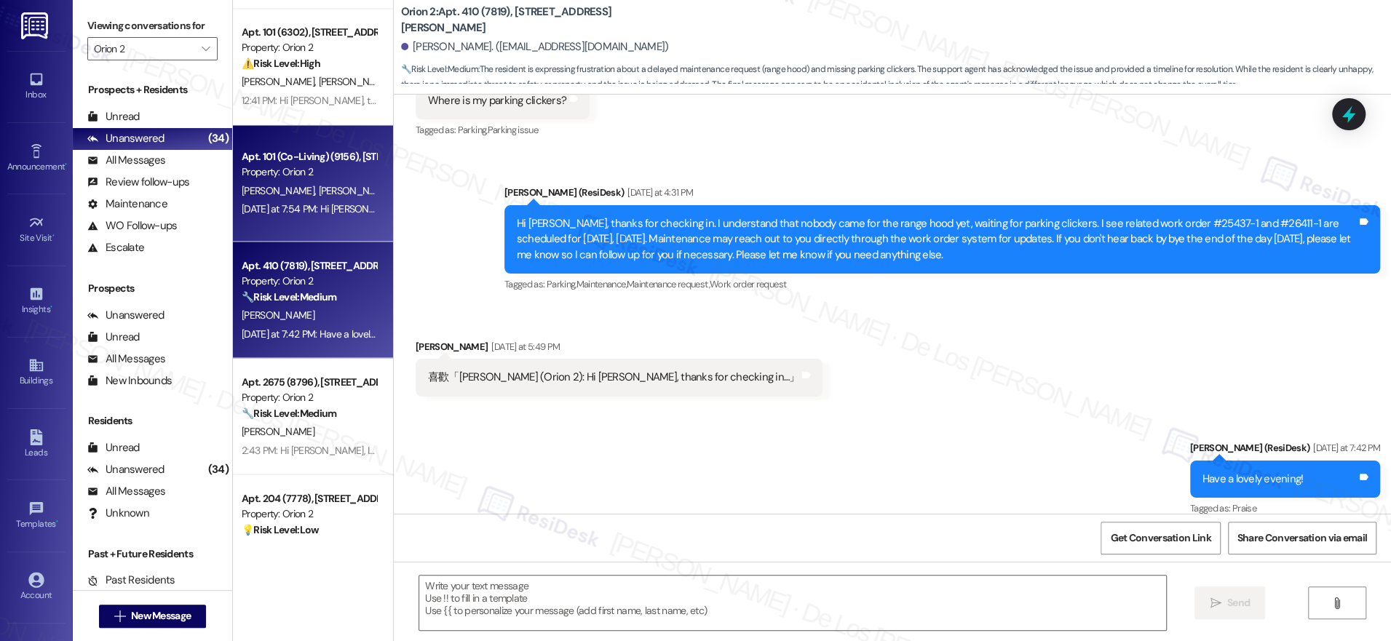
click at [395, 196] on span "[PERSON_NAME]" at bounding box center [433, 190] width 77 height 13
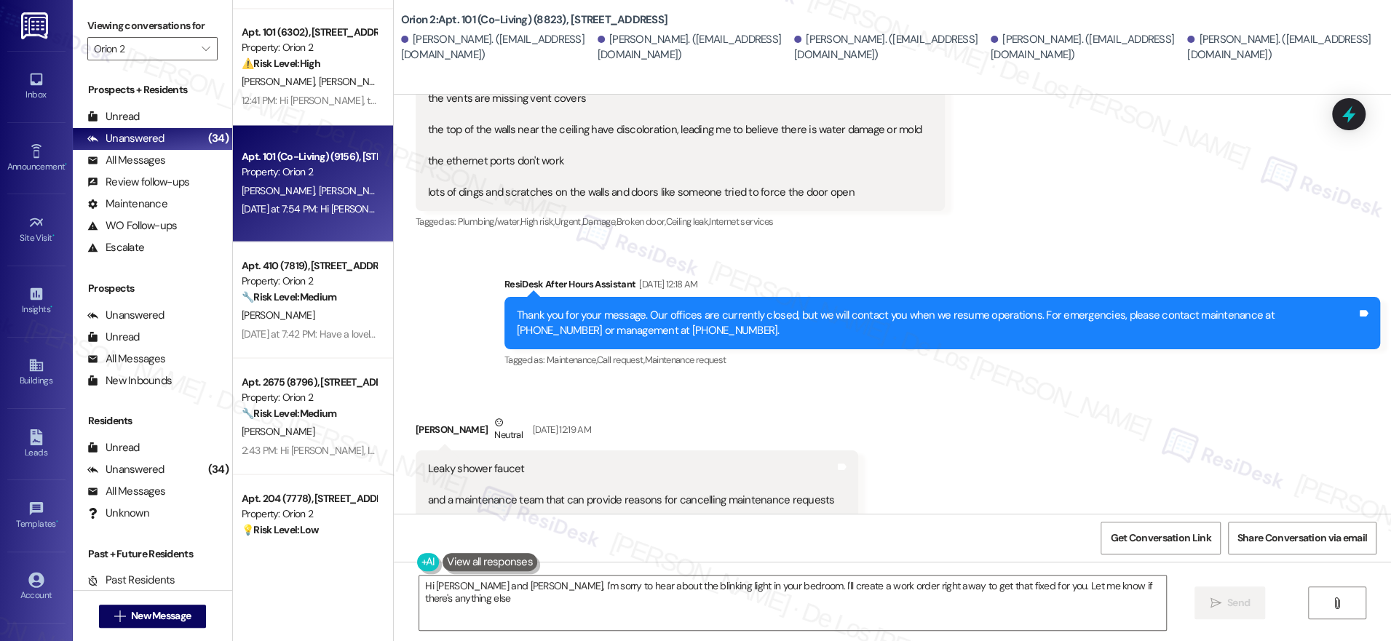
type textarea "Hi [PERSON_NAME] and [PERSON_NAME], I'm sorry to hear about the blinking light …"
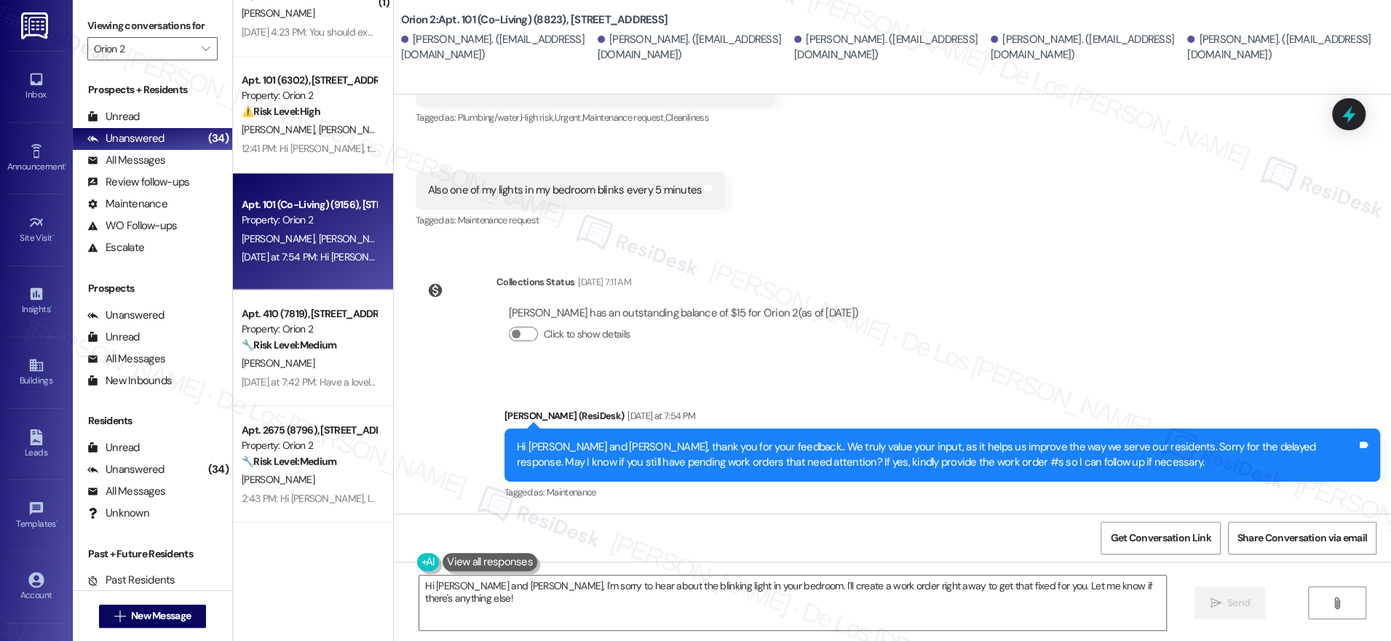
scroll to position [1805, 0]
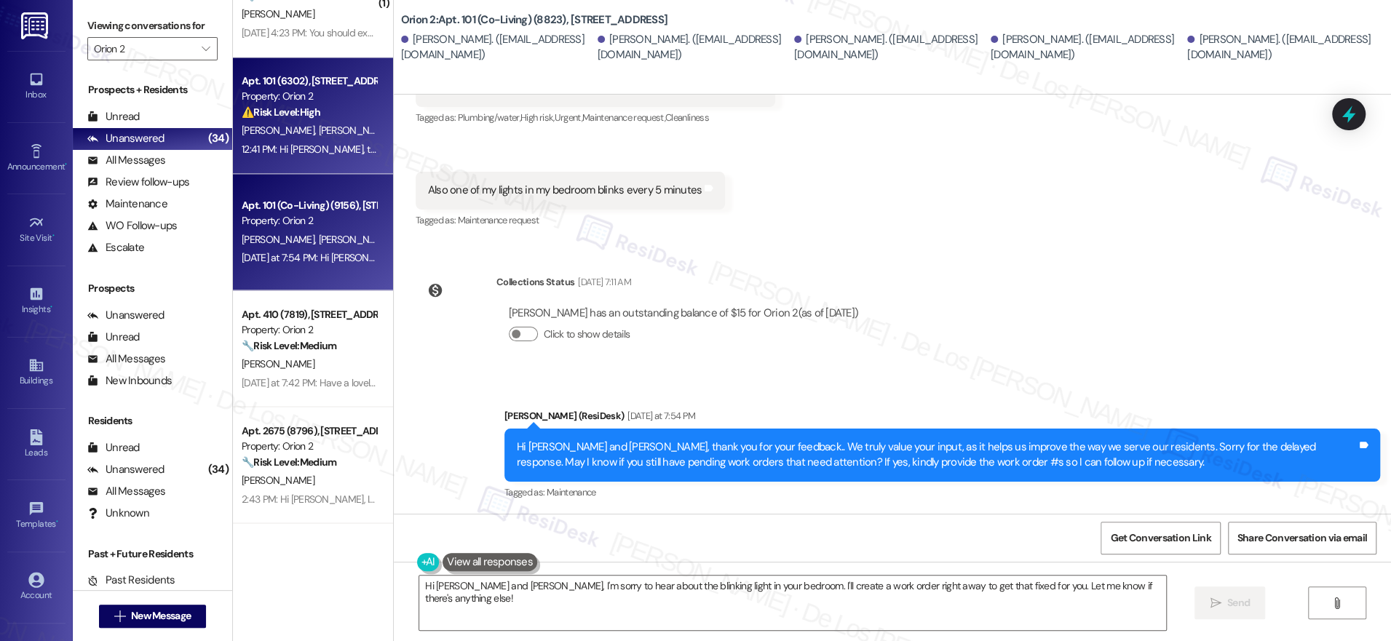
click at [282, 138] on div "[PERSON_NAME] [PERSON_NAME]" at bounding box center [309, 131] width 138 height 18
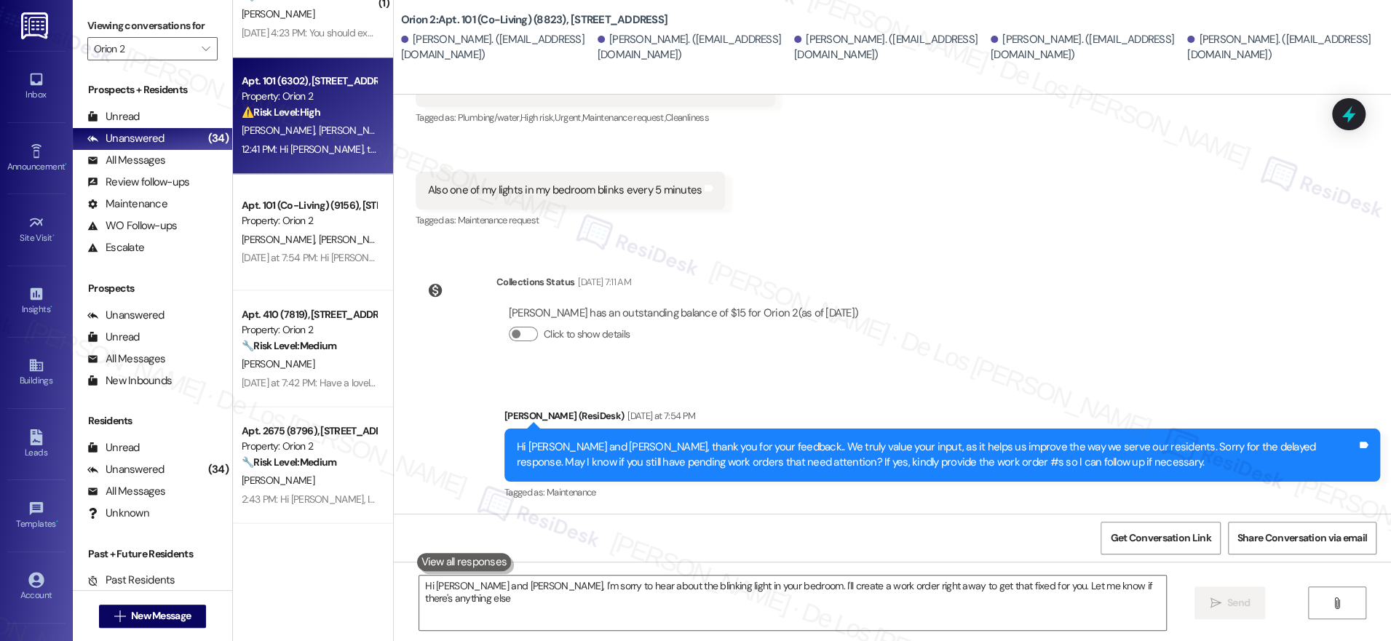
type textarea "Hi [PERSON_NAME] and [PERSON_NAME], I'm sorry to hear about the blinking light …"
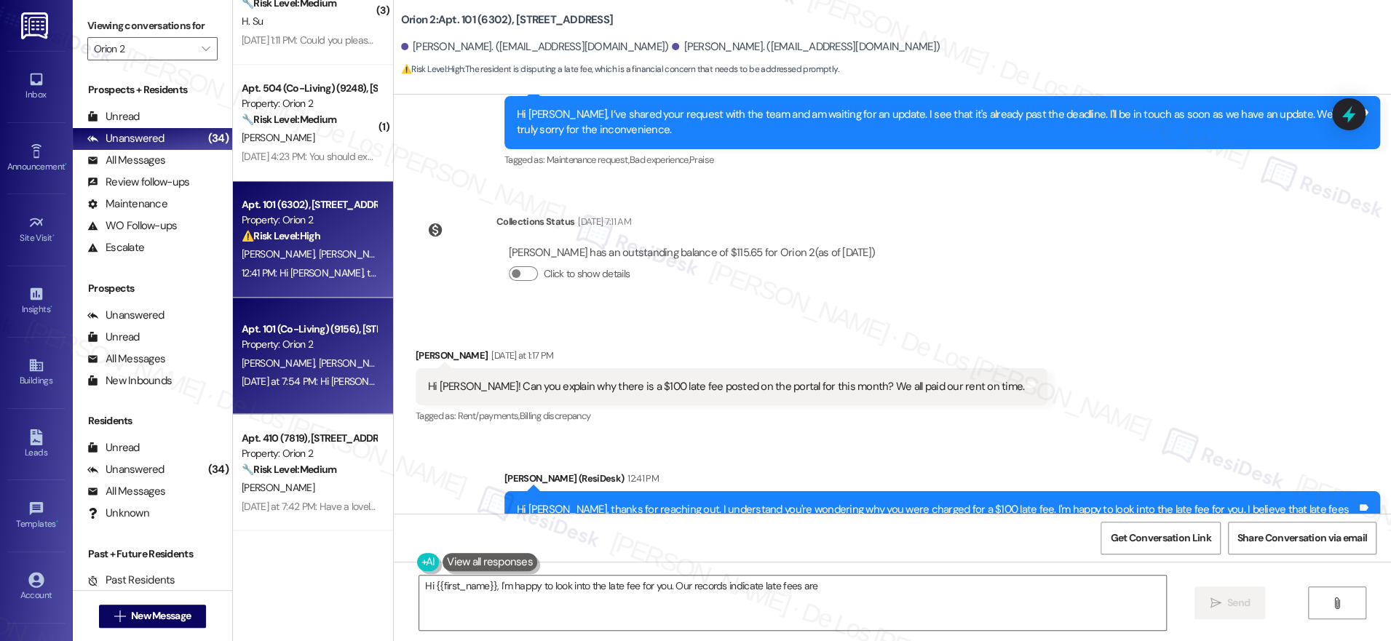
scroll to position [1666, 0]
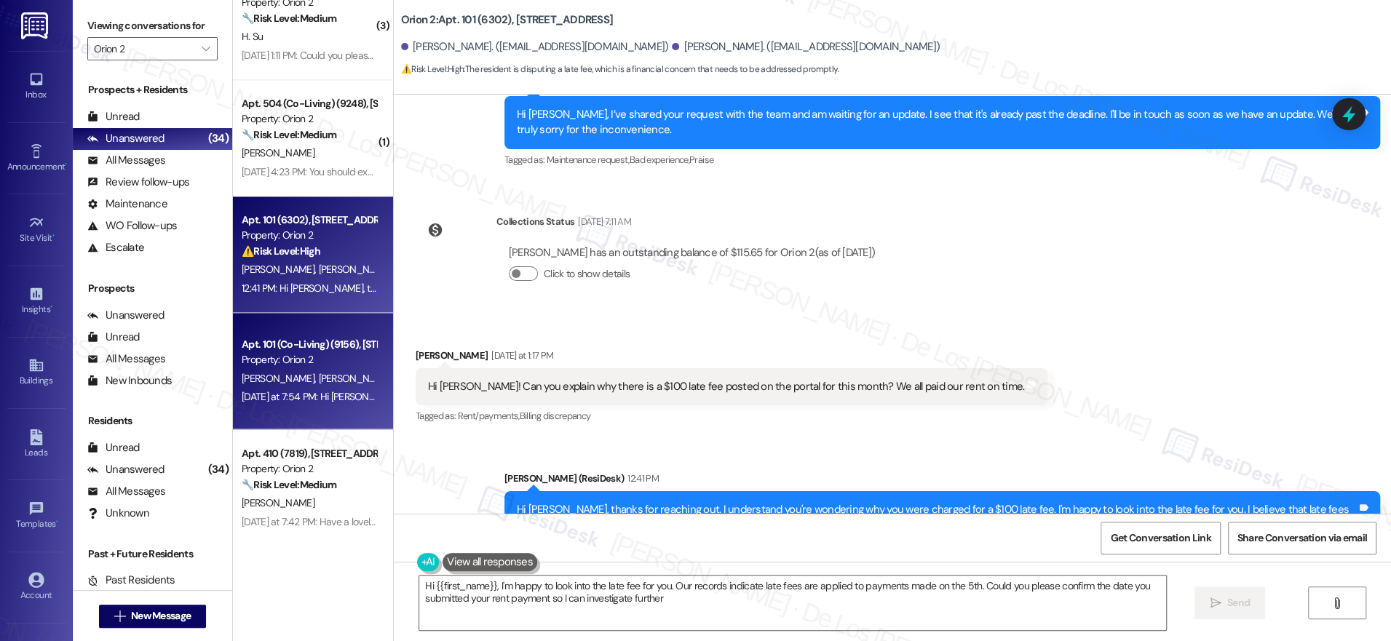
type textarea "Hi {{first_name}}, I'm happy to look into the late fee for you. Our records ind…"
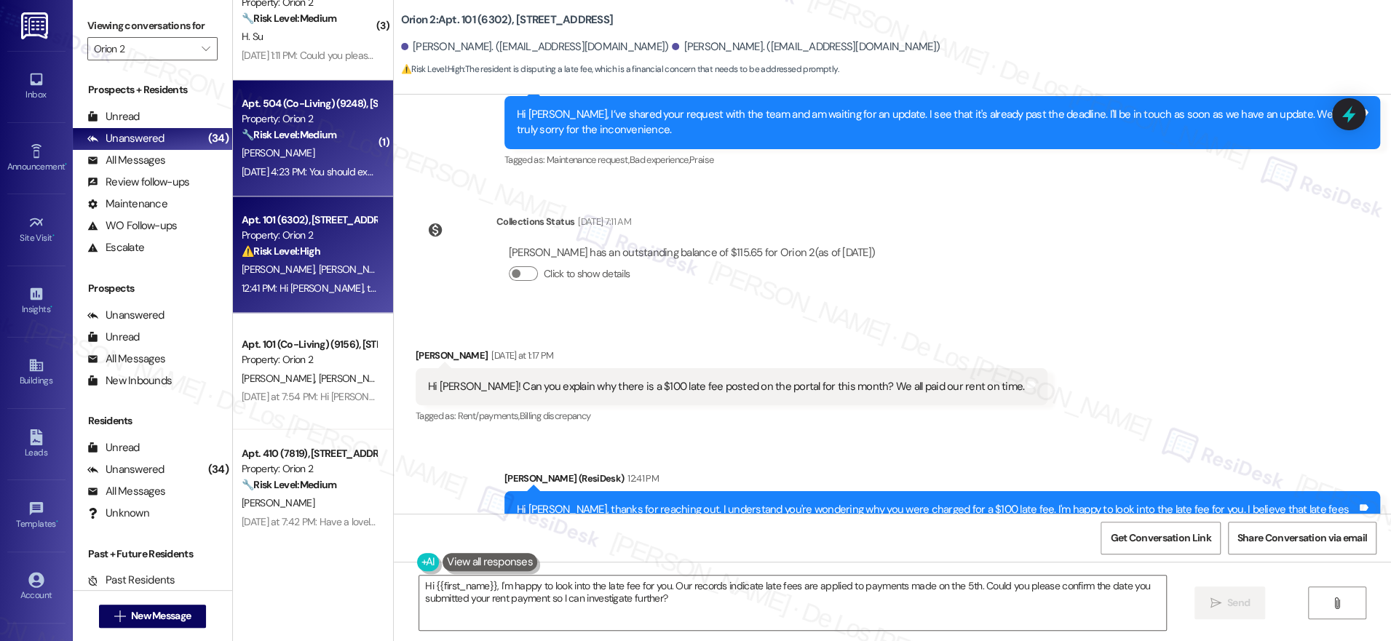
click at [325, 163] on div "[DATE] 4:23 PM: You should exterminate and throughly clean every unit before yo…" at bounding box center [309, 172] width 138 height 18
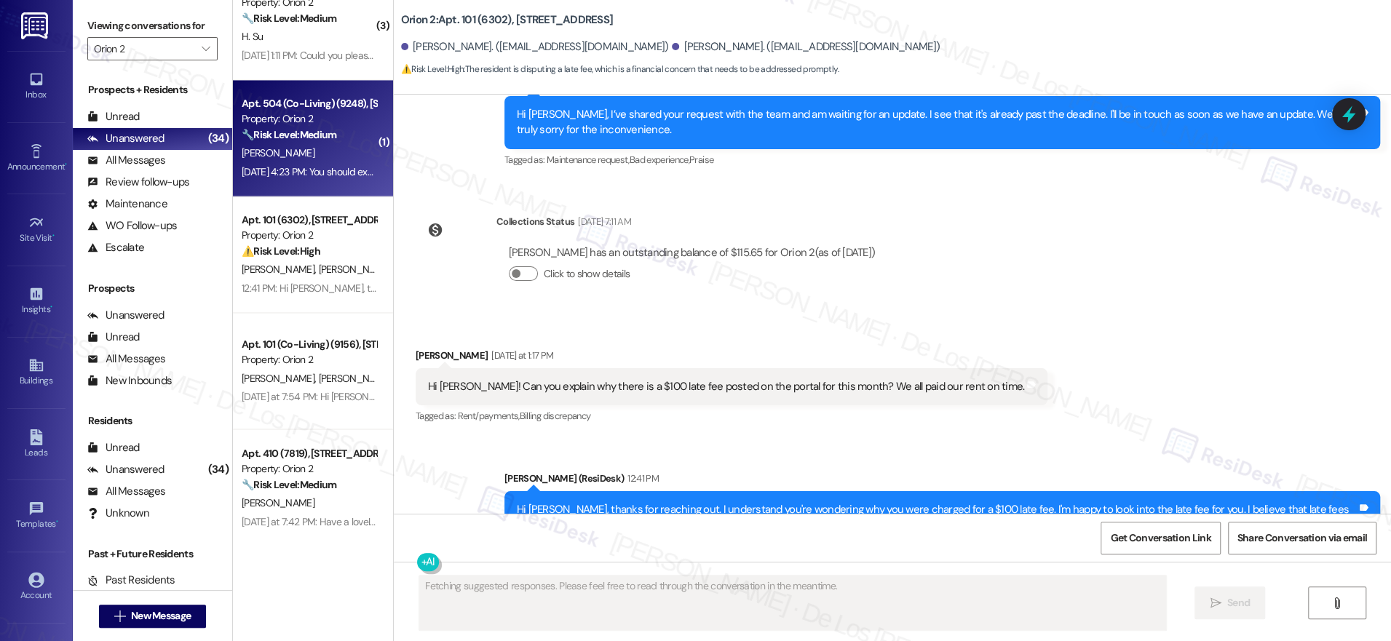
scroll to position [0, 0]
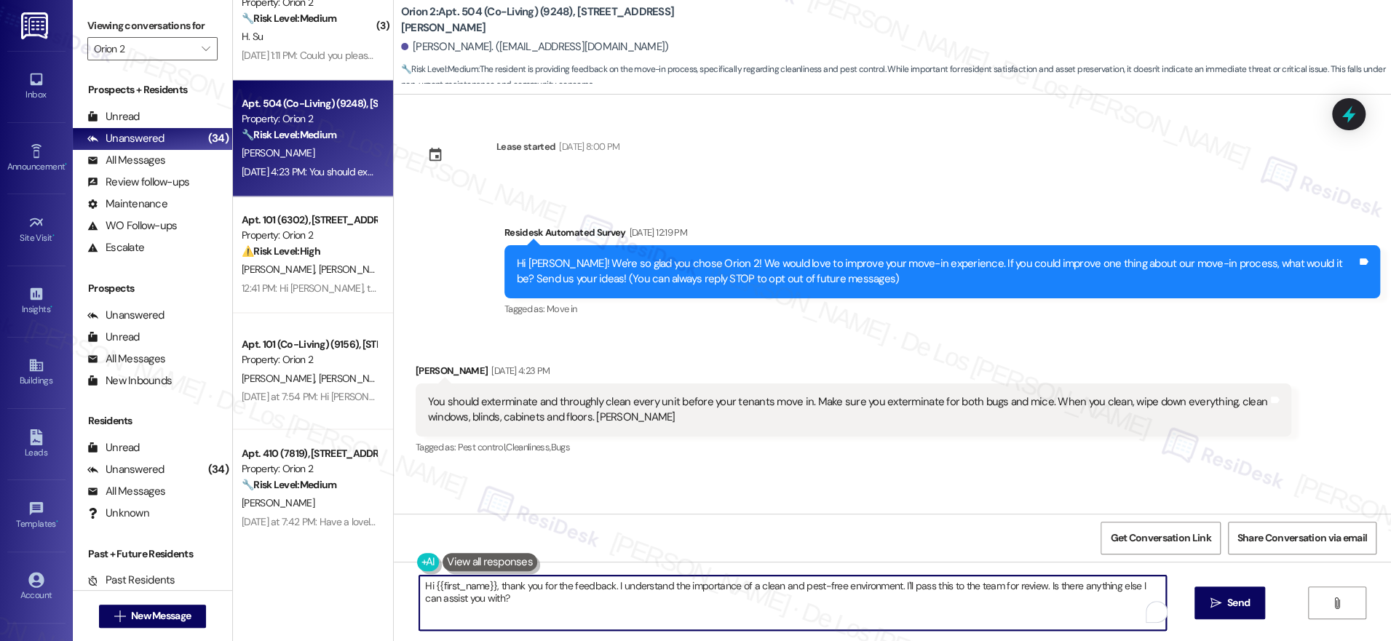
drag, startPoint x: 1037, startPoint y: 583, endPoint x: 939, endPoint y: 590, distance: 98.5
click at [939, 590] on textarea "Hi {{first_name}}, thank you for the feedback. I understand the importance of a…" at bounding box center [792, 603] width 747 height 55
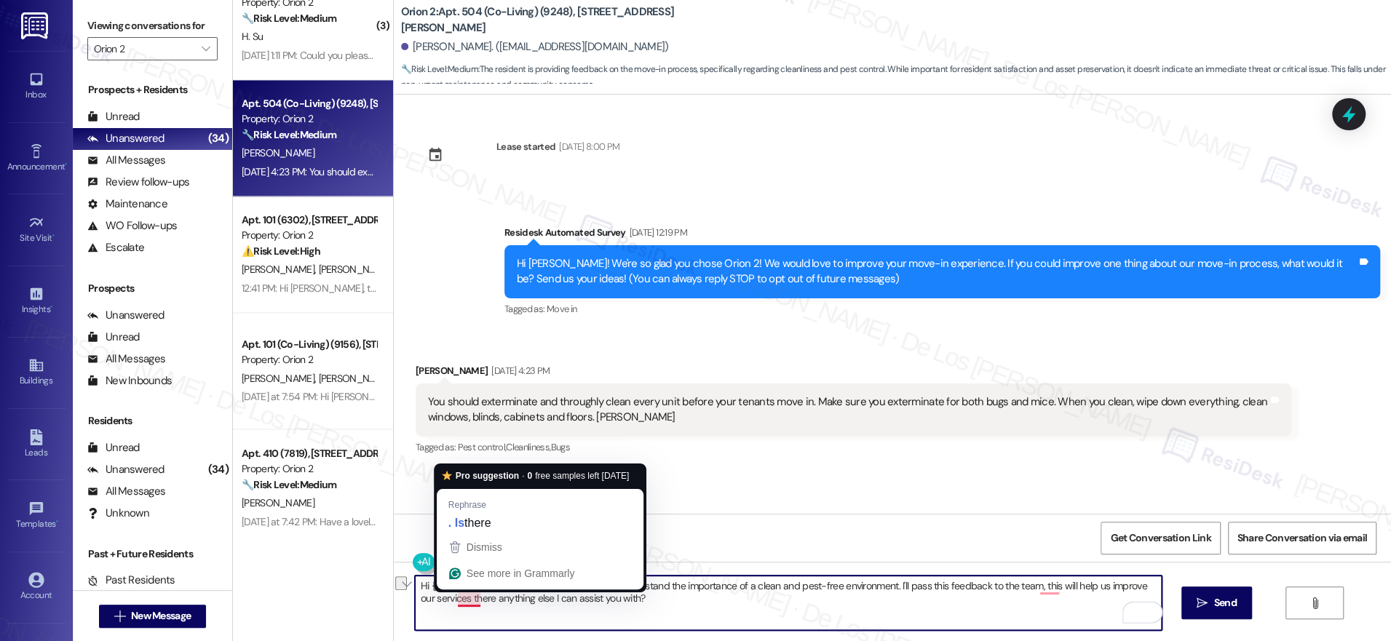
drag, startPoint x: 644, startPoint y: 598, endPoint x: 477, endPoint y: 587, distance: 167.8
click at [442, 597] on textarea "Hi {{first_name}}, thank you for the feedback. I understand the importance of a…" at bounding box center [788, 603] width 747 height 55
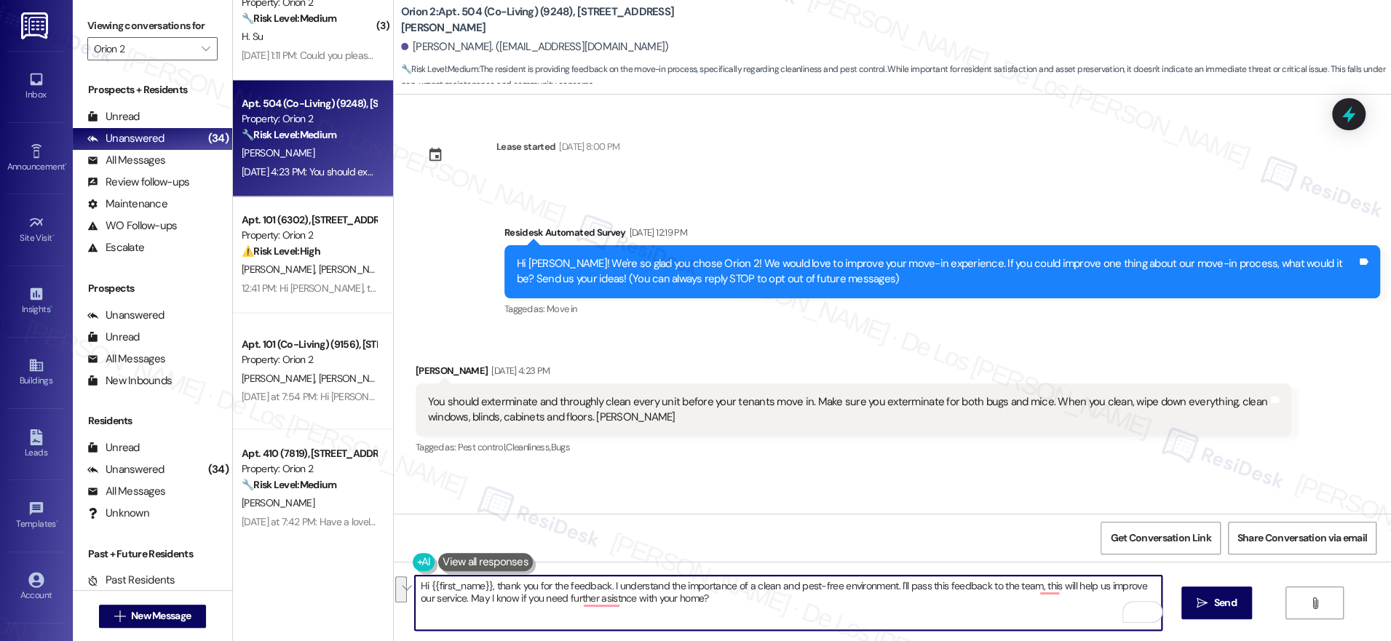
paste textarea "sharing your feedback. I completely understand how important a clean, pest-free…"
click at [928, 606] on textarea "Hi {{first_name}}, thank you for sharing your feedback. I completely understand…" at bounding box center [788, 603] width 747 height 55
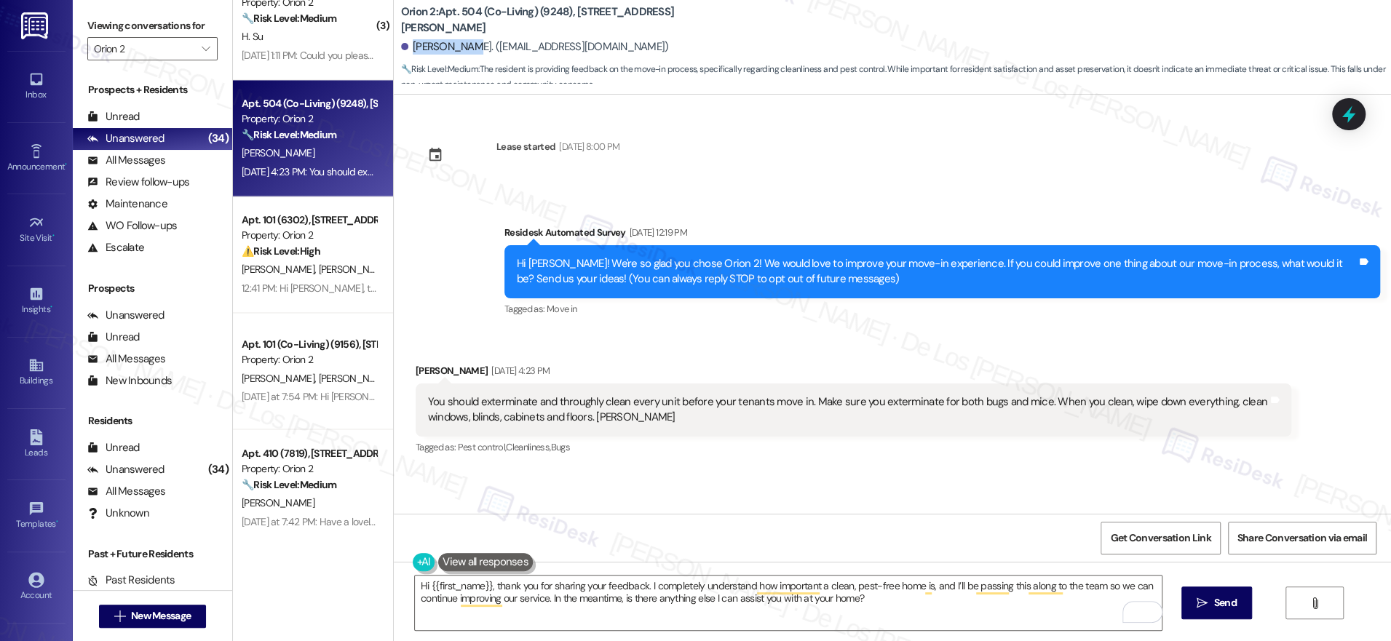
drag, startPoint x: 452, startPoint y: 44, endPoint x: 400, endPoint y: 48, distance: 51.9
click at [401, 48] on div "[PERSON_NAME]. ([EMAIL_ADDRESS][DOMAIN_NAME])" at bounding box center [535, 46] width 268 height 15
copy div "[PERSON_NAME]"
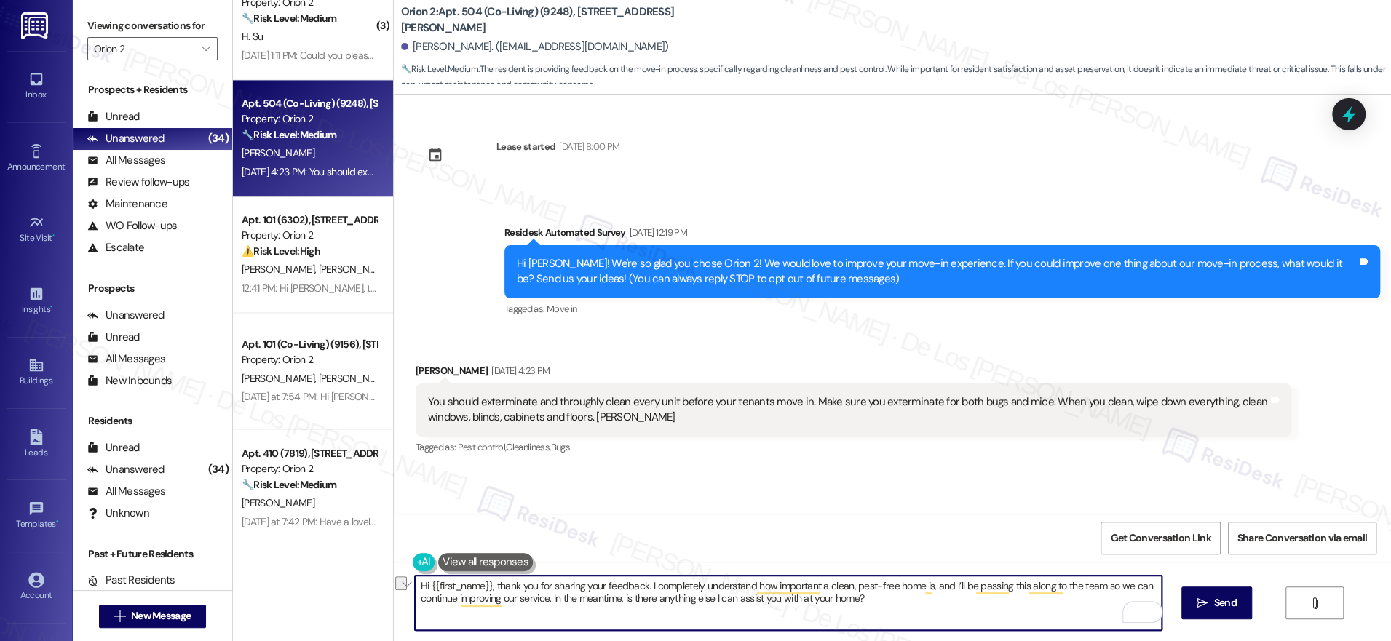
drag, startPoint x: 544, startPoint y: 601, endPoint x: 894, endPoint y: 590, distance: 349.5
click at [894, 592] on textarea "Hi {{first_name}}, thank you for sharing your feedback. I completely understand…" at bounding box center [788, 603] width 747 height 55
drag, startPoint x: 544, startPoint y: 598, endPoint x: 823, endPoint y: 609, distance: 279.6
click at [823, 609] on textarea "Hi {{first_name}}, thank you for sharing your feedback. I completely understand…" at bounding box center [788, 603] width 747 height 55
drag, startPoint x: 541, startPoint y: 595, endPoint x: 839, endPoint y: 623, distance: 299.0
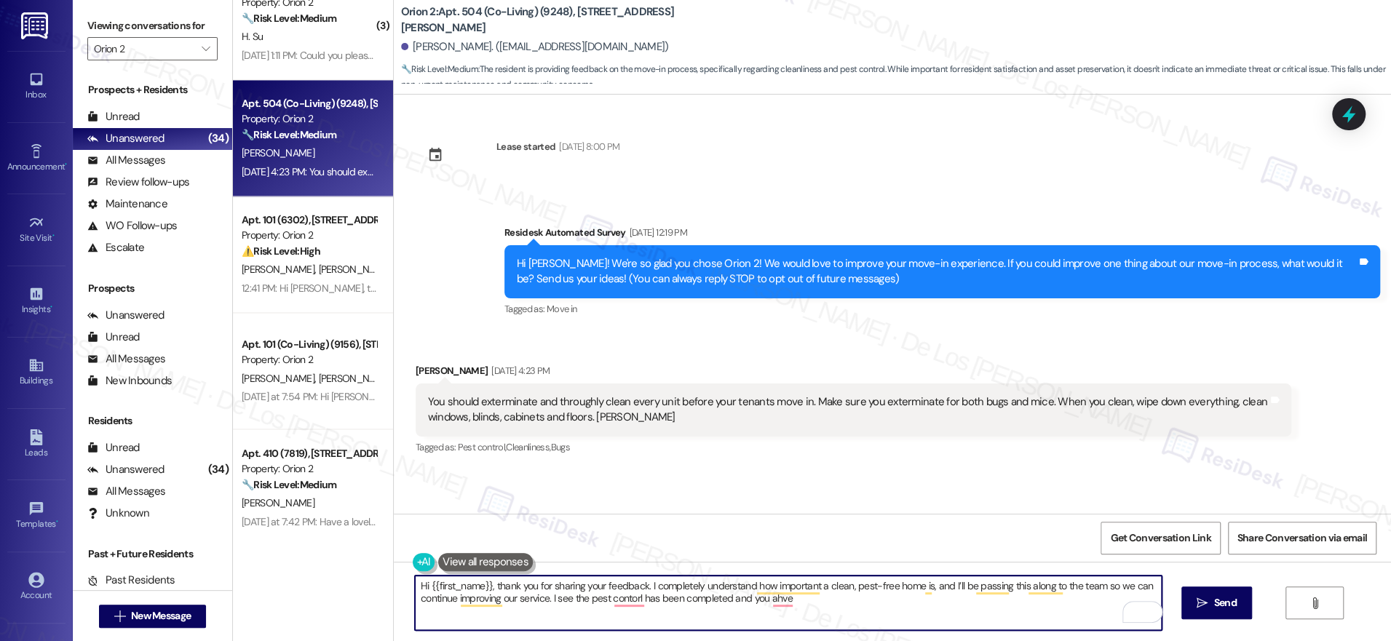
click at [839, 623] on textarea "Hi {{first_name}}, thank you for sharing your feedback. I completely understand…" at bounding box center [788, 603] width 747 height 55
drag, startPoint x: 800, startPoint y: 599, endPoint x: 541, endPoint y: 600, distance: 258.3
click at [541, 600] on textarea "Hi {{first_name}}, thank you for sharing your feedback. I completely understand…" at bounding box center [788, 603] width 747 height 55
paste textarea "keep improving our service. Just to confirm—has this issue been resolved, or do…"
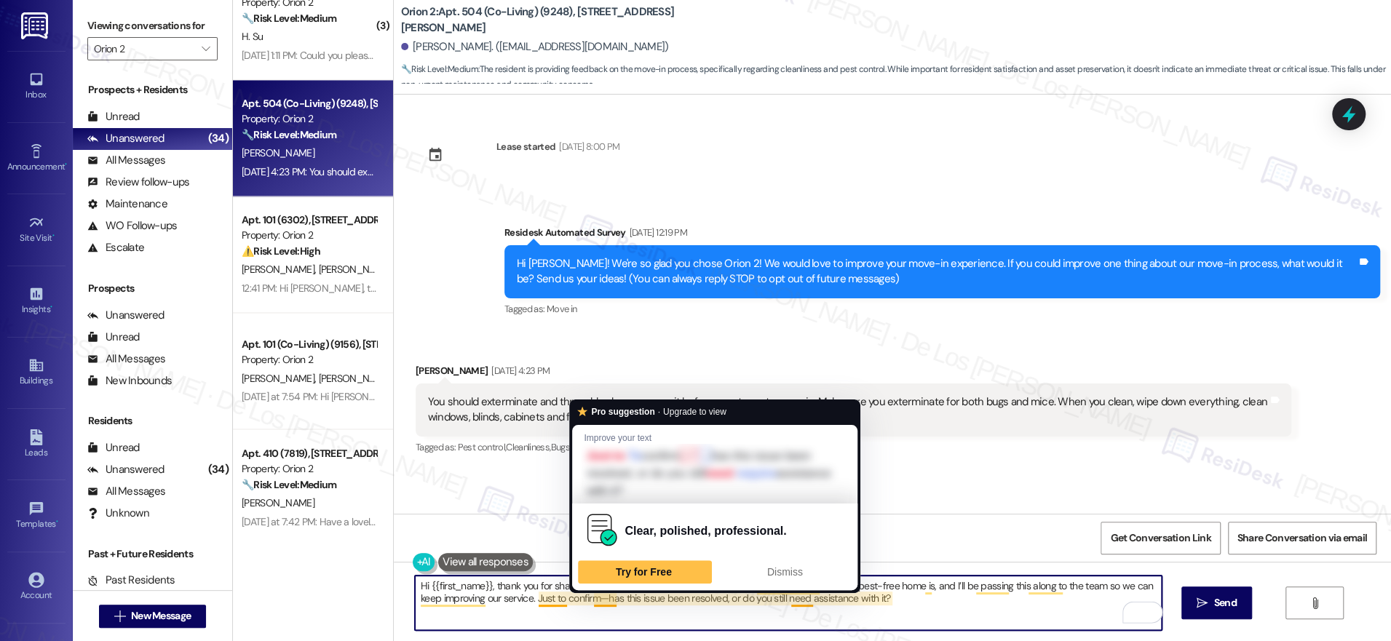
click at [597, 599] on textarea "Hi {{first_name}}, thank you for sharing your feedback. I completely understand…" at bounding box center [788, 603] width 747 height 55
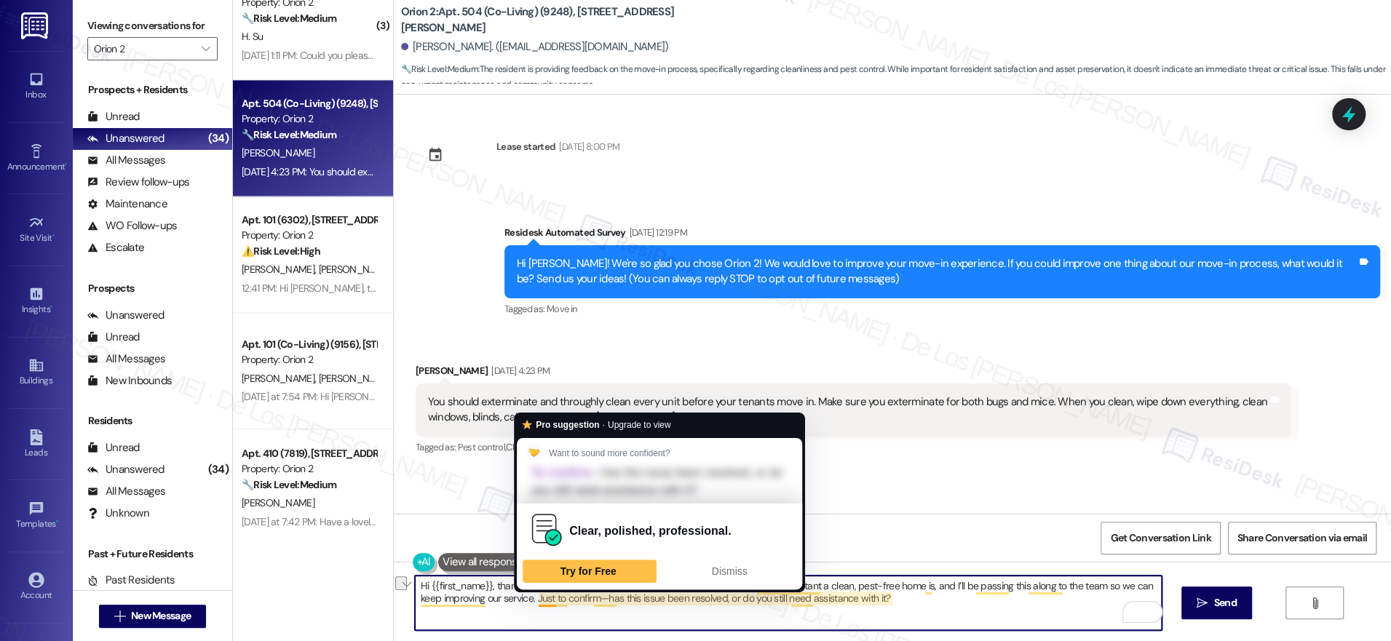
drag, startPoint x: 528, startPoint y: 598, endPoint x: 971, endPoint y: 623, distance: 443.1
click at [971, 623] on textarea "Hi {{first_name}}, thank you for sharing your feedback. I completely understand…" at bounding box center [788, 603] width 747 height 55
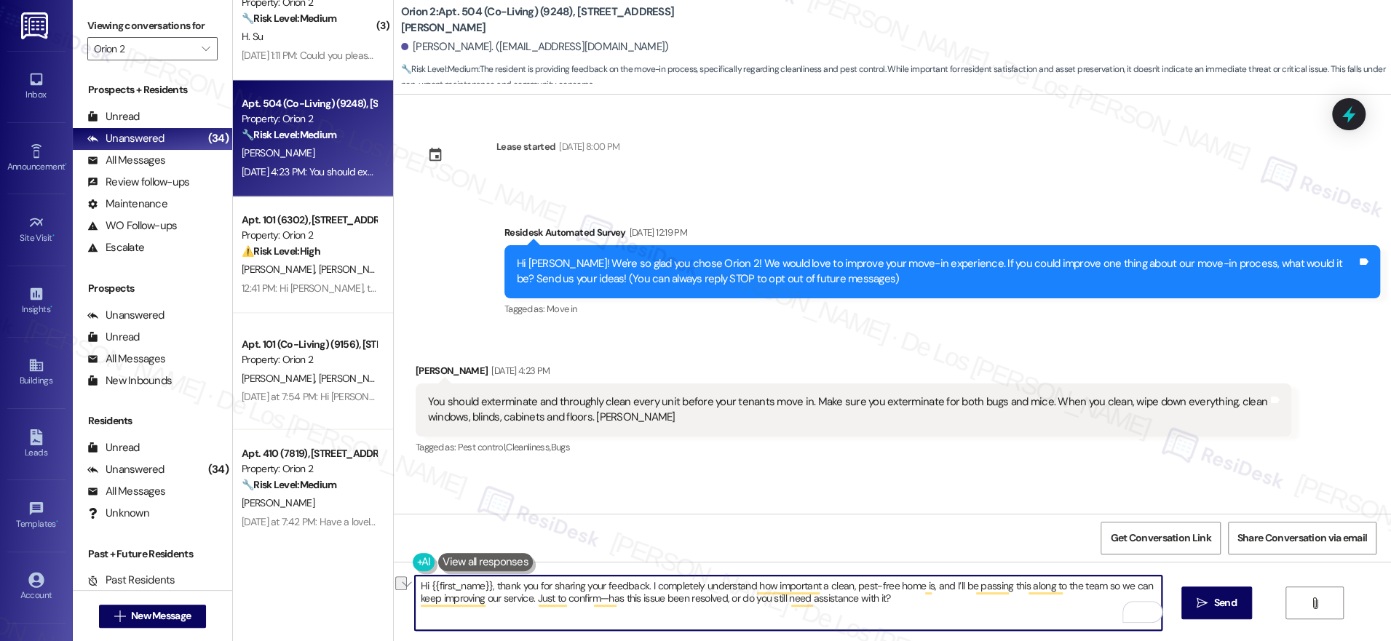
paste textarea "Just to confirm, has this issue been resolved"
type textarea "Hi {{first_name}}, thank you for sharing your feedback. I completely understand…"
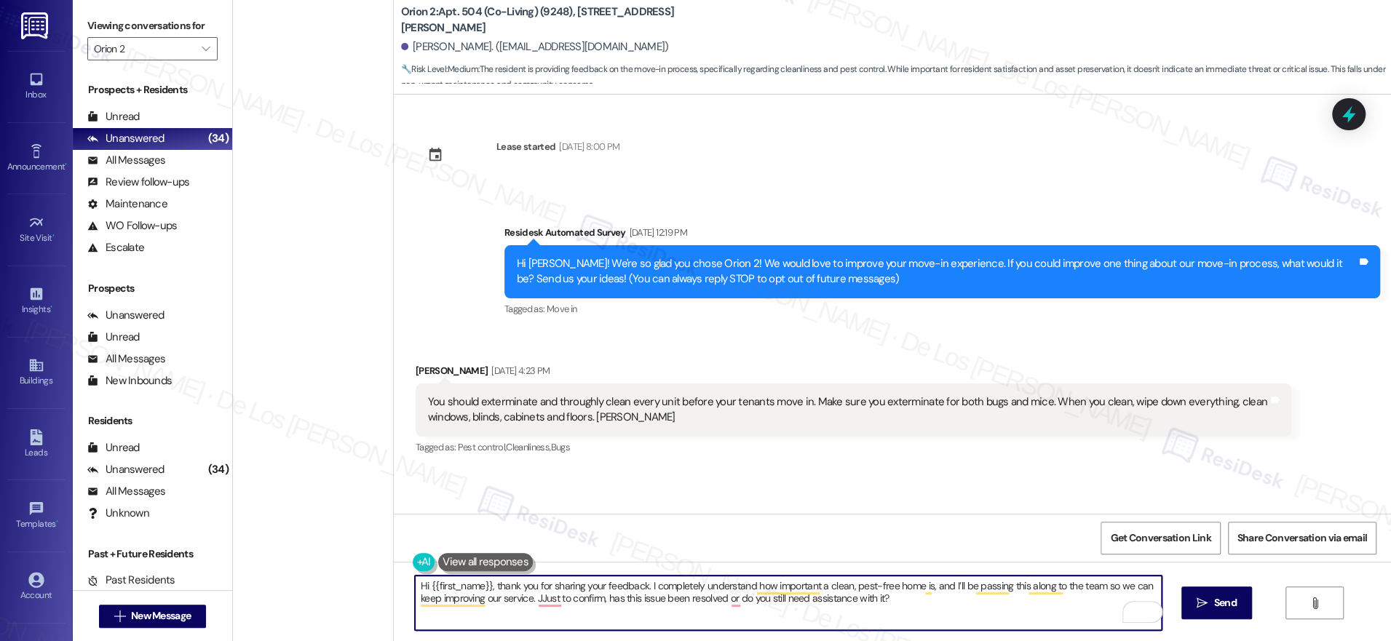
scroll to position [1666, 0]
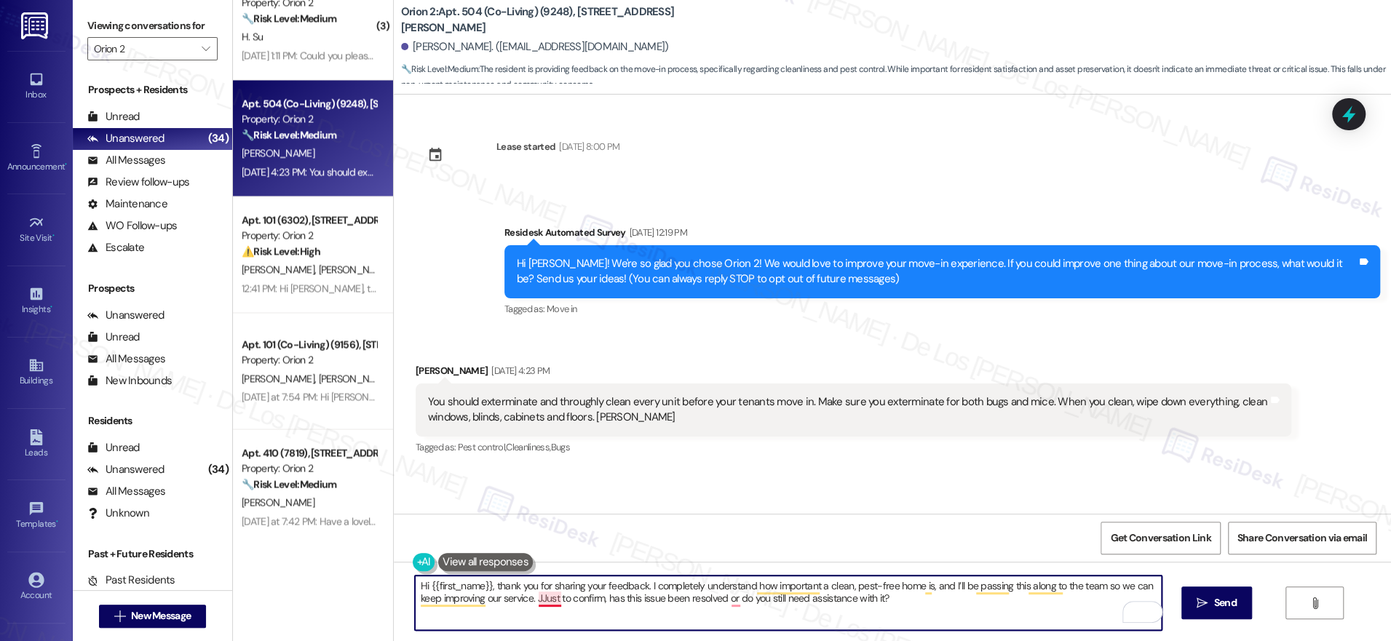
click at [532, 601] on textarea "Hi {{first_name}}, thank you for sharing your feedback. I completely understand…" at bounding box center [788, 603] width 747 height 55
click at [989, 603] on textarea "Hi {{first_name}}, thank you for sharing your feedback. I completely understand…" at bounding box center [788, 603] width 747 height 55
type textarea "Hi {{first_name}}, thank you for sharing your feedback. I completely understand…"
click at [1215, 602] on span "Send" at bounding box center [1225, 602] width 23 height 15
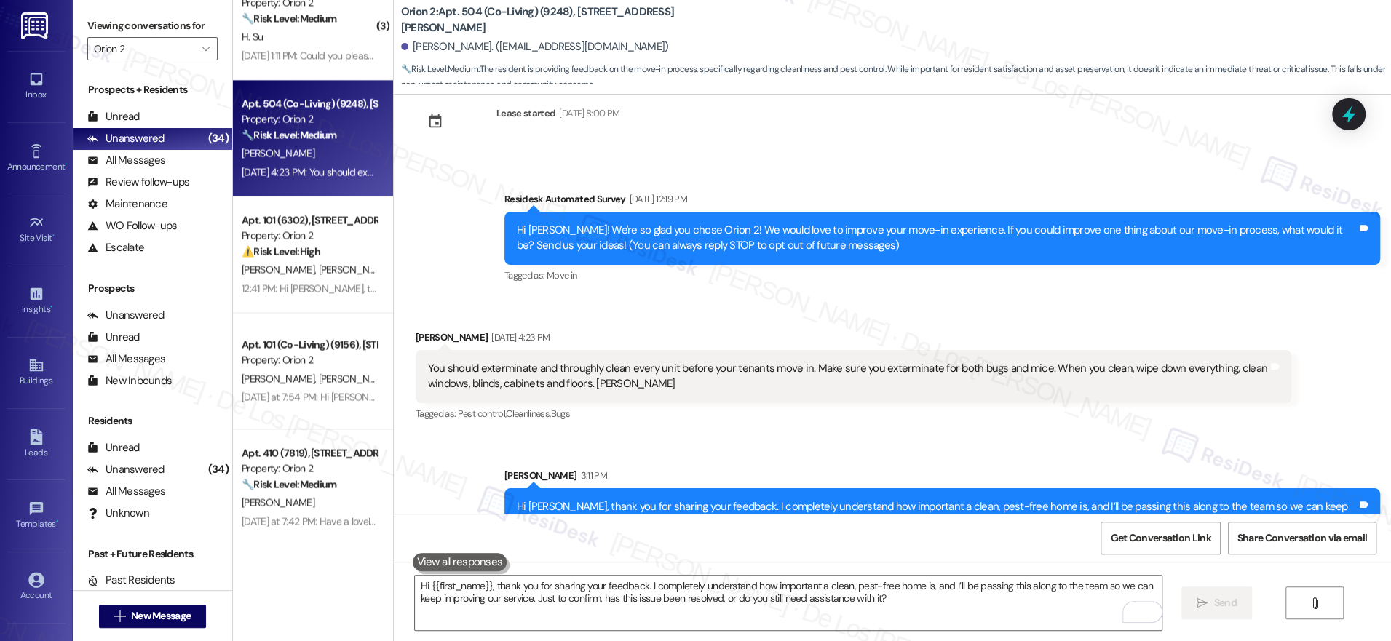
scroll to position [72, 0]
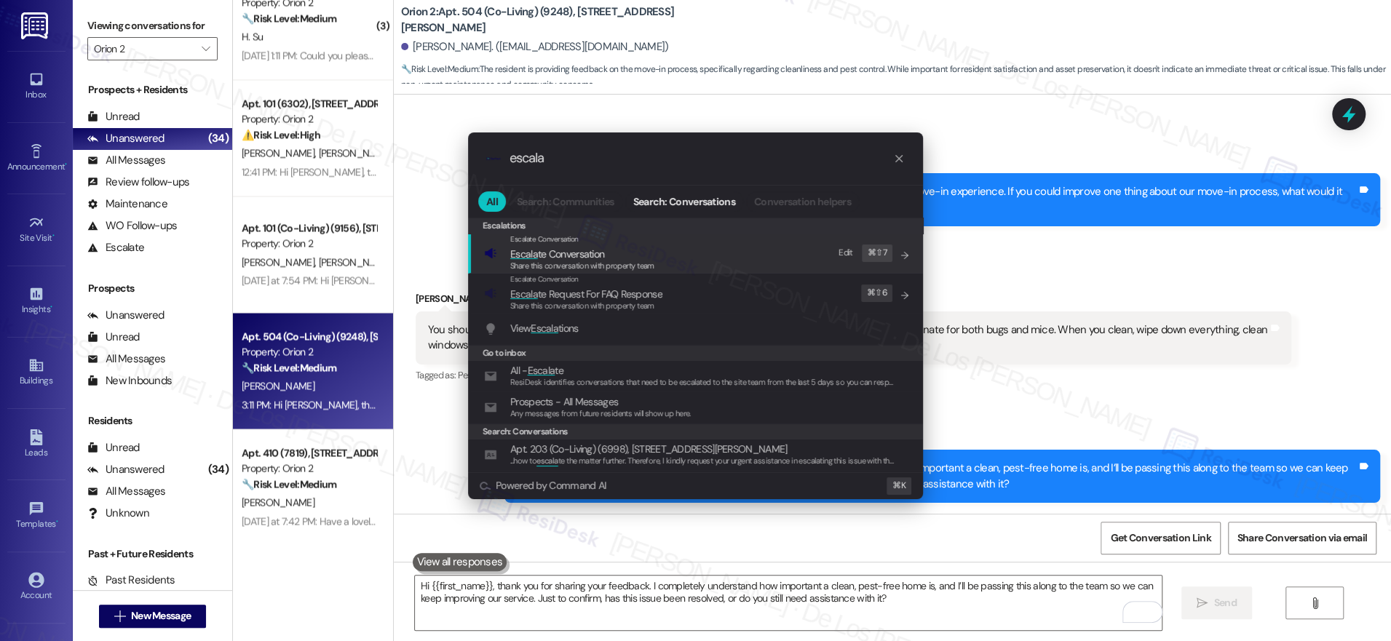
type input "escala"
click at [603, 261] on span "Share this conversation with property team" at bounding box center [582, 266] width 144 height 10
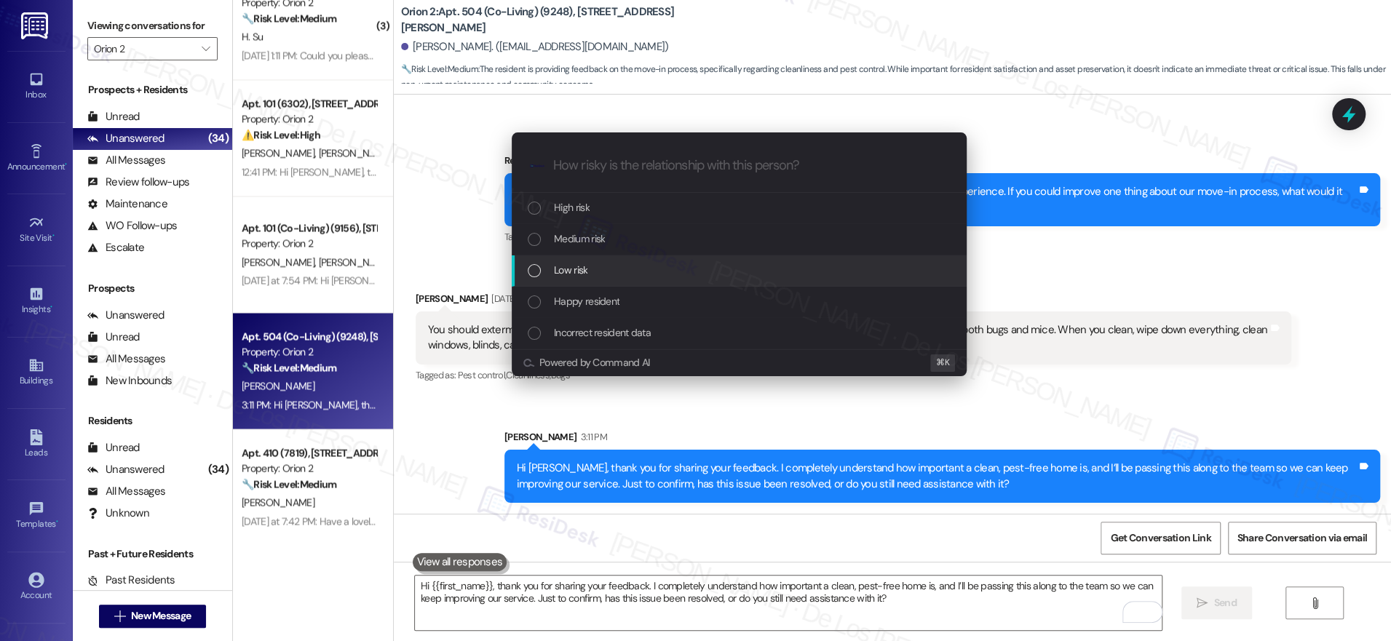
click at [585, 270] on span "Low risk" at bounding box center [570, 270] width 33 height 16
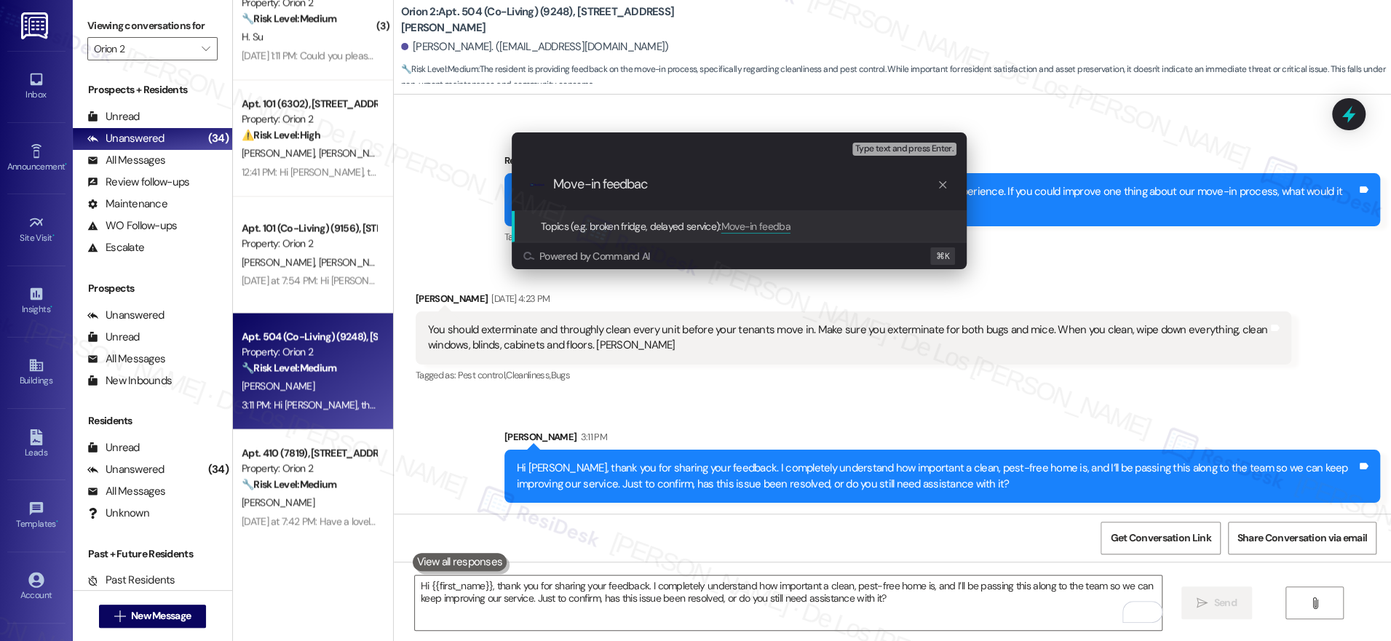
type input "Move-in feedback"
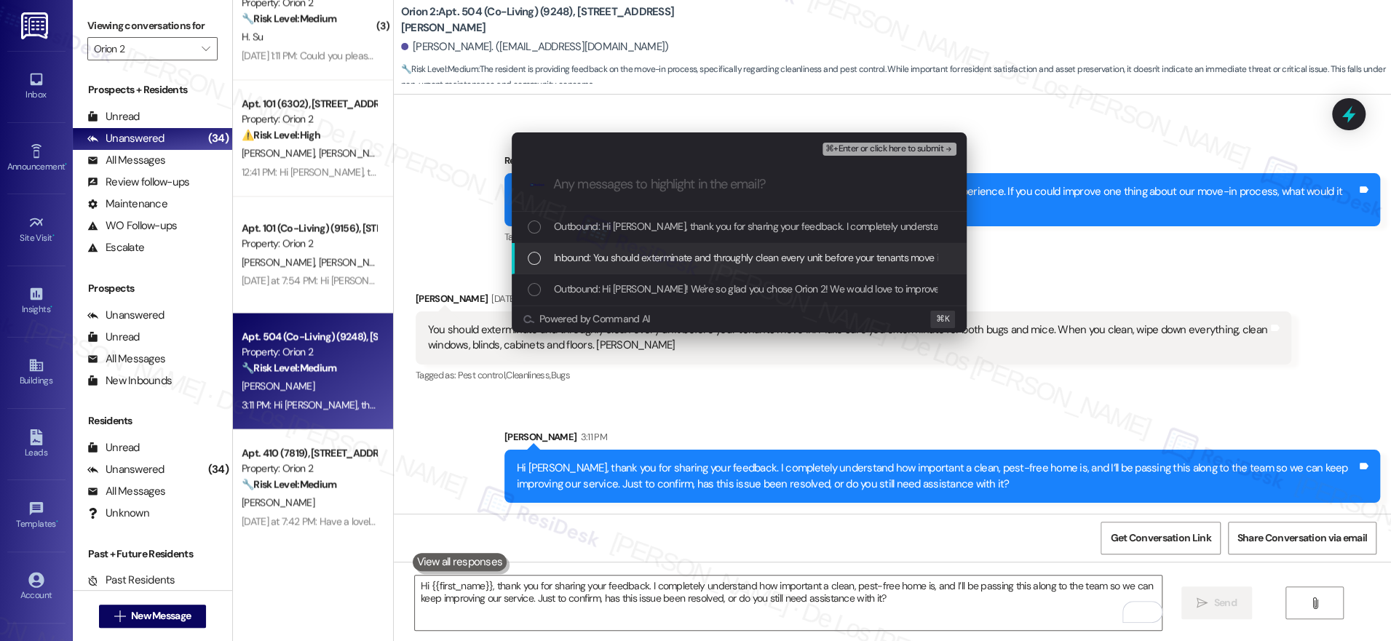
drag, startPoint x: 574, startPoint y: 251, endPoint x: 584, endPoint y: 248, distance: 10.6
click at [574, 251] on span "Inbound: You should exterminate and throughly clean every unit before your tena…" at bounding box center [1073, 258] width 1038 height 16
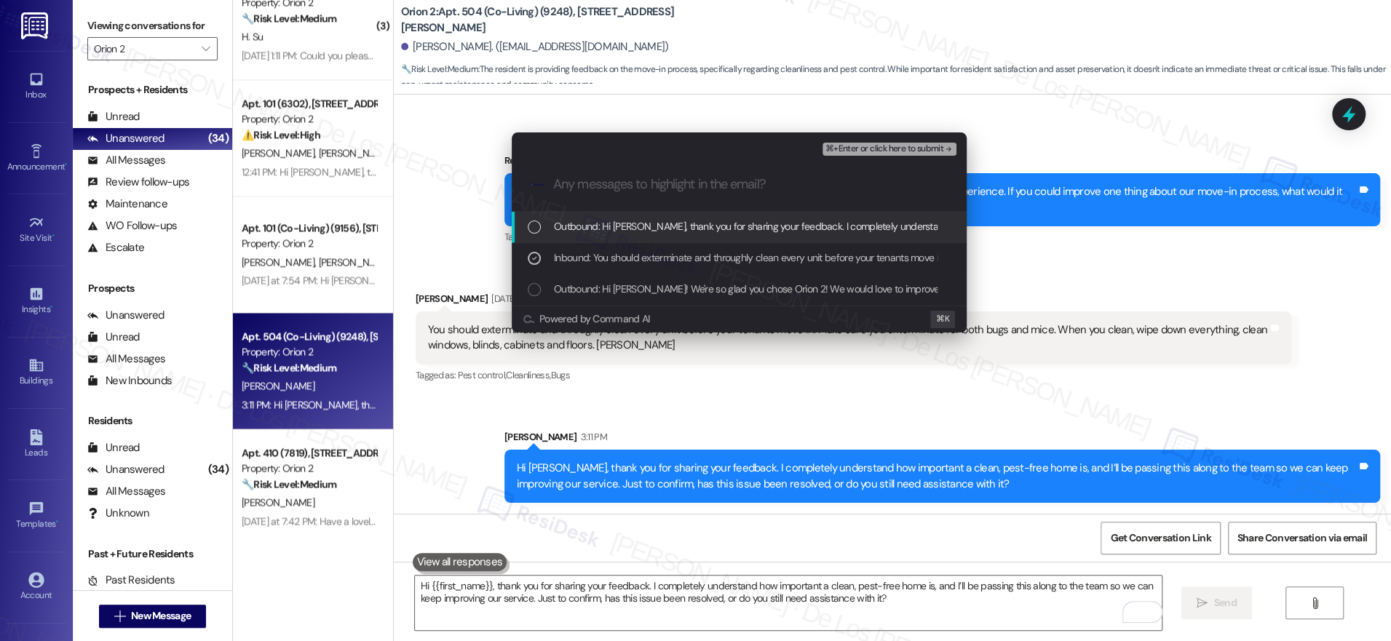
click at [880, 147] on span "⌘+Enter or click here to submit" at bounding box center [884, 149] width 118 height 10
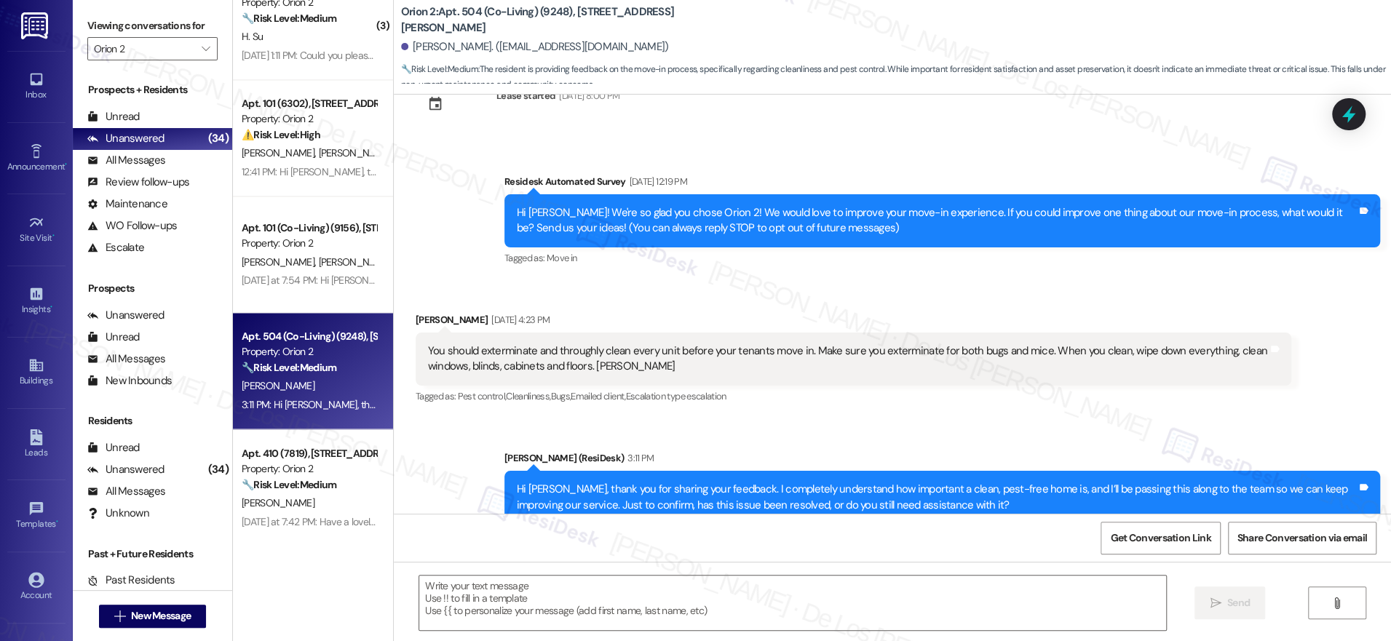
scroll to position [93, 0]
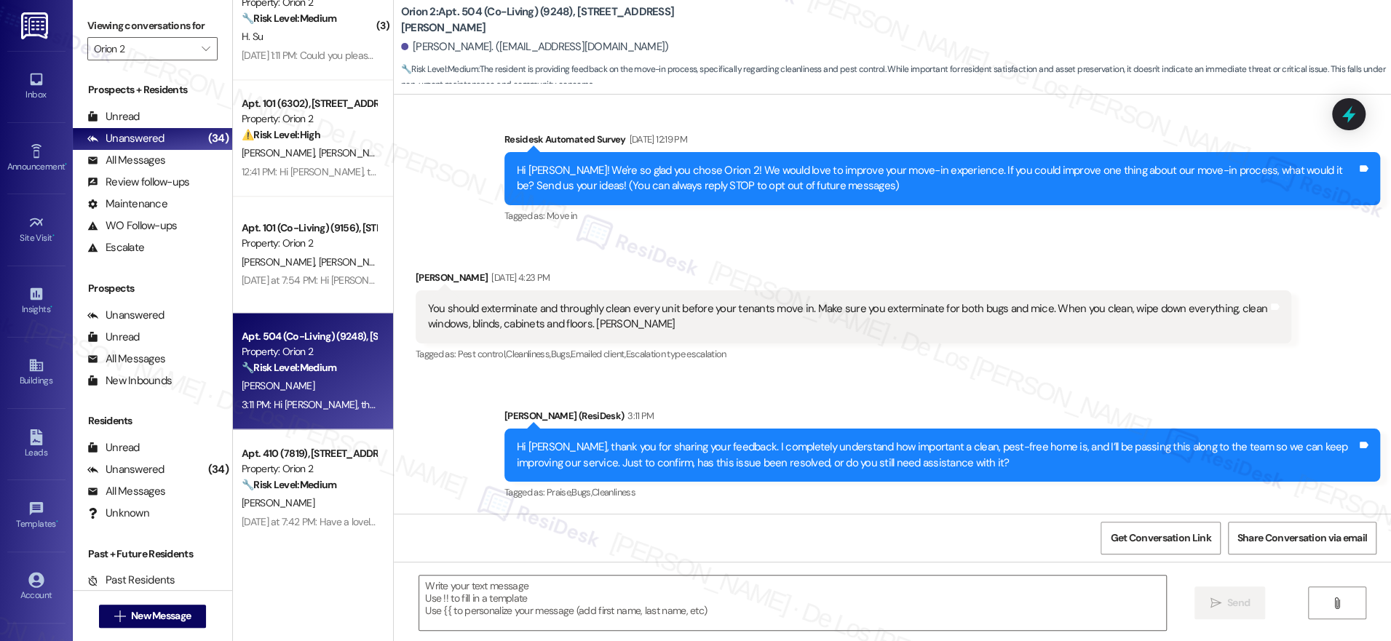
click at [300, 253] on div "[PERSON_NAME] [PERSON_NAME] [PERSON_NAME] [PERSON_NAME] [PERSON_NAME]" at bounding box center [309, 262] width 138 height 18
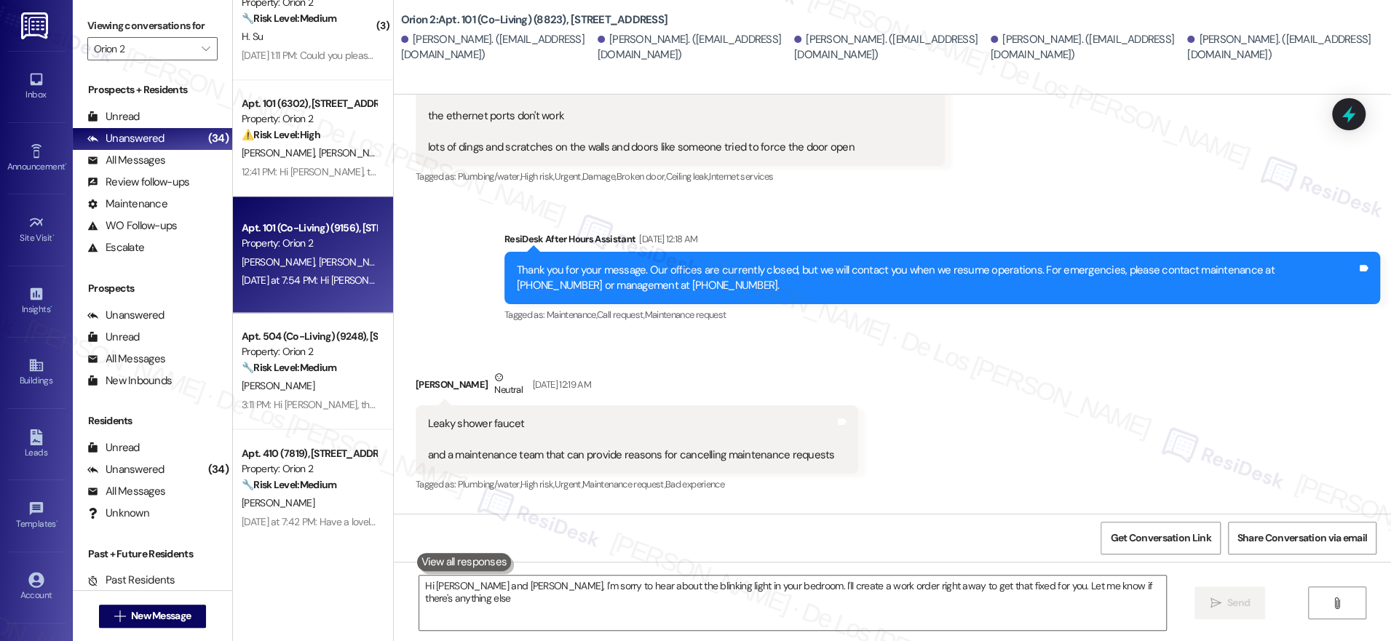
type textarea "Hi [PERSON_NAME] and [PERSON_NAME], I'm sorry to hear about the blinking light …"
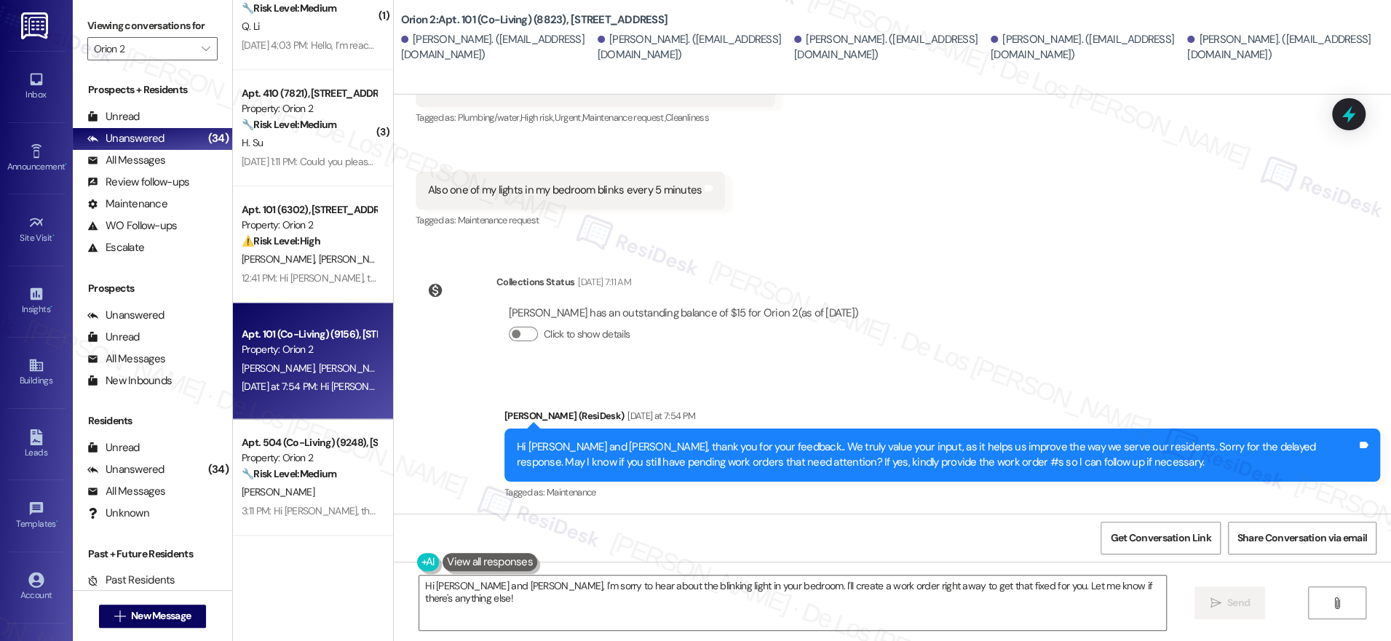
scroll to position [1559, 0]
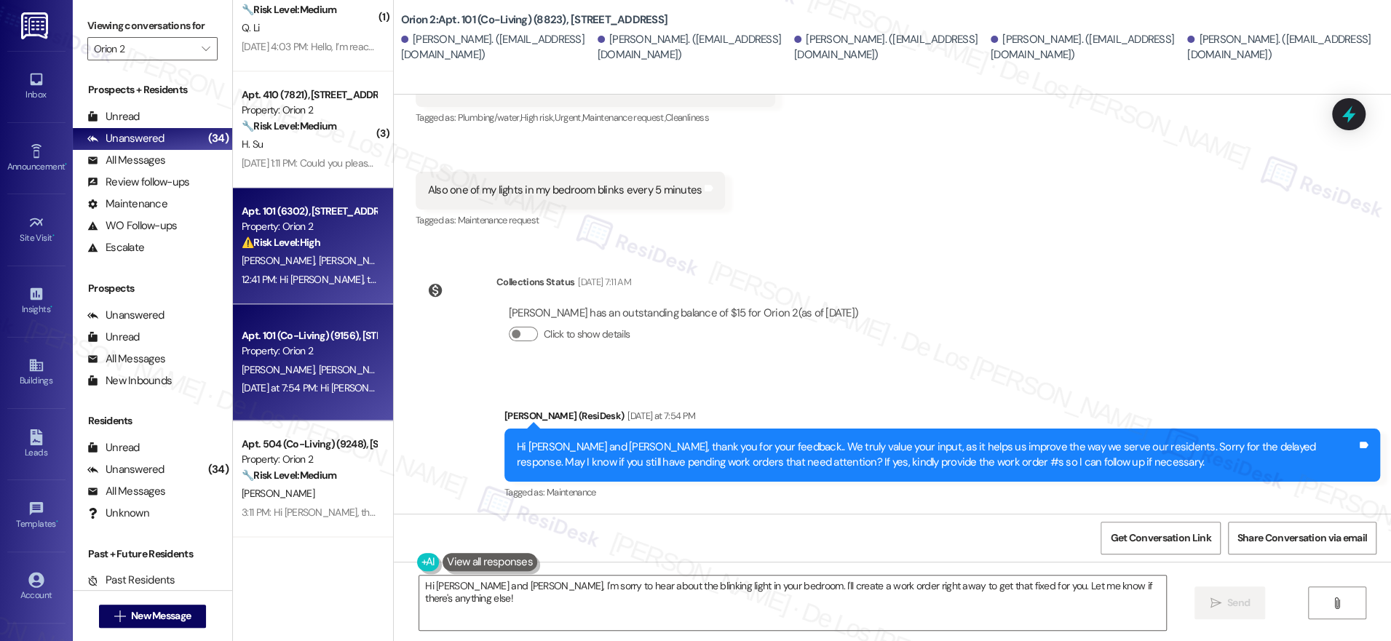
click at [314, 265] on div "( 2 ) Apt. 206 (Co-Living) (6526), 1421 W Adams Blvd Property: Orion 2 🔧 Risk L…" at bounding box center [313, 269] width 160 height 538
click at [342, 269] on div "[PERSON_NAME] [PERSON_NAME]" at bounding box center [309, 261] width 138 height 18
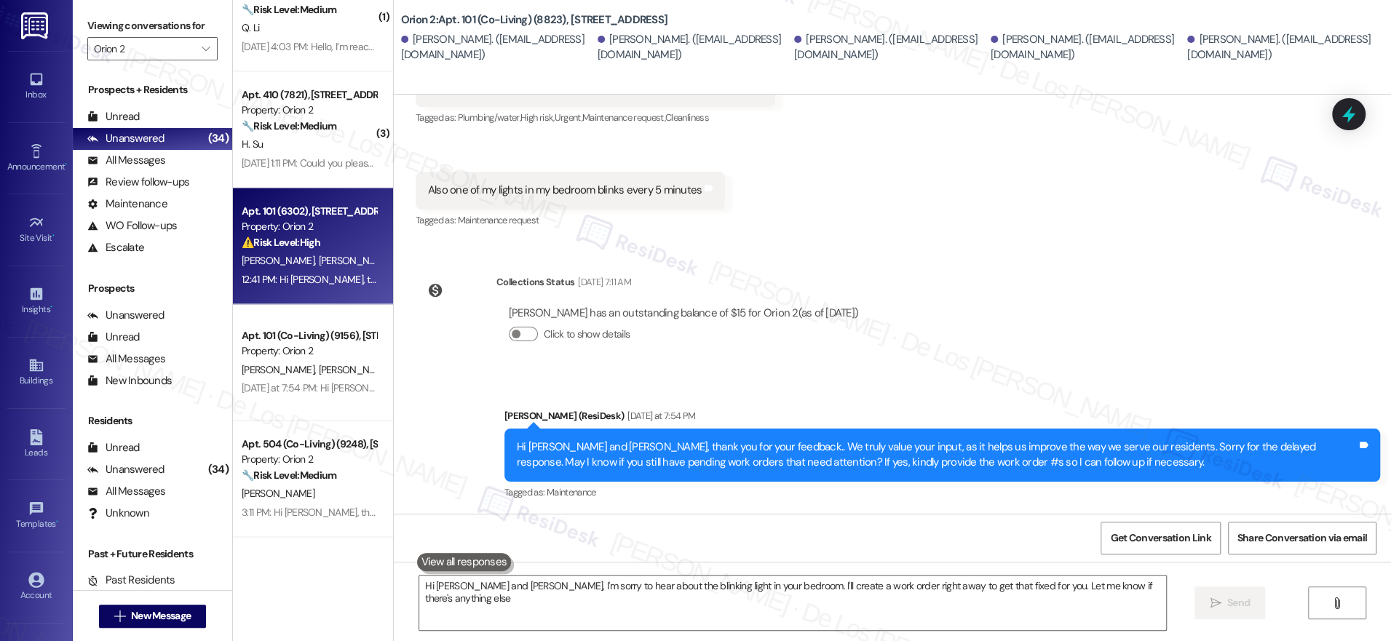
type textarea "Hi [PERSON_NAME] and [PERSON_NAME], I'm sorry to hear about the blinking light …"
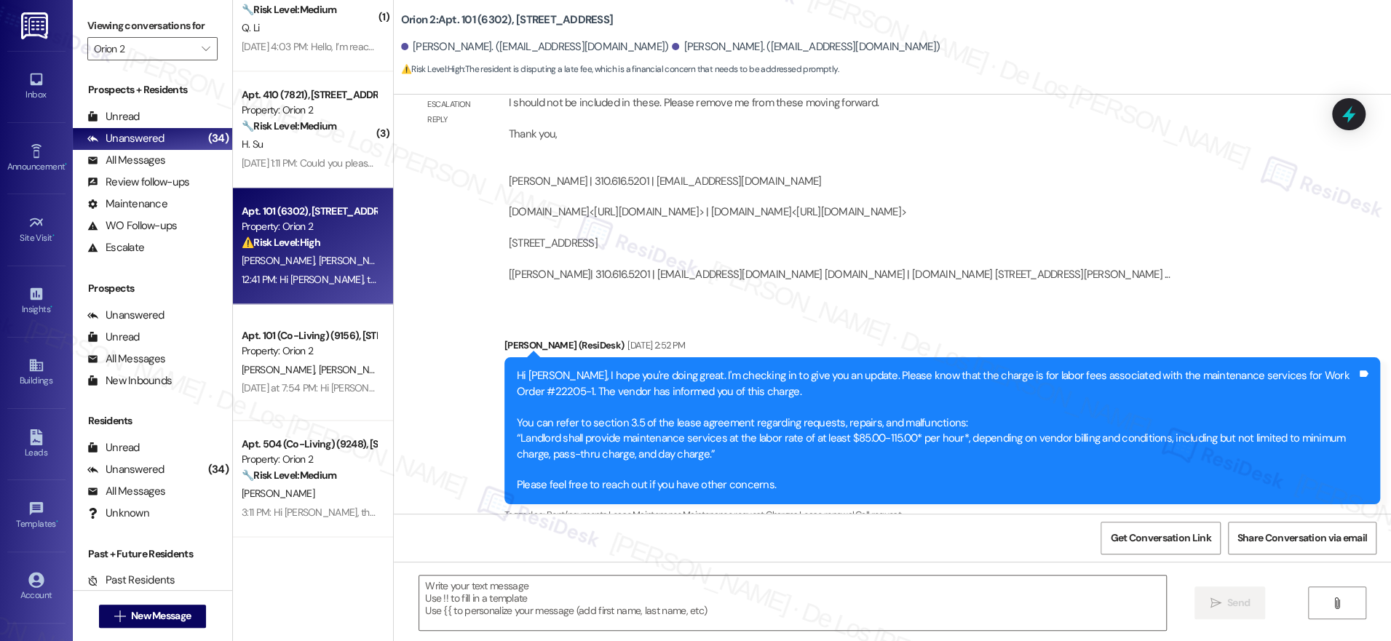
type textarea "Fetching suggested responses. Please feel free to read through the conversation…"
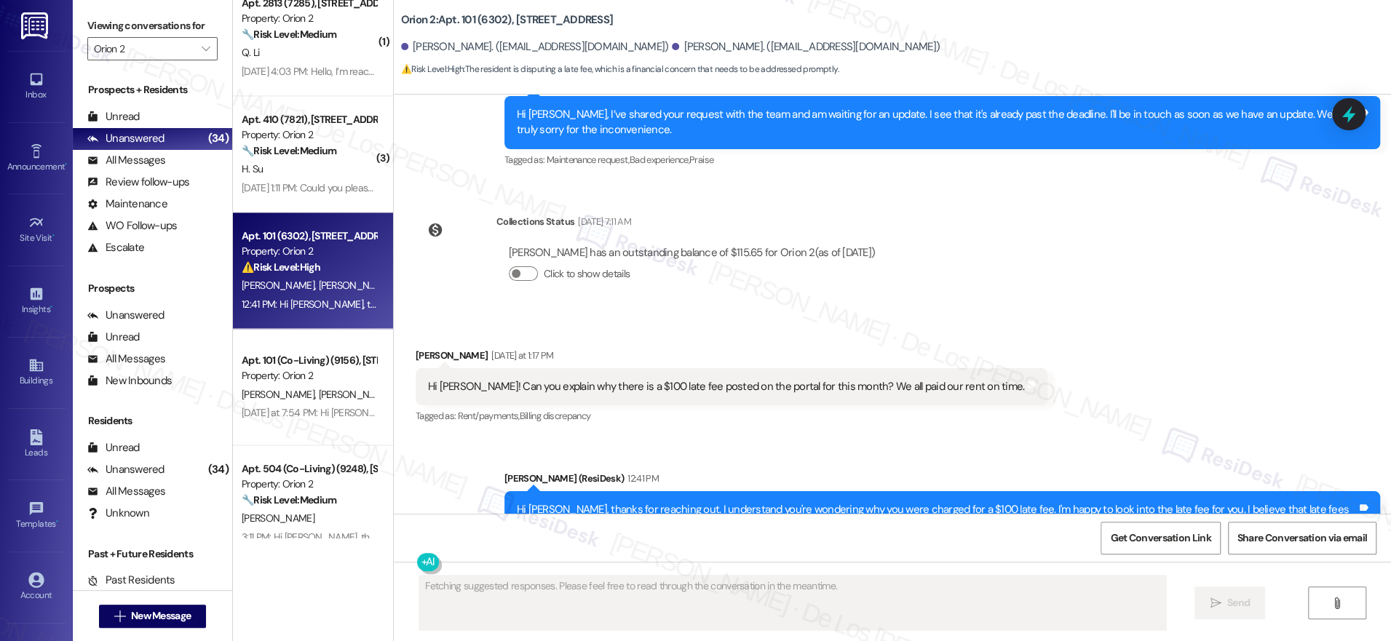
scroll to position [1493, 0]
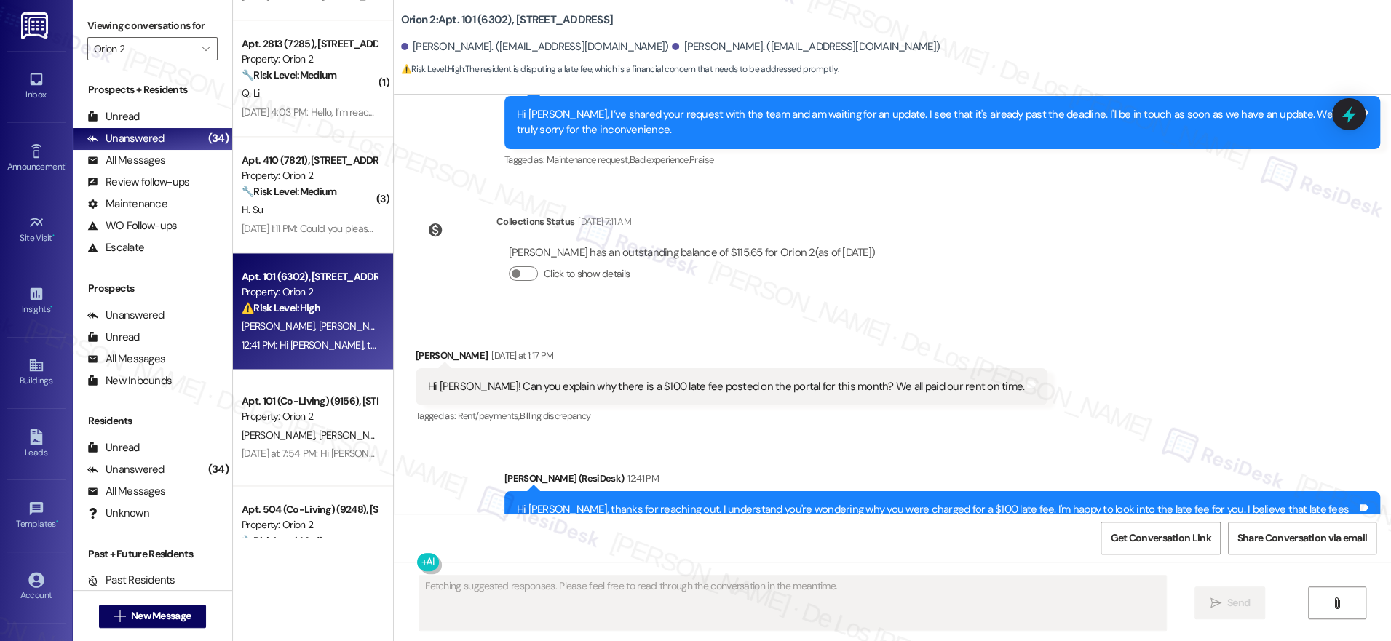
click at [310, 220] on div "Aug 25, 2025 at 1:11 PM: Could you please help check on these issues? They’ve b…" at bounding box center [309, 229] width 138 height 18
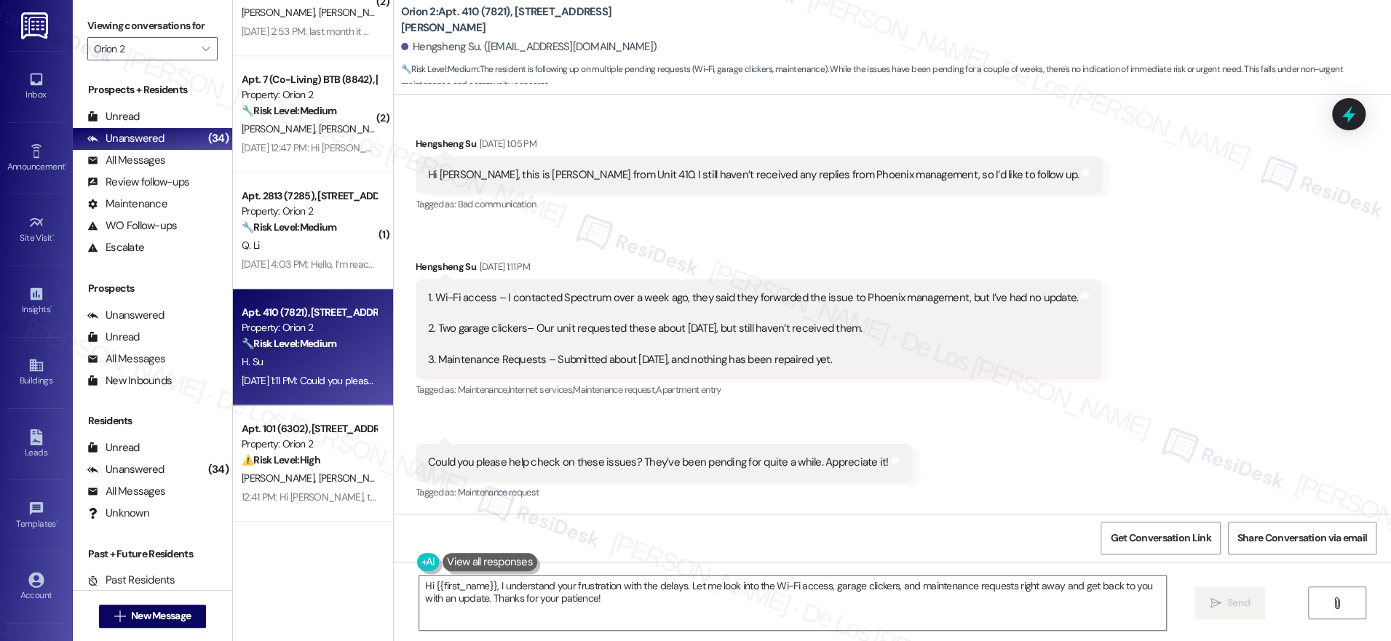
scroll to position [1343, 0]
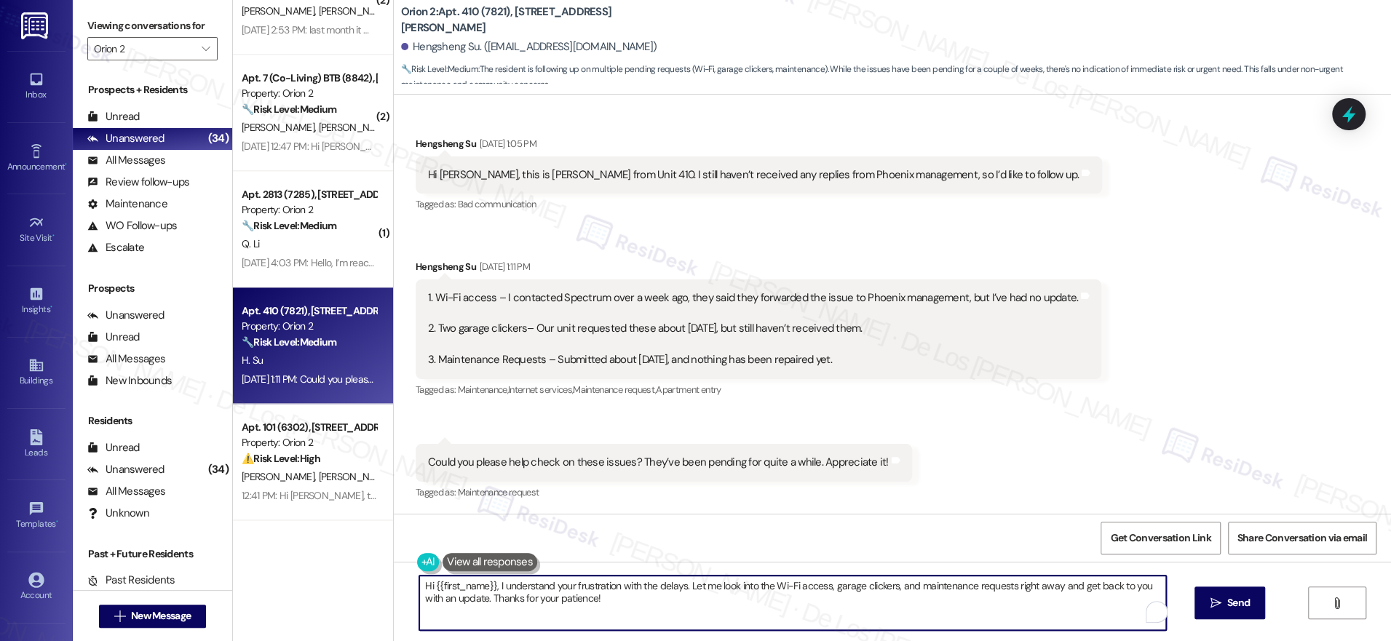
drag, startPoint x: 608, startPoint y: 588, endPoint x: 568, endPoint y: 580, distance: 41.5
click at [567, 581] on textarea "Hi {{first_name}}, I understand your frustration with the delays. Let me look i…" at bounding box center [792, 603] width 747 height 55
drag, startPoint x: 752, startPoint y: 584, endPoint x: 693, endPoint y: 595, distance: 59.2
click at [667, 587] on textarea "Hi {{first_name}}, I understand your concern with the delays. Let me look into …" at bounding box center [788, 603] width 747 height 55
drag, startPoint x: 806, startPoint y: 587, endPoint x: 671, endPoint y: 588, distance: 135.4
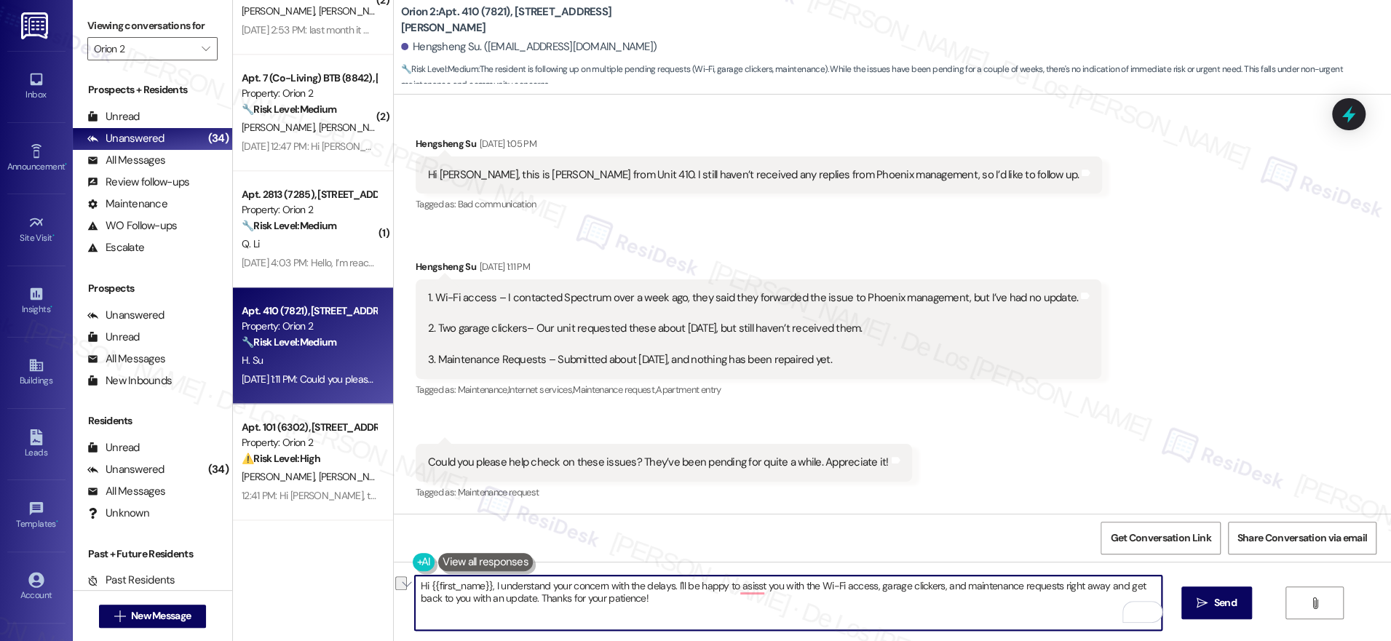
click at [671, 588] on textarea "Hi {{first_name}}, I understand your concern with the delays. I'll be happy to …" at bounding box center [788, 603] width 747 height 55
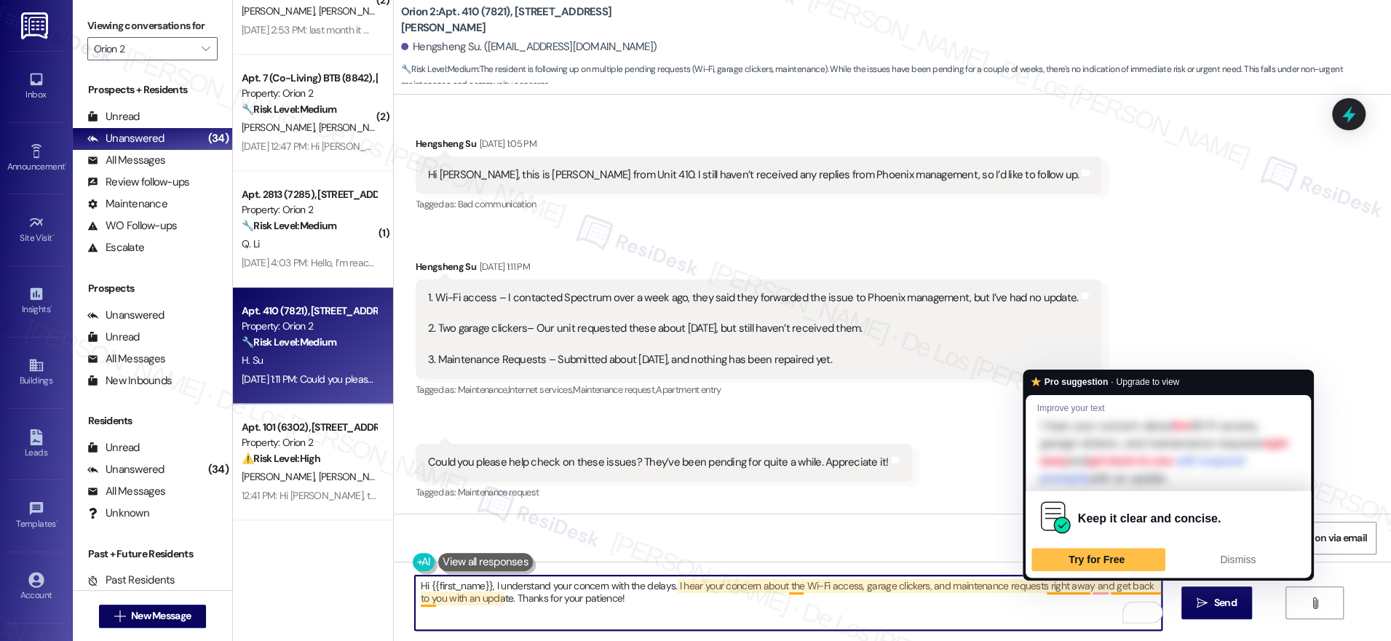
drag, startPoint x: 1029, startPoint y: 587, endPoint x: 1040, endPoint y: 584, distance: 11.1
click at [1049, 603] on textarea "Hi {{first_name}}, I understand your concern with the delays. I hear your conce…" at bounding box center [788, 603] width 747 height 55
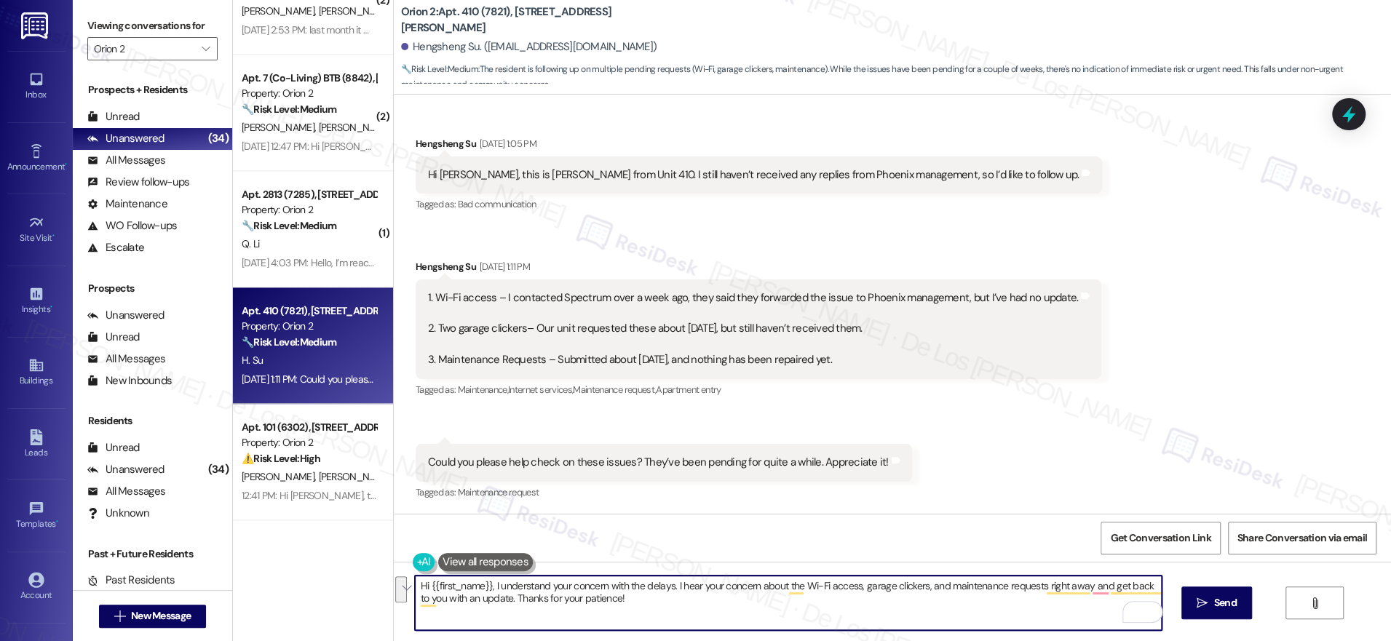
drag, startPoint x: 1036, startPoint y: 581, endPoint x: 1053, endPoint y: 605, distance: 29.1
click at [1052, 604] on textarea "Hi {{first_name}}, I understand your concern with the delays. I hear your conce…" at bounding box center [788, 603] width 747 height 55
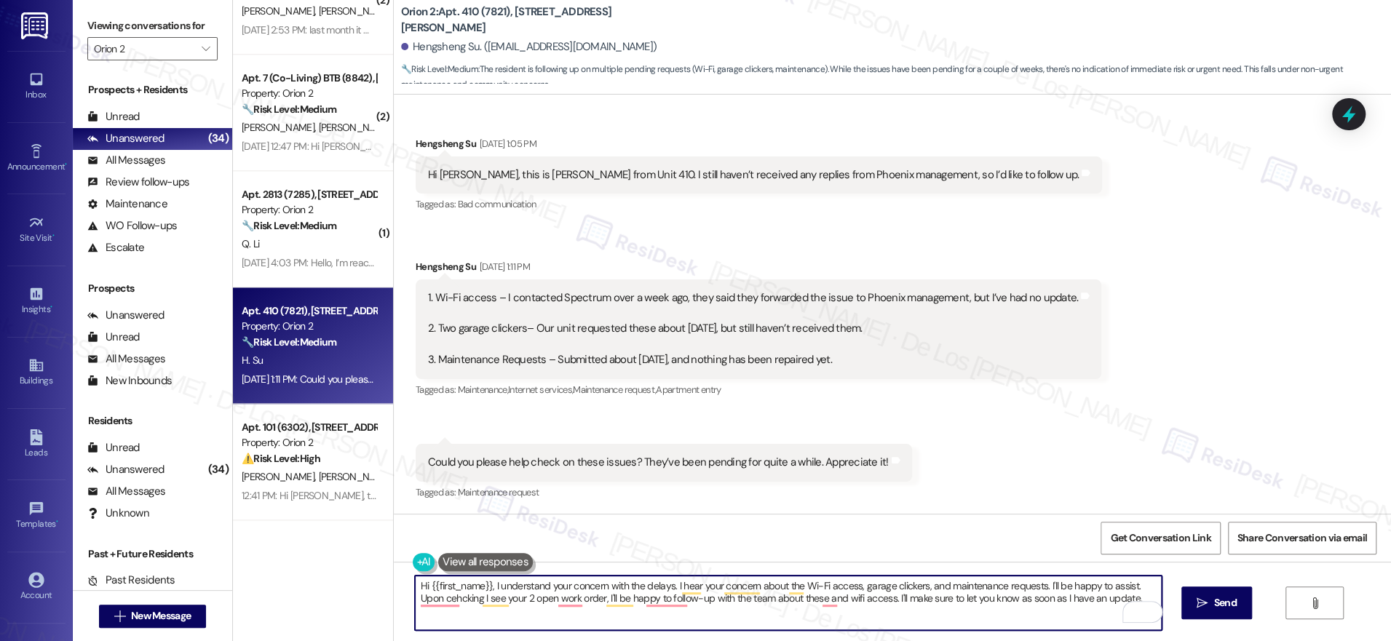
click at [787, 614] on textarea "Hi {{first_name}}, I understand your concern with the delays. I hear your conce…" at bounding box center [788, 603] width 747 height 55
paste textarea "about the delays, and I hear you regarding the Wi-Fi access, garage clickers, a…"
drag, startPoint x: 1084, startPoint y: 601, endPoint x: 1094, endPoint y: 589, distance: 16.0
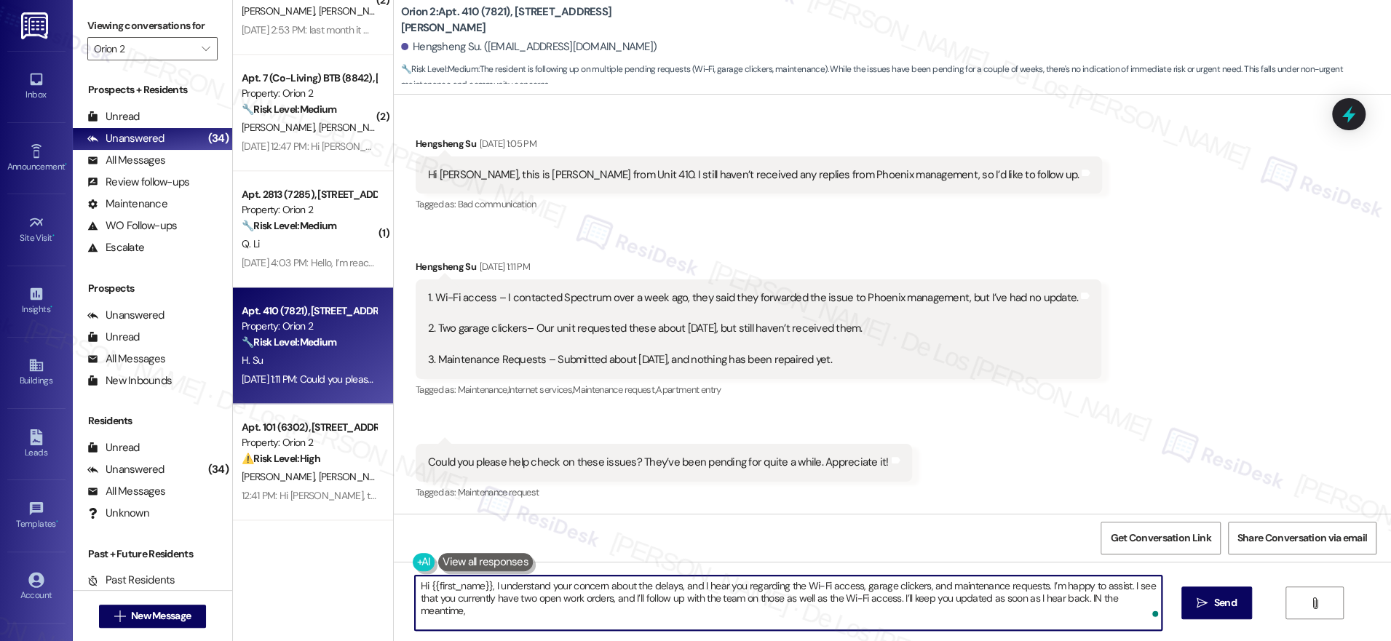
click at [1084, 601] on textarea "Hi {{first_name}}, I understand your concern about the delays, and I hear you r…" at bounding box center [788, 603] width 747 height 55
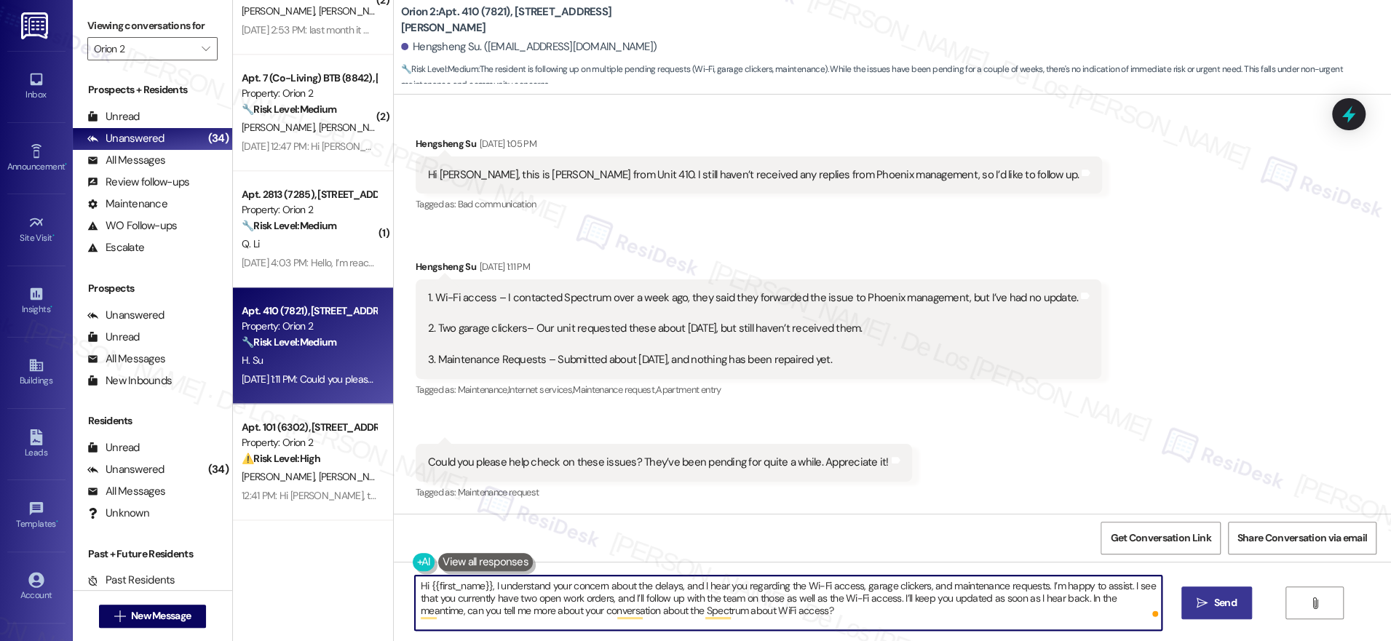
type textarea "Hi {{first_name}}, I understand your concern about the delays, and I hear you r…"
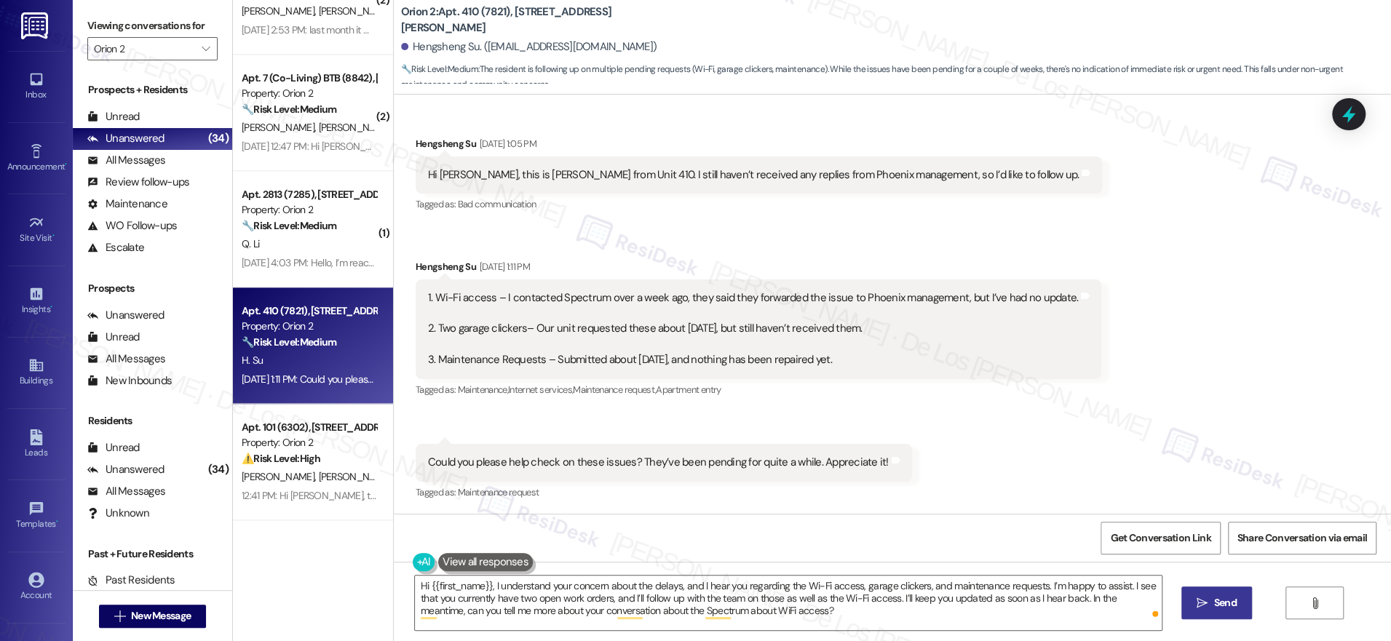
click at [1214, 596] on span "Send" at bounding box center [1225, 602] width 23 height 15
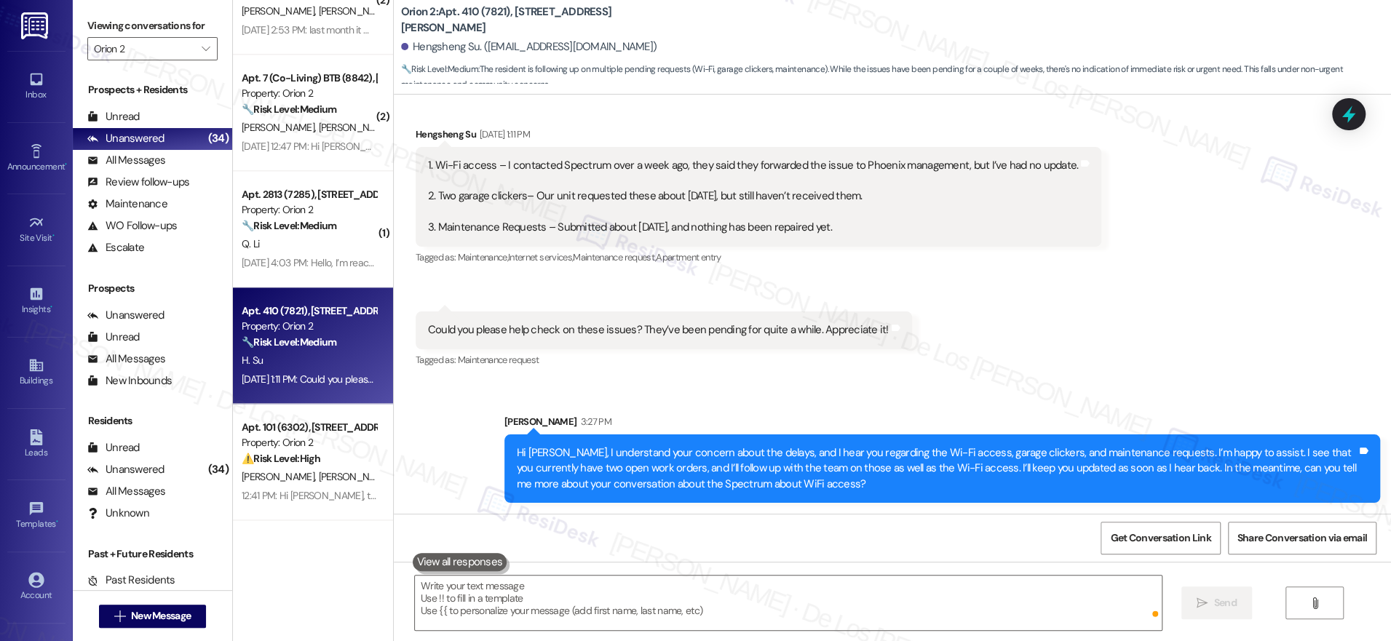
scroll to position [221, 0]
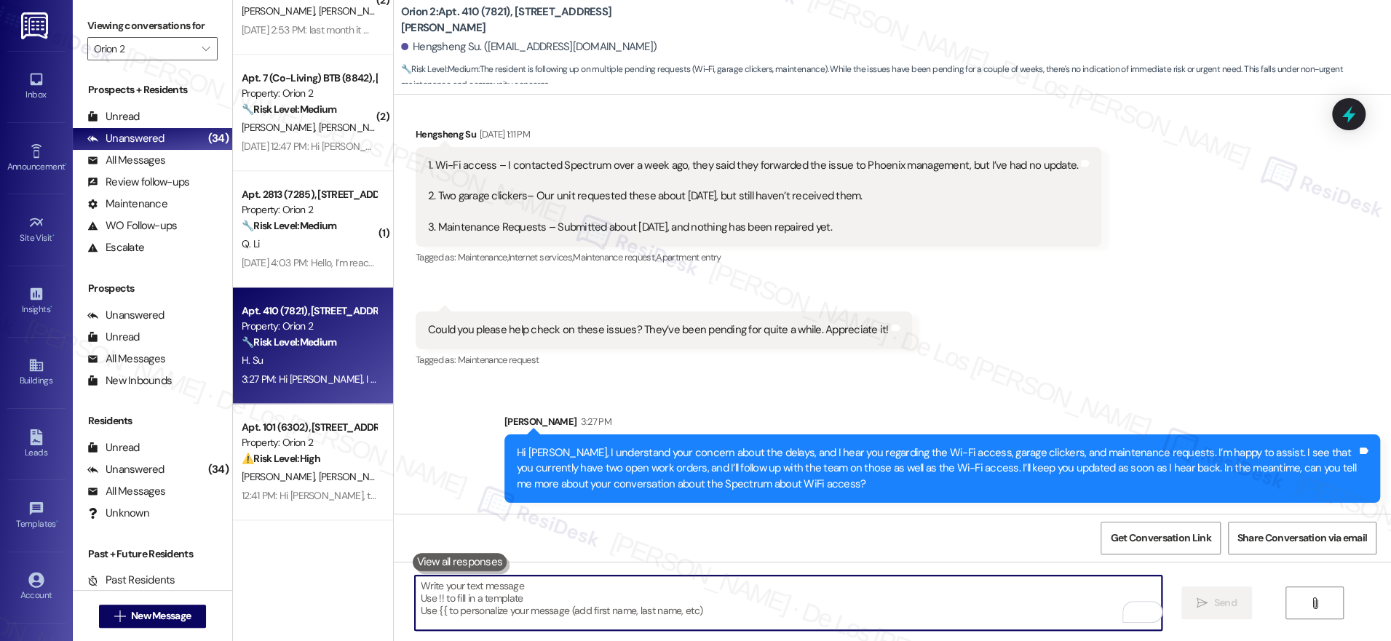
click at [616, 591] on textarea "To enrich screen reader interactions, please activate Accessibility in Grammarl…" at bounding box center [788, 603] width 747 height 55
paste textarea "26411-1"
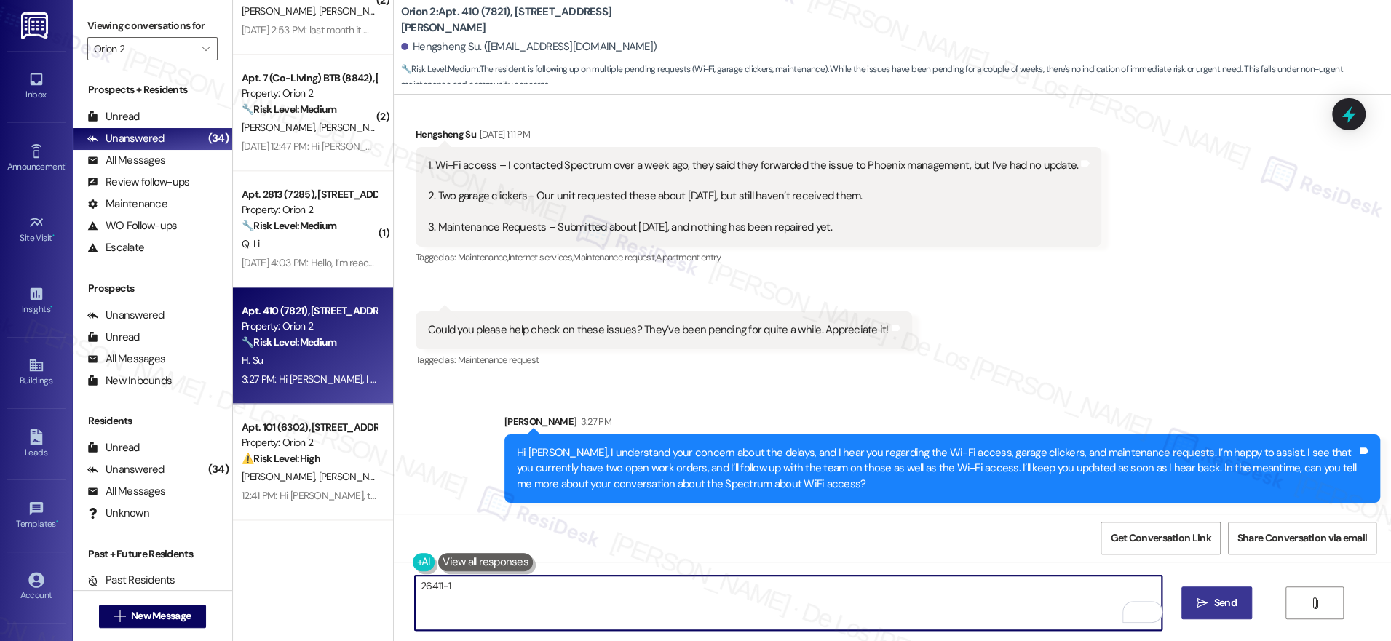
click at [530, 595] on textarea "26411-1" at bounding box center [788, 603] width 747 height 55
paste textarea "26448-1"
paste textarea "26449-1"
type textarea "26411, 26448, 26449"
click at [415, 586] on textarea "26411, 26448, 26449" at bounding box center [788, 603] width 747 height 55
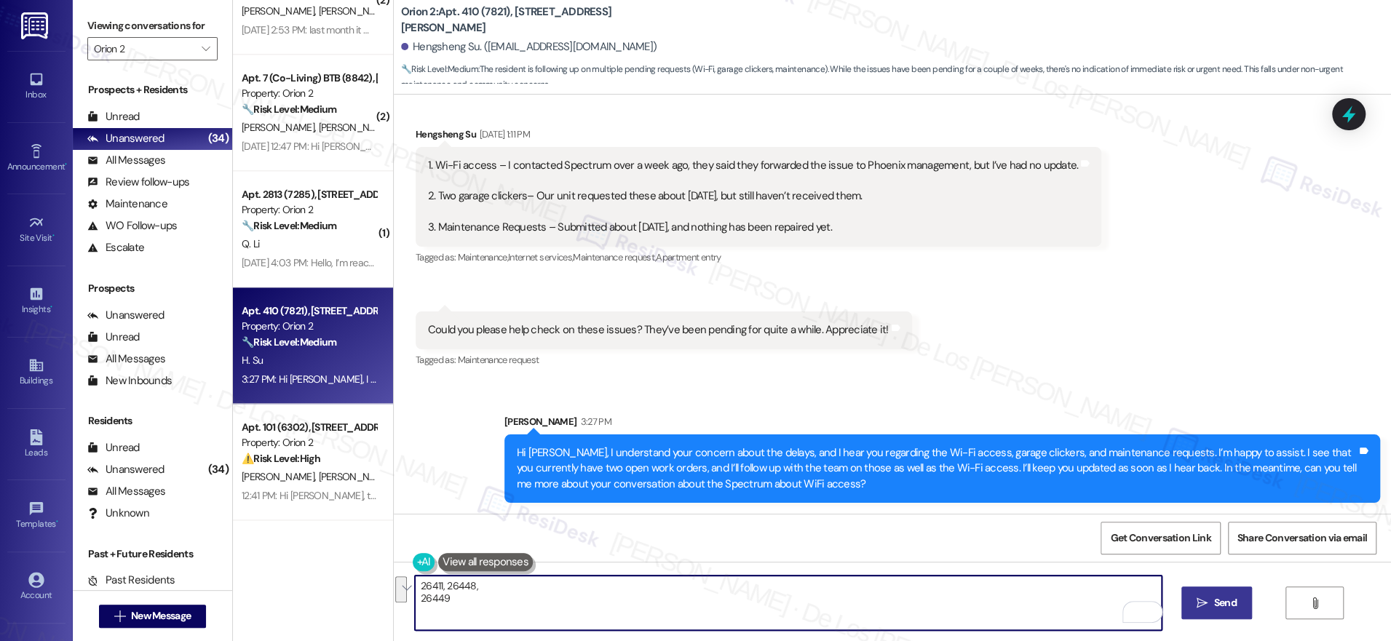
drag, startPoint x: 499, startPoint y: 622, endPoint x: 367, endPoint y: 571, distance: 141.2
click at [367, 571] on div "( 1 ) Apt. 2684 1/2 - 2684 3/4 (7212), 2684 Orchard Ave Property: Orion 2 🔧 Ris…" at bounding box center [812, 320] width 1158 height 641
type textarea "S"
paste textarea "26411, 26448, 26449"
click at [742, 595] on textarea "Just additonal. I see another work order that has been schedule so I'll be foll…" at bounding box center [788, 603] width 747 height 55
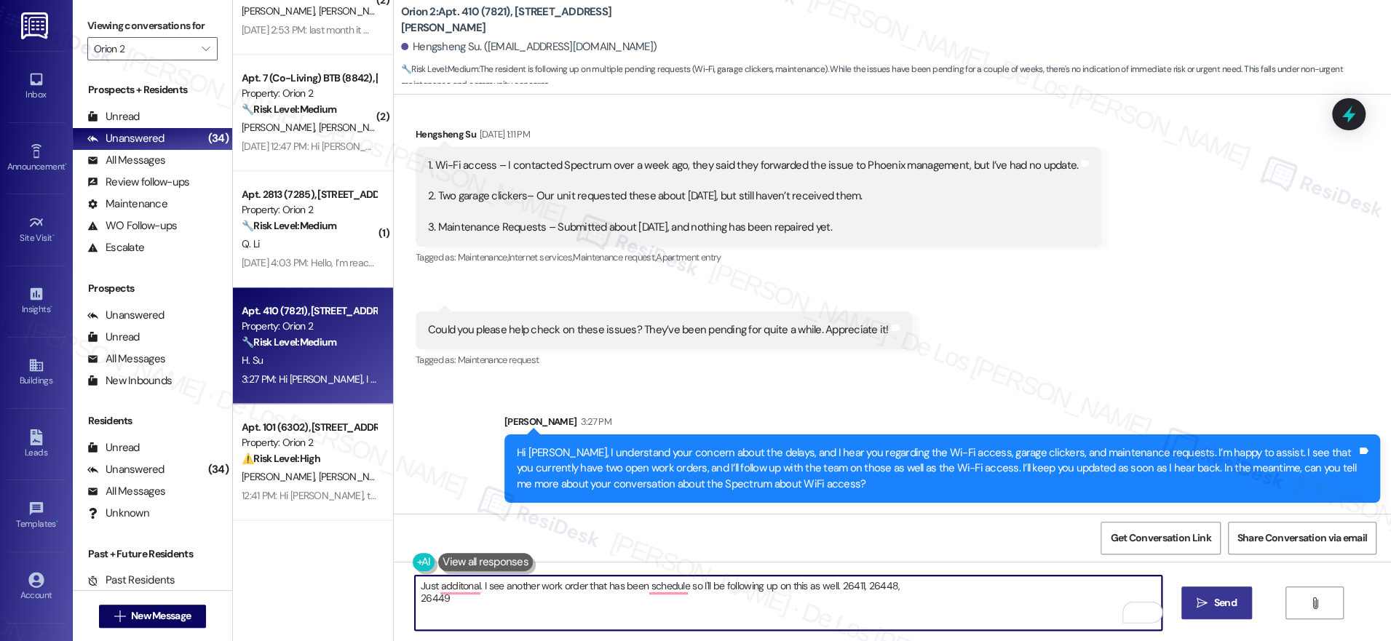
click at [742, 595] on textarea "Just additonal. I see another work order that has been schedule so I'll be foll…" at bounding box center [788, 603] width 747 height 55
click at [744, 589] on textarea "Just additonal. I see another work order that has been schedule so I'll be foll…" at bounding box center [788, 603] width 747 height 55
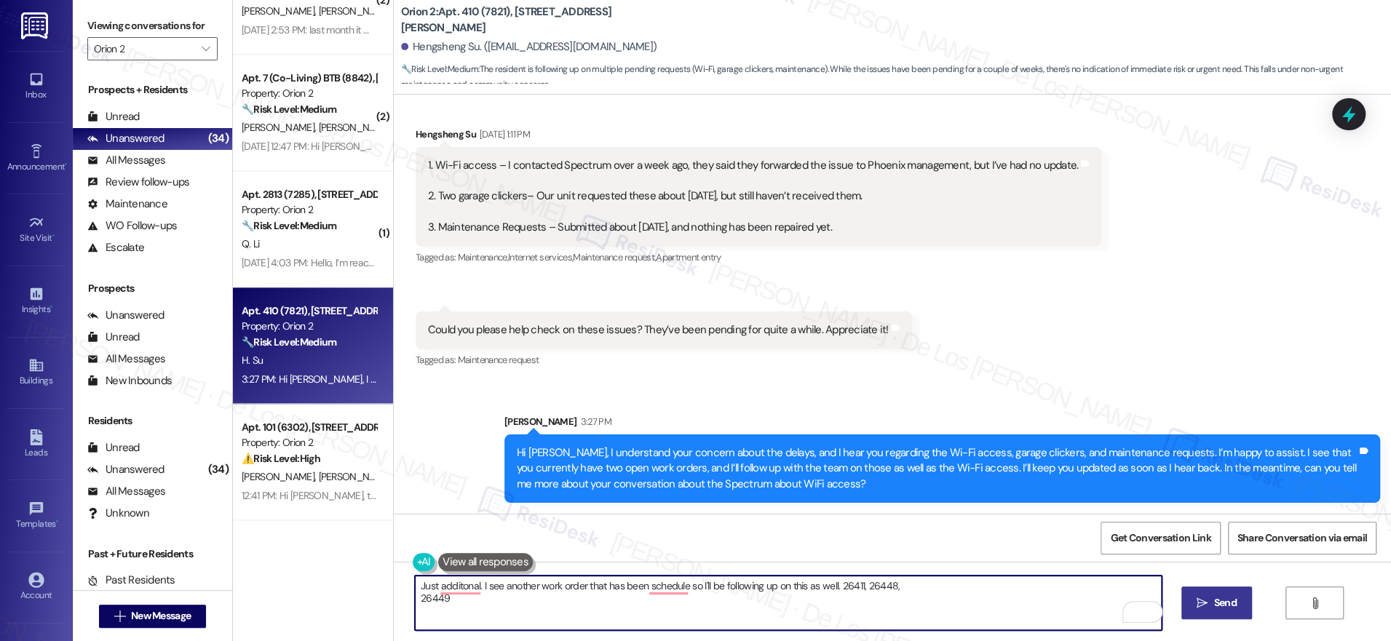
drag, startPoint x: 395, startPoint y: 606, endPoint x: 362, endPoint y: 592, distance: 35.8
click at [362, 592] on div "( 1 ) Apt. 2684 1/2 - 2684 3/4 (7212), 2684 Orchard Ave Property: Orion 2 🔧 Ris…" at bounding box center [812, 320] width 1158 height 641
click at [565, 593] on textarea "Just additonal. I see another work order that has been schedule so I'll be foll…" at bounding box center [788, 603] width 747 height 55
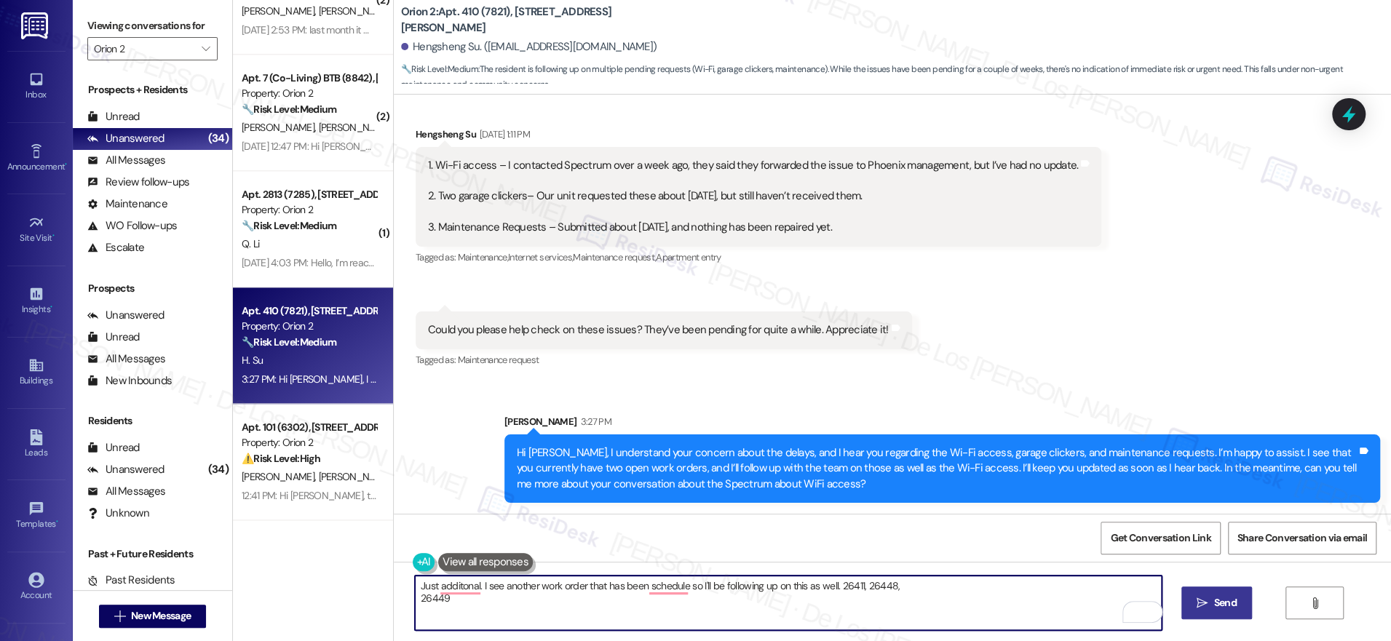
click at [565, 593] on textarea "Just additonal. I see another work order that has been schedule so I'll be foll…" at bounding box center [788, 603] width 747 height 55
click at [567, 584] on textarea "Just additonal. I see another work order that has been schedule so I'll be foll…" at bounding box center [788, 603] width 747 height 55
paste textarea "n additional note, I see another work order has been scheduled, so I’ll be foll…"
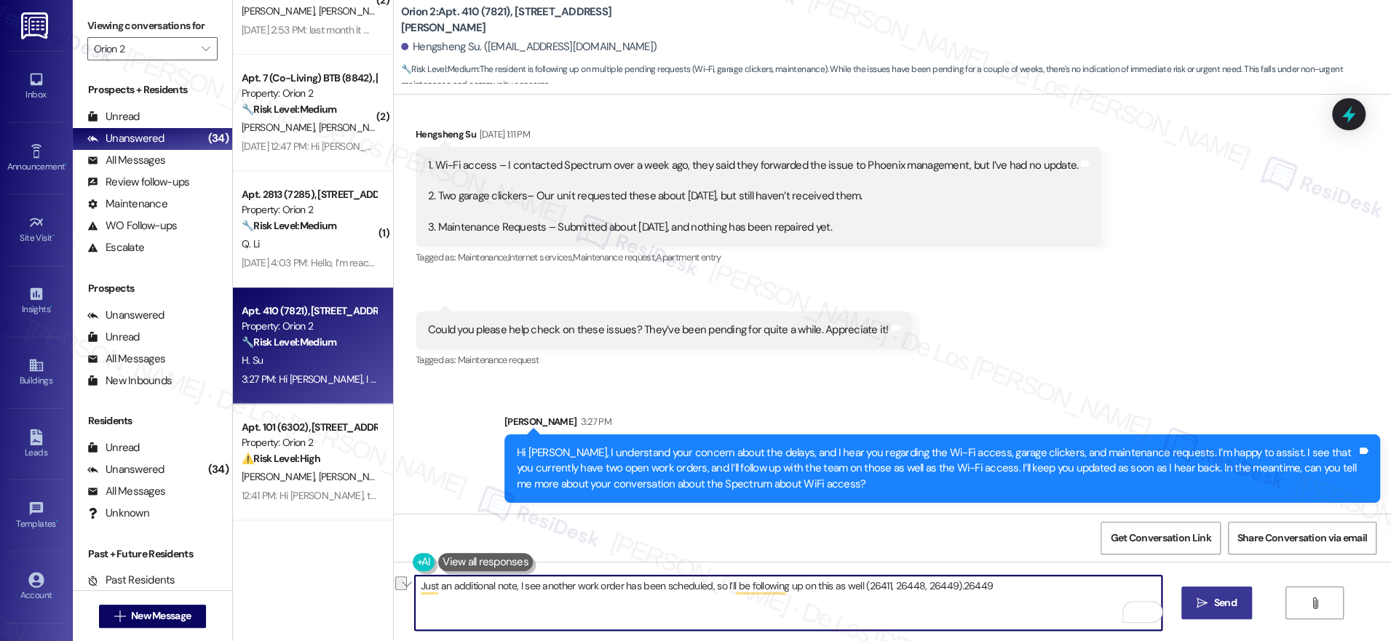
drag, startPoint x: 850, startPoint y: 588, endPoint x: 1014, endPoint y: 595, distance: 164.6
click at [1015, 595] on textarea "Just an additional note, I see another work order has been scheduled, so I’ll b…" at bounding box center [788, 603] width 747 height 55
type textarea "Just an additional note, I see another work order has been scheduled, so I’ll b…"
click at [1220, 599] on span "Send" at bounding box center [1225, 602] width 23 height 15
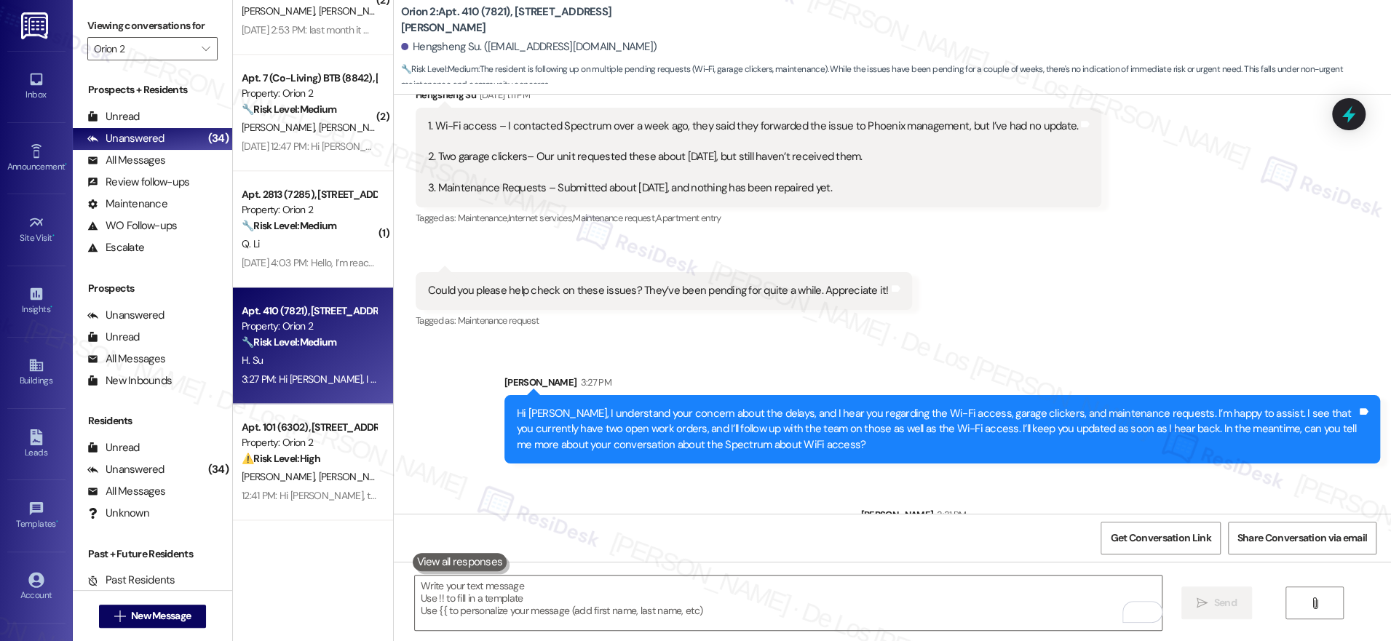
scroll to position [323, 0]
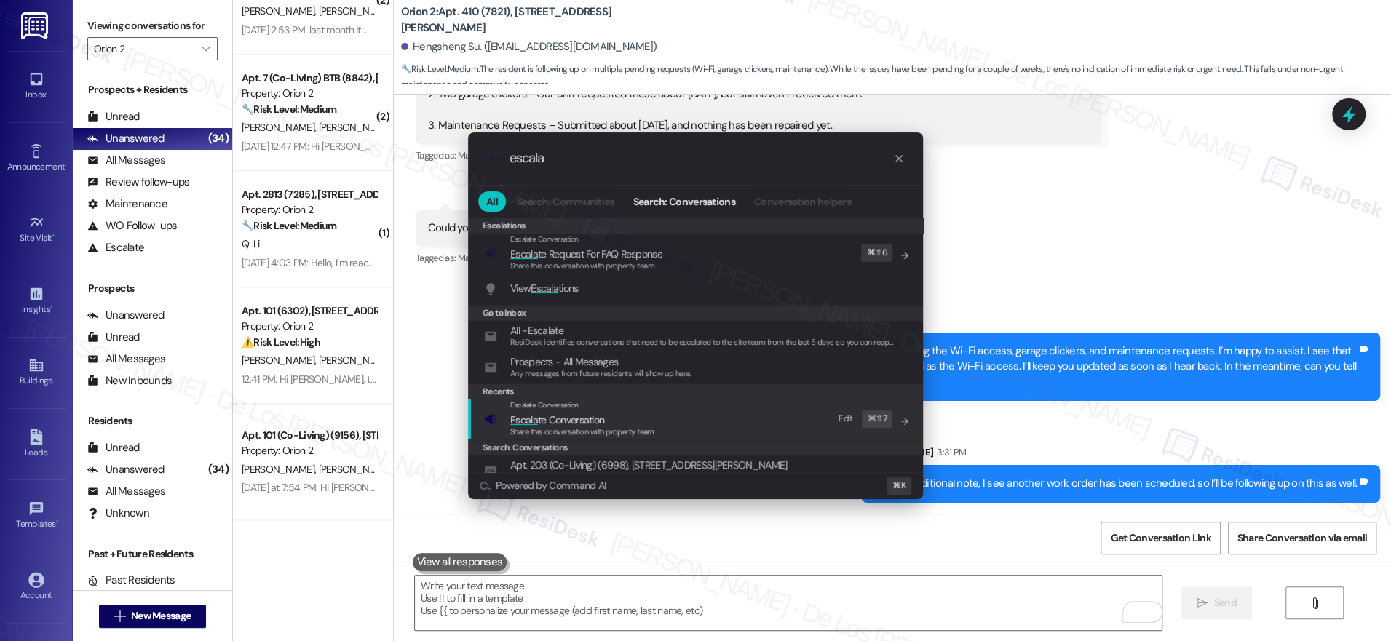
type input "escala"
click at [595, 408] on div "Escalate Conversation" at bounding box center [582, 406] width 144 height 12
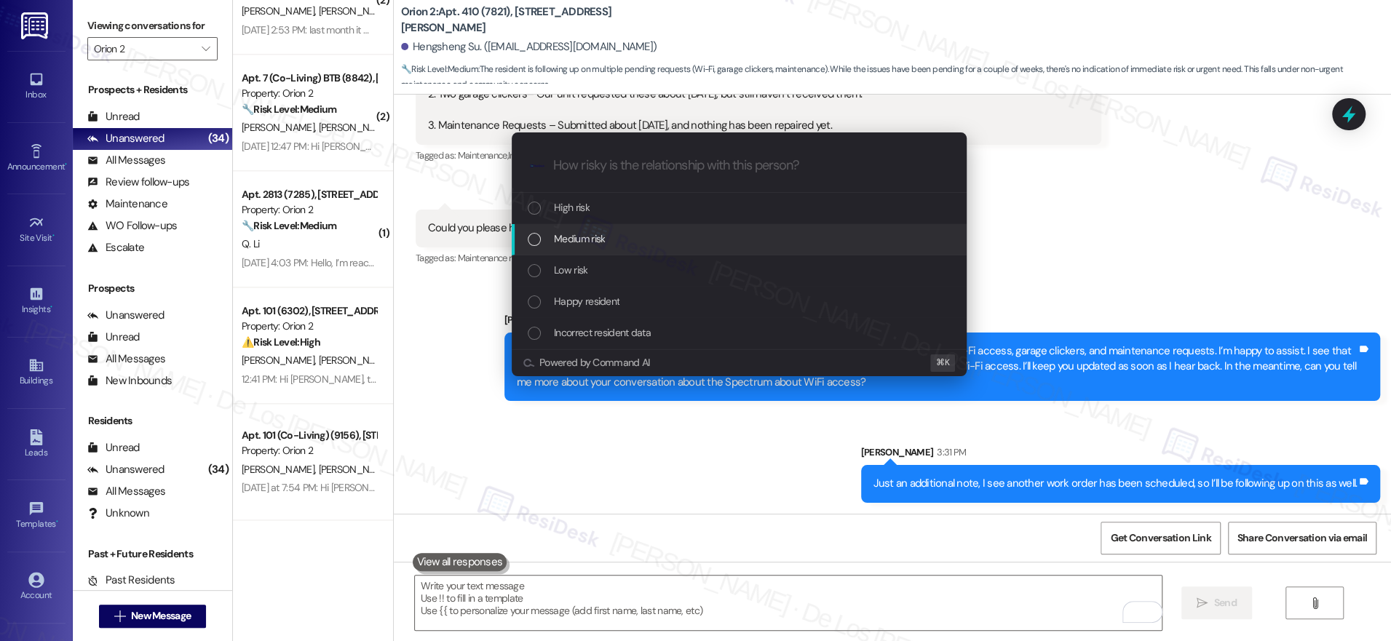
click at [627, 236] on div "Medium risk" at bounding box center [741, 239] width 426 height 16
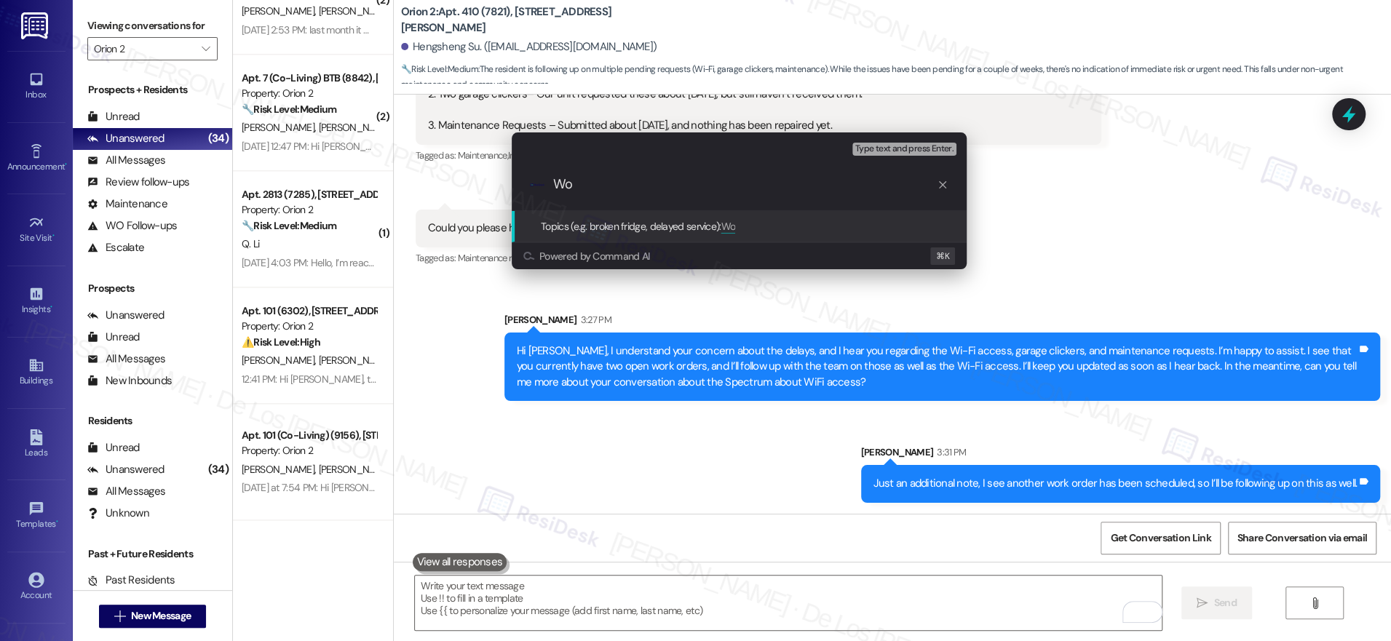
type input "W"
paste input "(26411, 26448, 26449).26449"
click at [783, 186] on input "Follow-up on Wifi access and work order ((26411, 26448, 26449).26449" at bounding box center [744, 184] width 383 height 15
drag, startPoint x: 902, startPoint y: 183, endPoint x: 977, endPoint y: 190, distance: 75.2
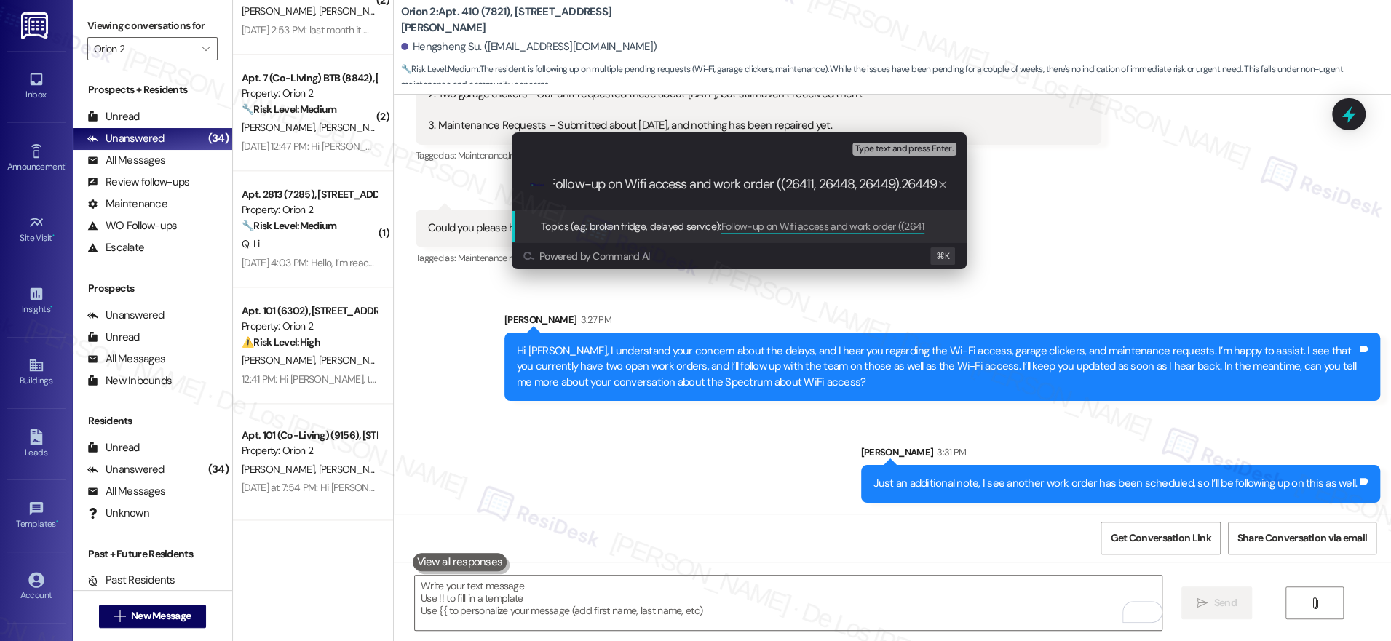
click at [982, 188] on div "Escalate Conversation Medium risk Topics (e.g. broken fridge, delayed service) …" at bounding box center [738, 201] width 491 height 166
drag, startPoint x: 787, startPoint y: 180, endPoint x: 826, endPoint y: 180, distance: 38.6
click at [787, 180] on input "Follow-up on Wifi access and work order ((26411, 26448, 26449)" at bounding box center [744, 184] width 383 height 15
click at [777, 183] on input "Follow-up on Wifi access and work order (26411, 26448, 26449)" at bounding box center [744, 184] width 383 height 15
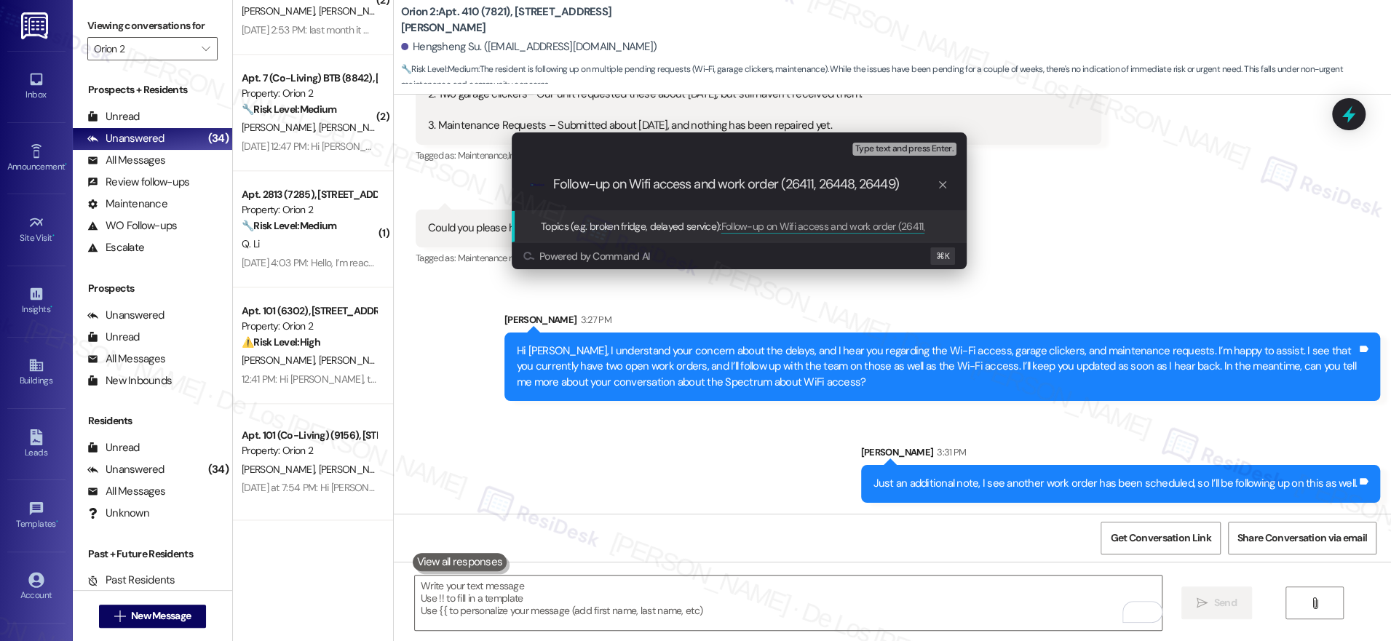
type input "Follow-up on Wifi access and work orders (26411, 26448, 26449)"
click at [915, 181] on input "Follow-up on Wifi access and work orders (26411, 26448, 26449)" at bounding box center [744, 184] width 383 height 15
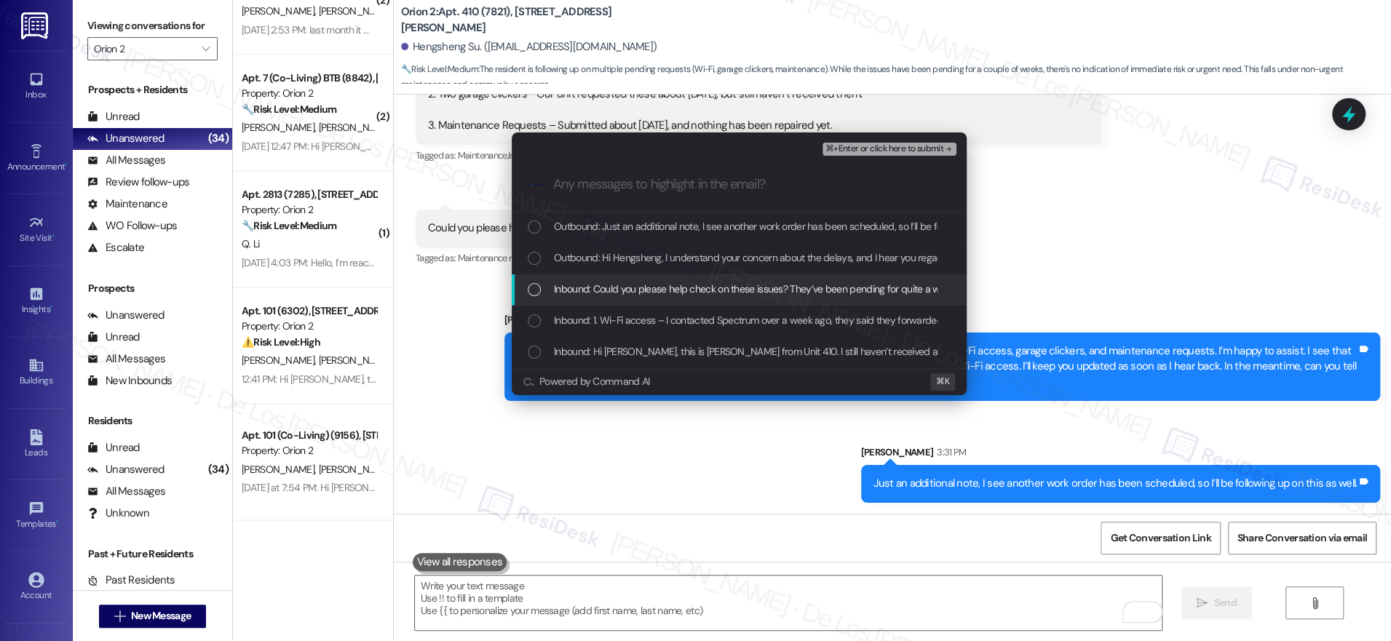
click at [751, 284] on span "Inbound: Could you please help check on these issues? They’ve been pending for …" at bounding box center [784, 289] width 461 height 16
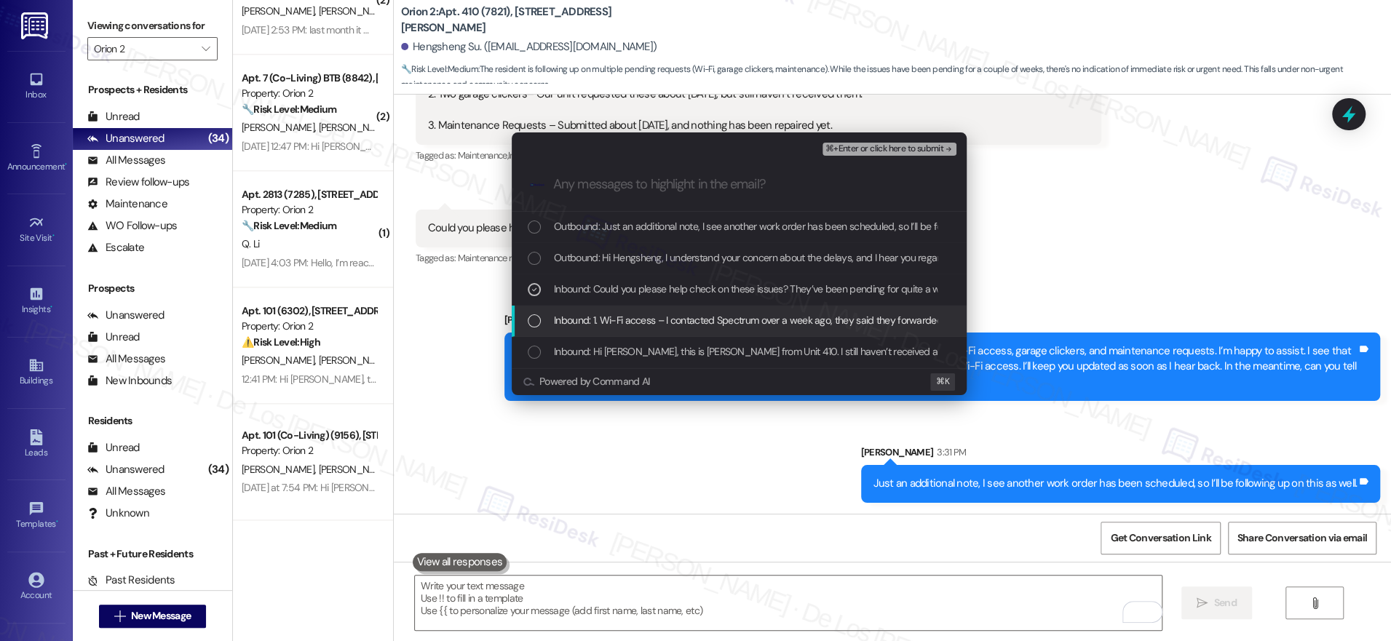
click at [731, 314] on span "Inbound: 1. Wi-Fi access – I contacted Spectrum over a week ago, they said they…" at bounding box center [1257, 320] width 1407 height 16
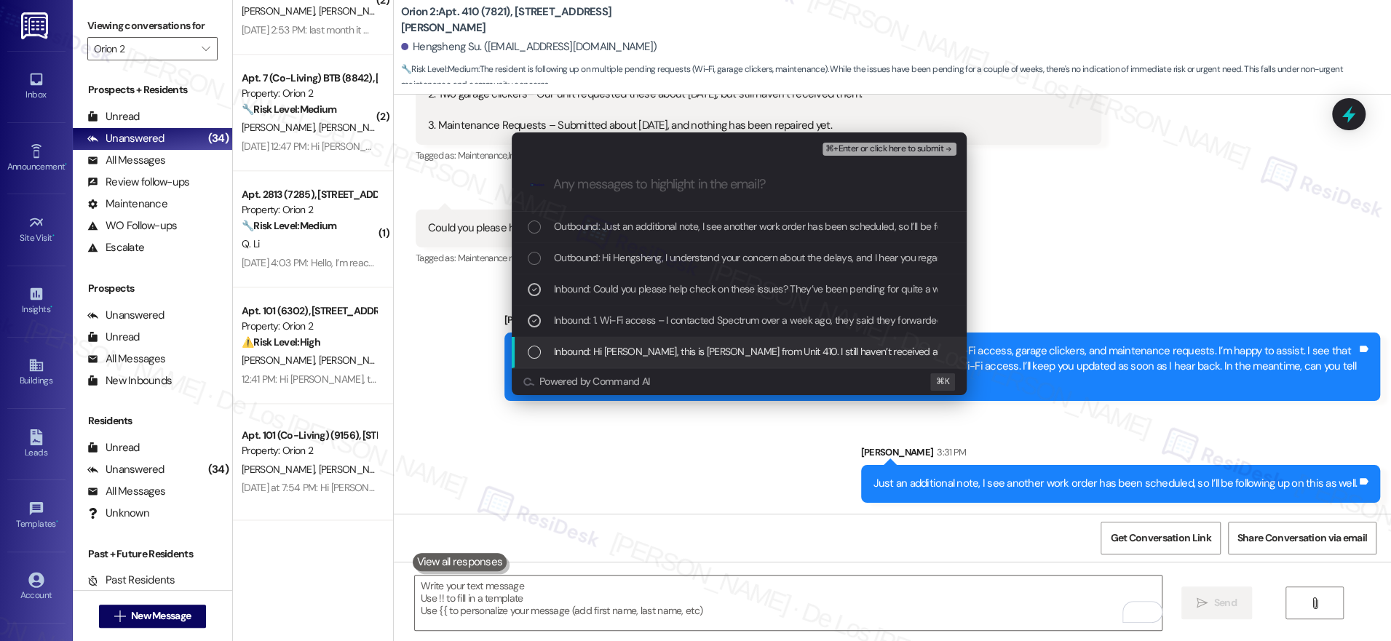
drag, startPoint x: 711, startPoint y: 349, endPoint x: 734, endPoint y: 330, distance: 29.4
click at [711, 349] on span "Inbound: Hi Sarah, this is Heng-Sheng from Unit 410. I still haven’t received a…" at bounding box center [871, 351] width 635 height 16
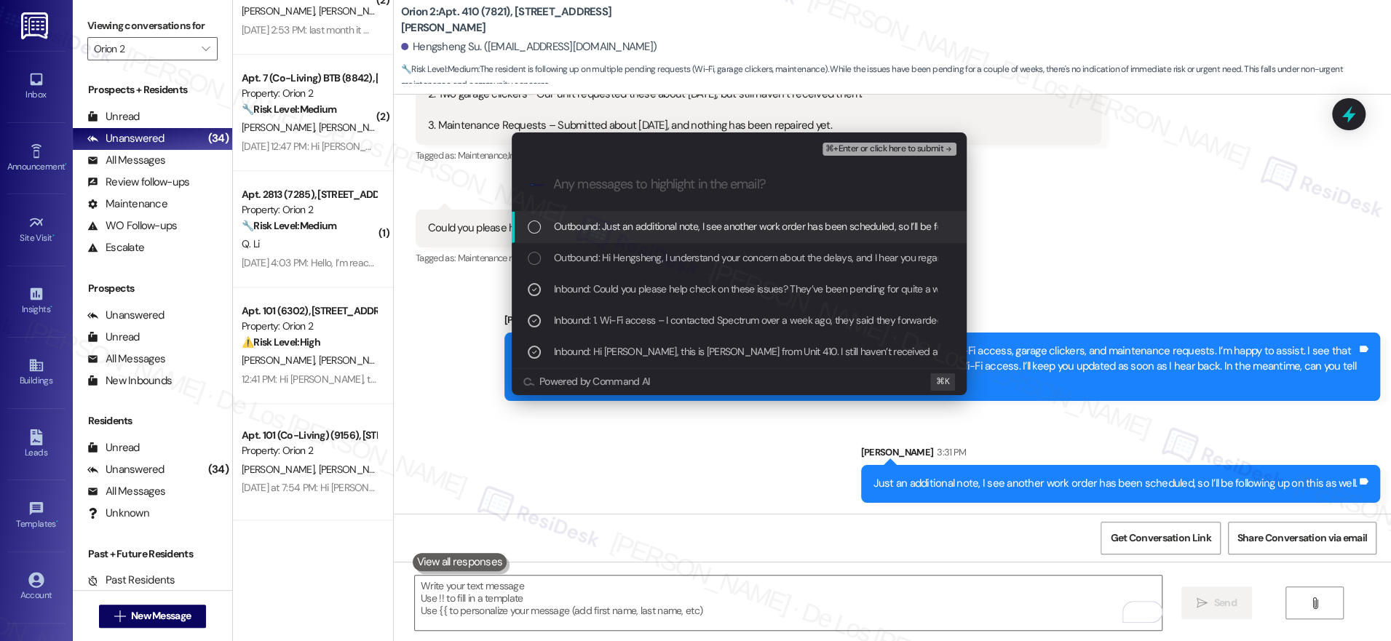
click at [888, 145] on span "⌘+Enter or click here to submit" at bounding box center [884, 149] width 118 height 10
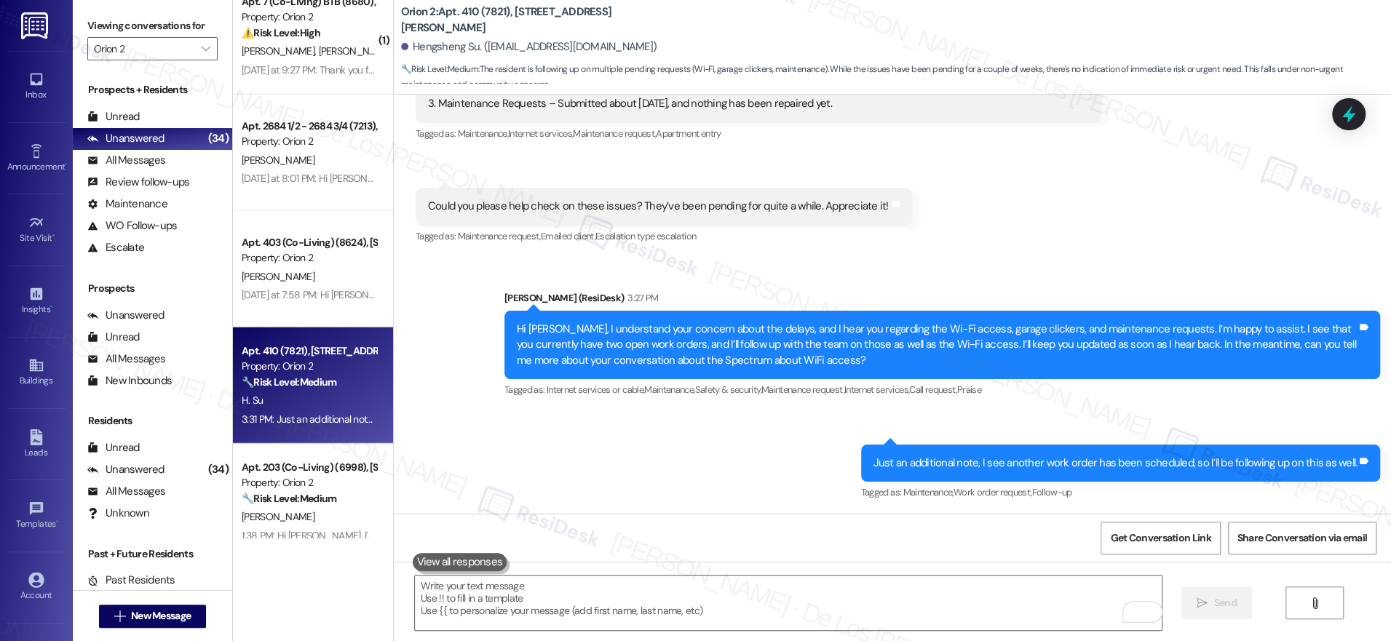
scroll to position [2694, 0]
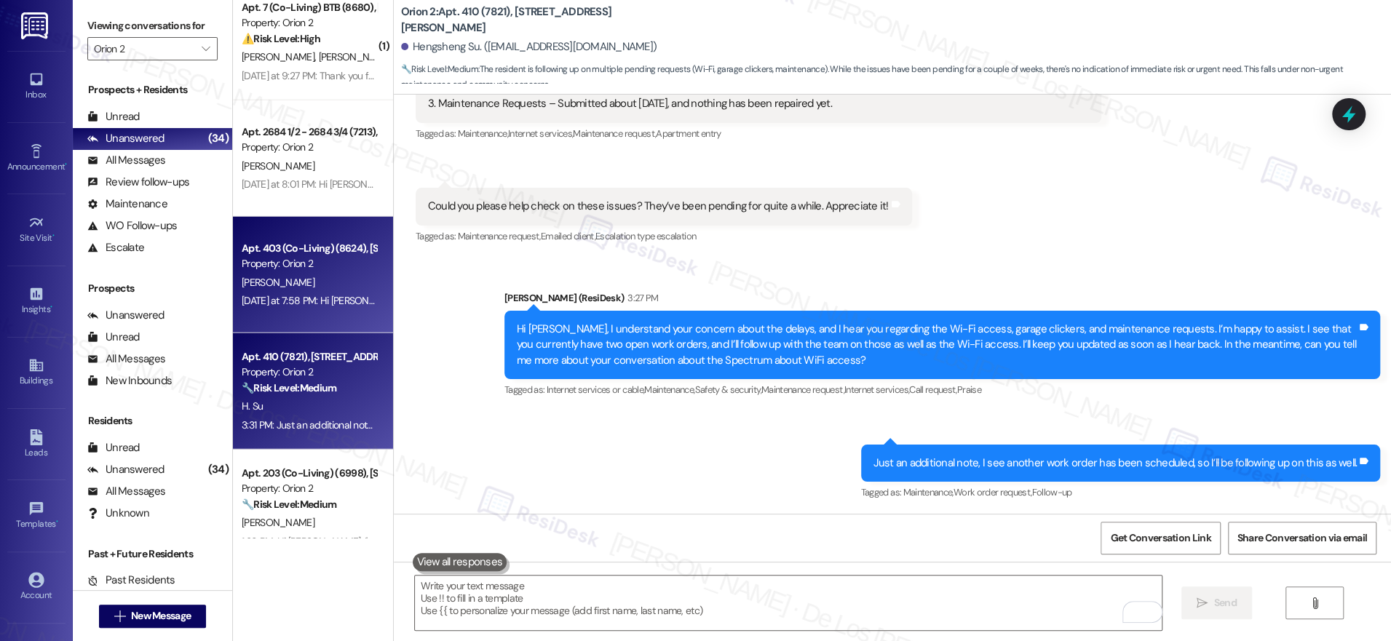
click at [332, 256] on div "Property: Orion 2" at bounding box center [309, 263] width 135 height 15
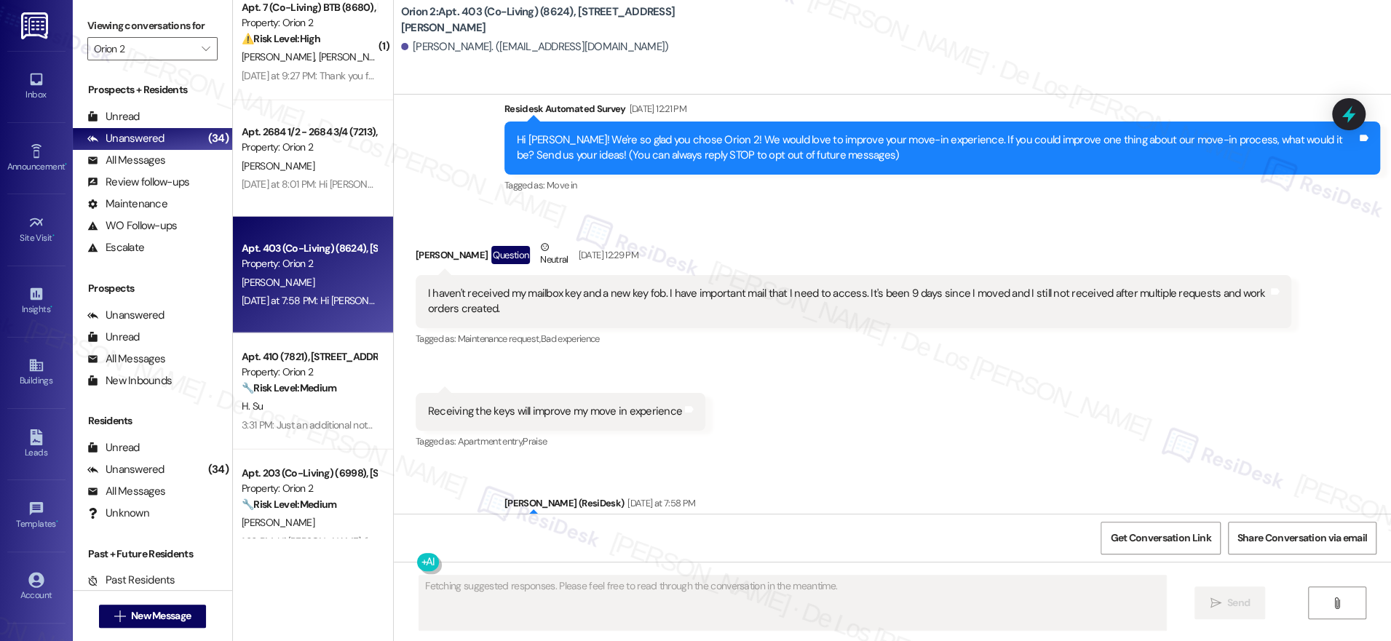
scroll to position [175, 0]
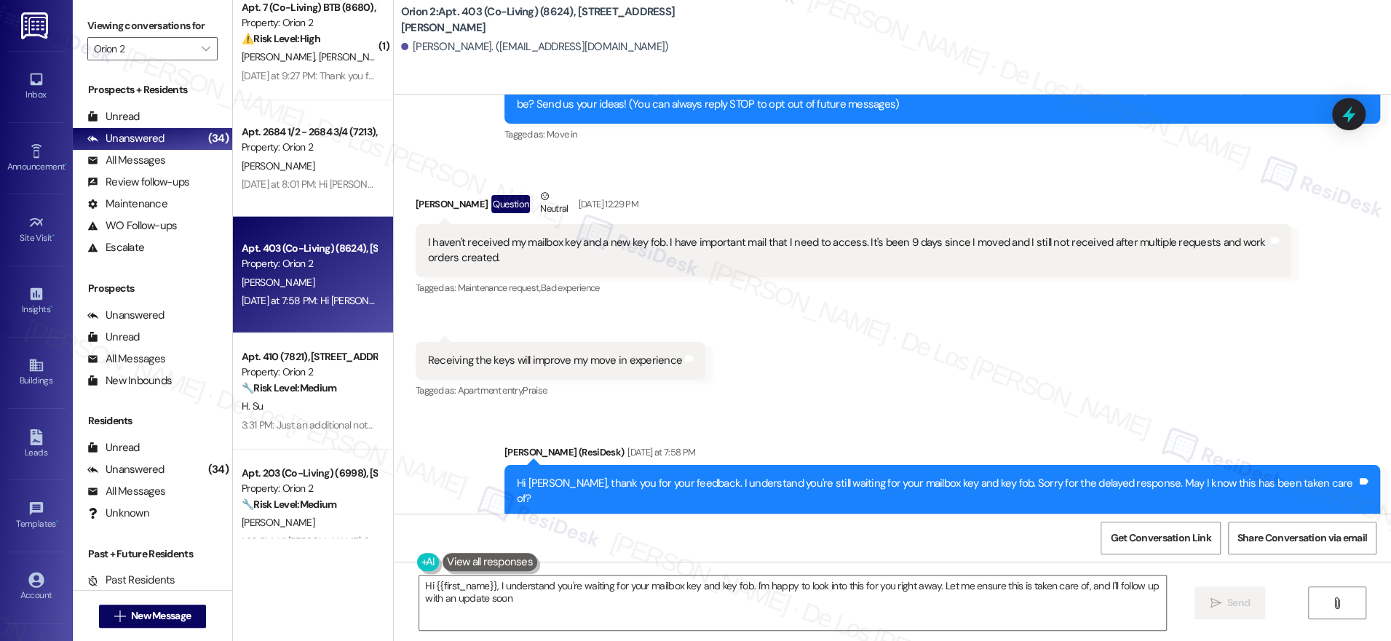
type textarea "Hi {{first_name}}, I understand you're waiting for your mailbox key and key fob…"
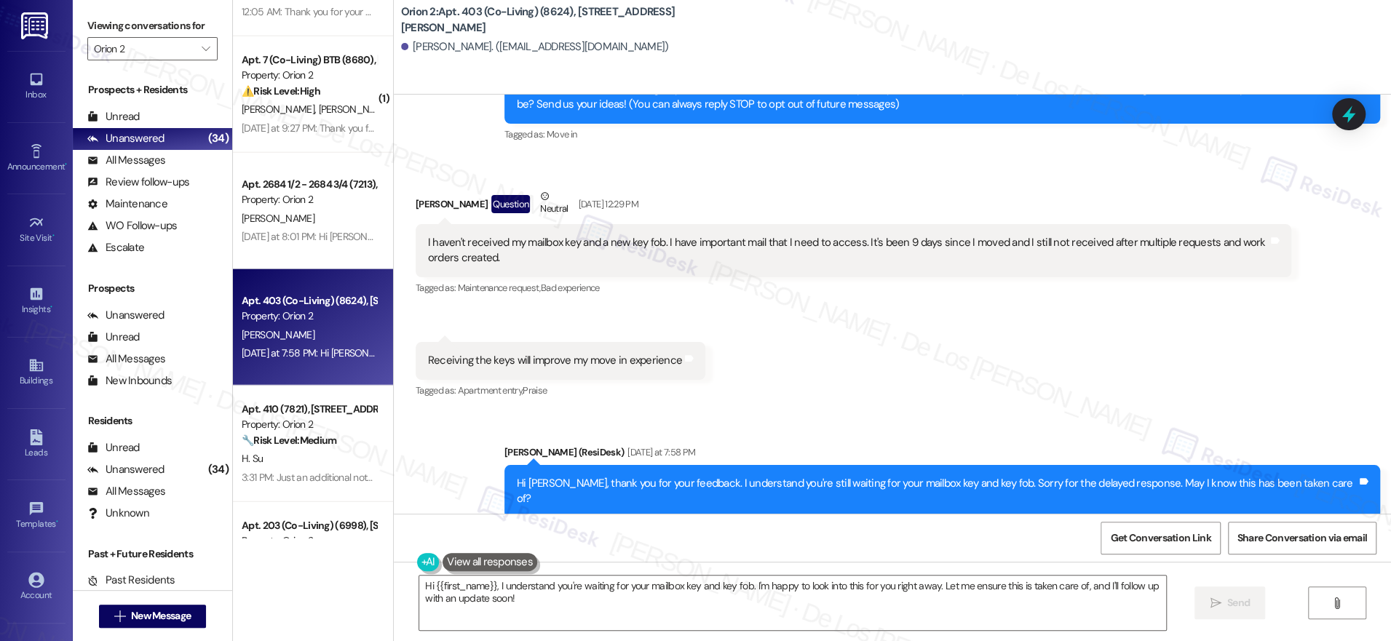
scroll to position [2641, 0]
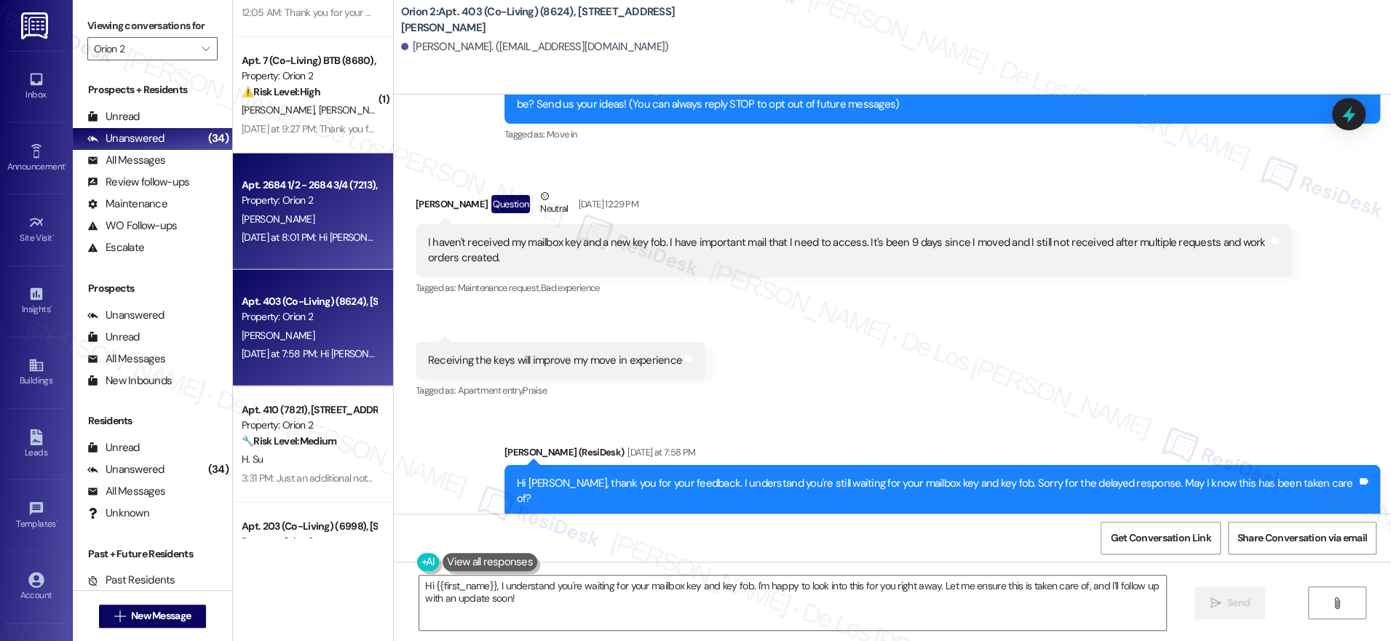
click at [282, 203] on div "Apt. 1 (7962), 1118 W 37th Dr Property: Orion 2 🔧 Risk Level: Medium The reside…" at bounding box center [313, 269] width 160 height 538
click at [322, 190] on div "Apt. 2684 1/2 - 2684 3/4 (7213), [STREET_ADDRESS]" at bounding box center [309, 185] width 135 height 15
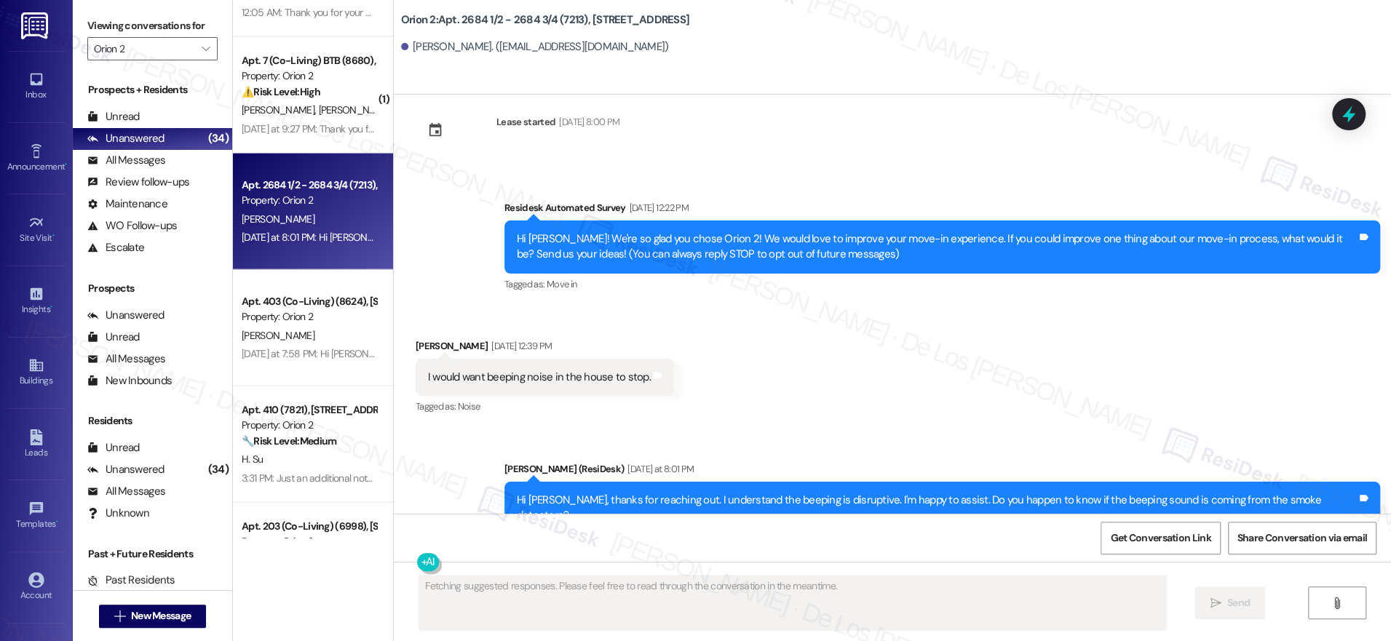
scroll to position [63, 0]
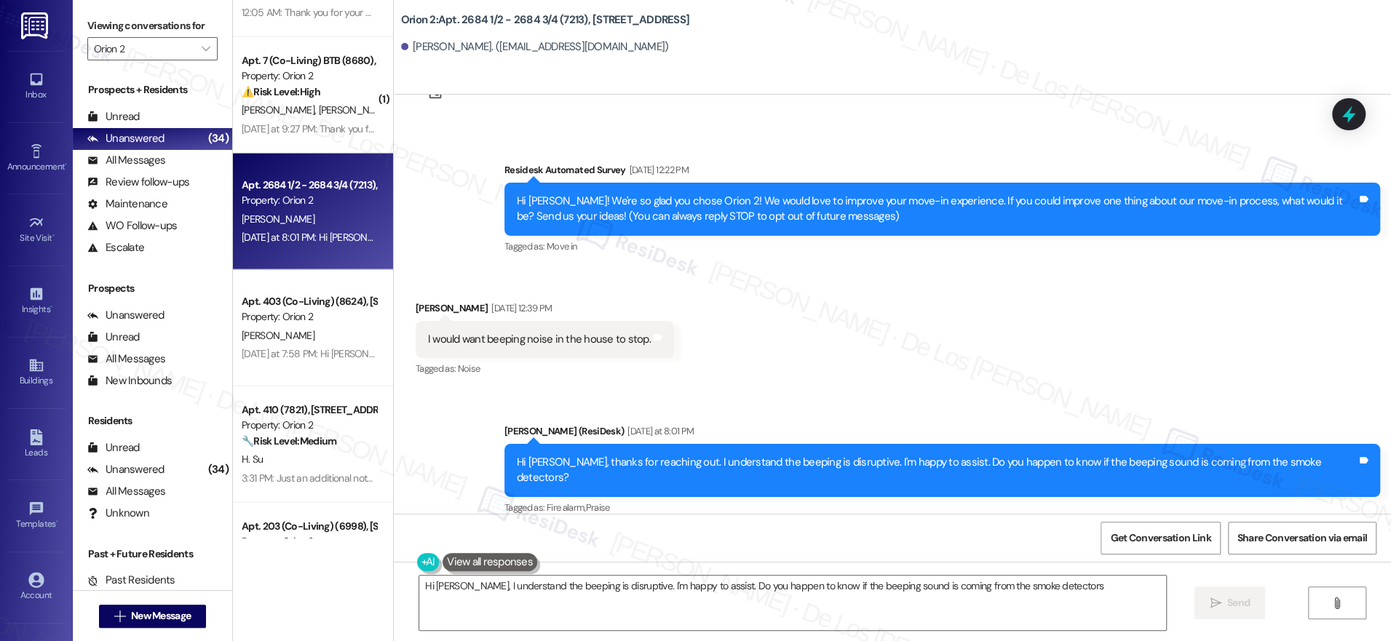
type textarea "Hi Jakob, I understand the beeping is disruptive. I'm happy to assist. Do you h…"
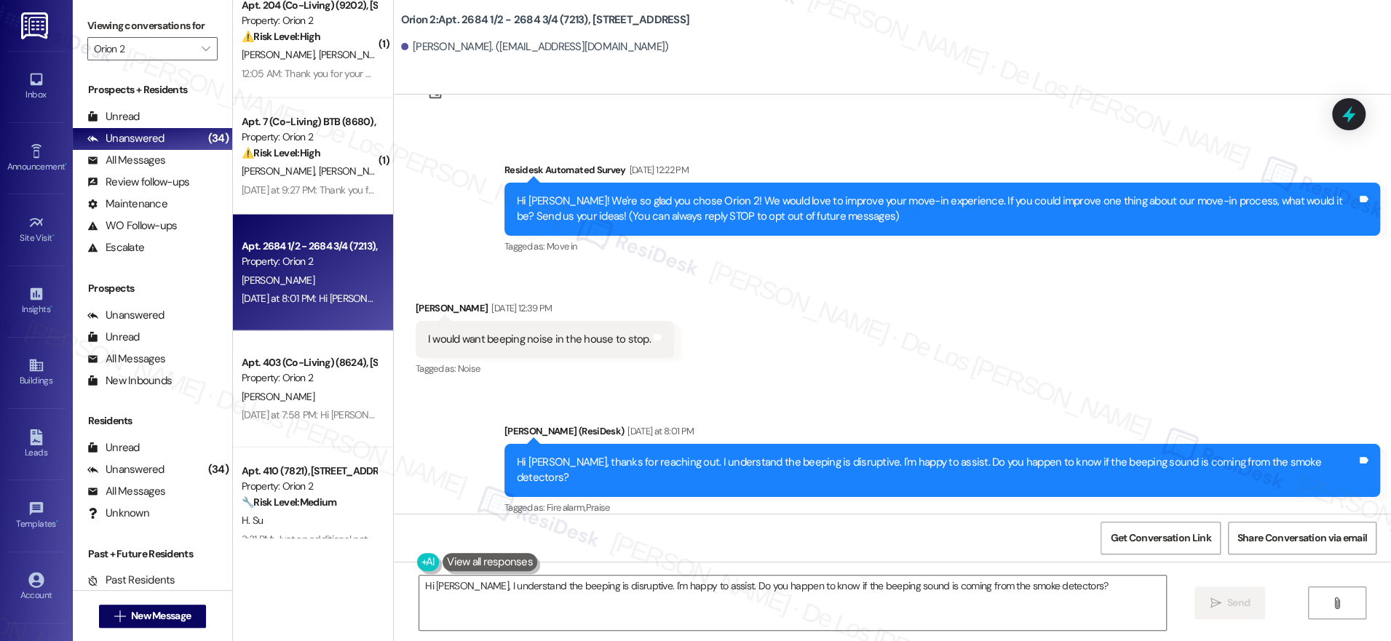
scroll to position [2560, 0]
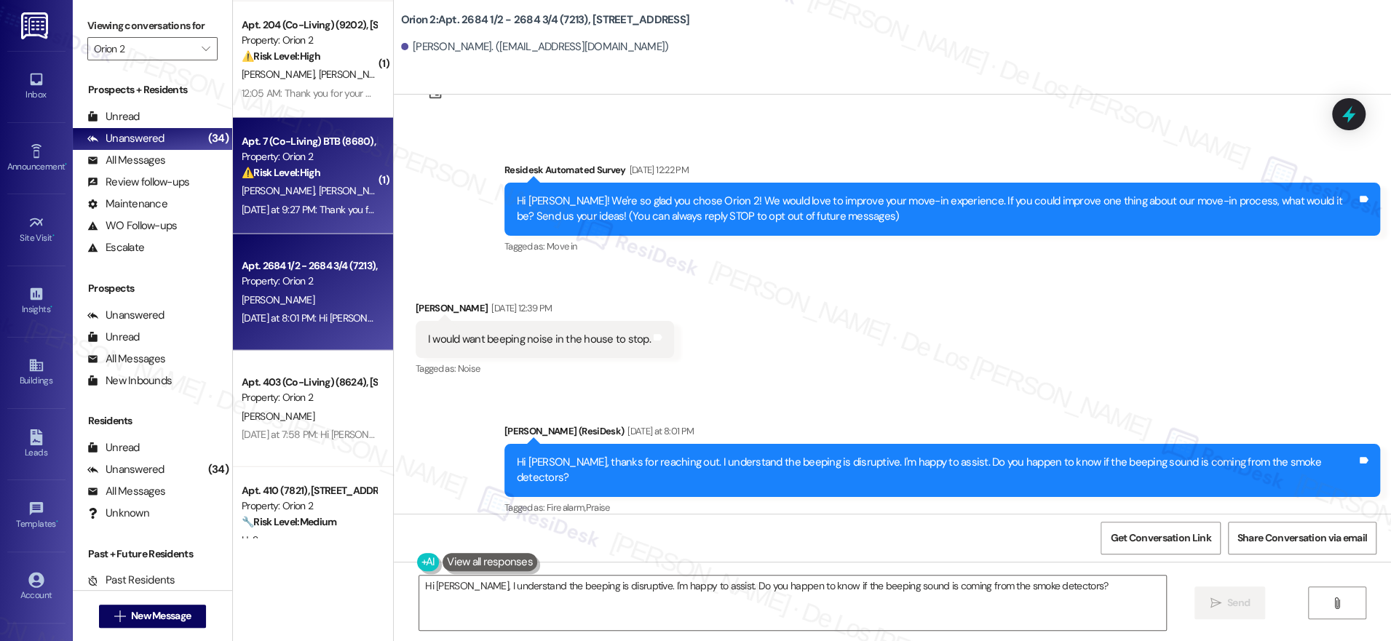
click at [302, 206] on div "Yesterday at 9:27 PM: Thank you for your message. Our offices are currently clo…" at bounding box center [687, 209] width 891 height 13
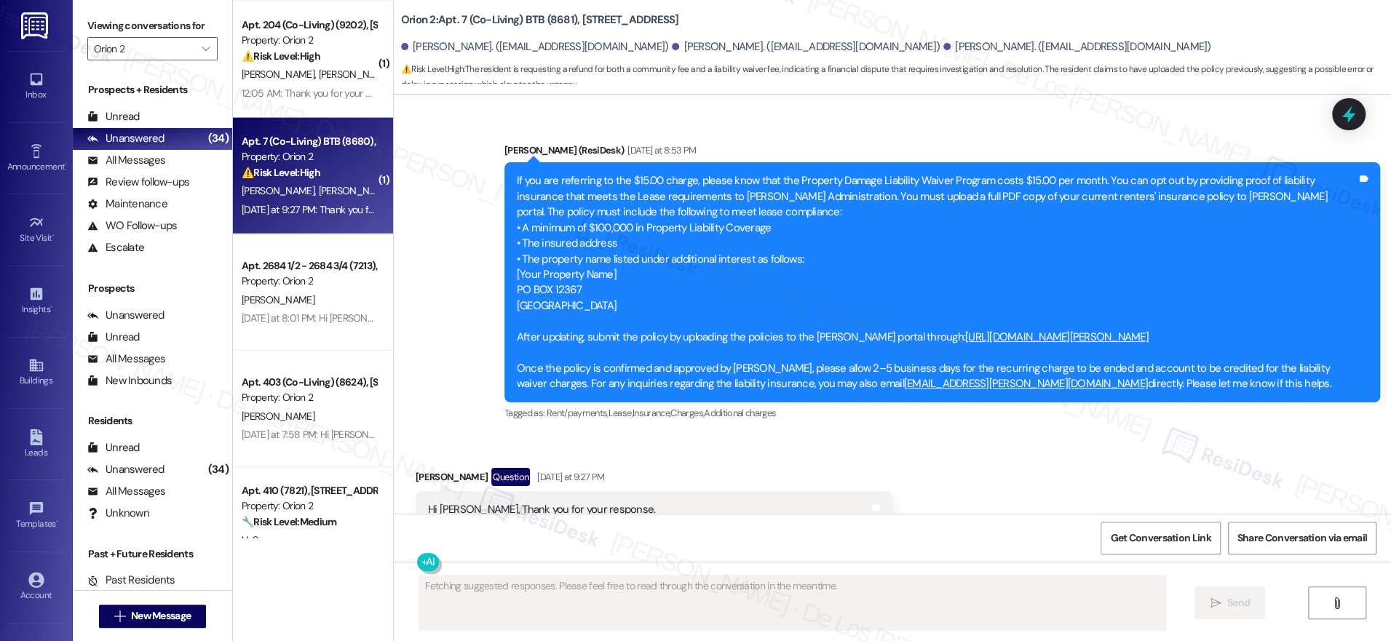
scroll to position [1395, 0]
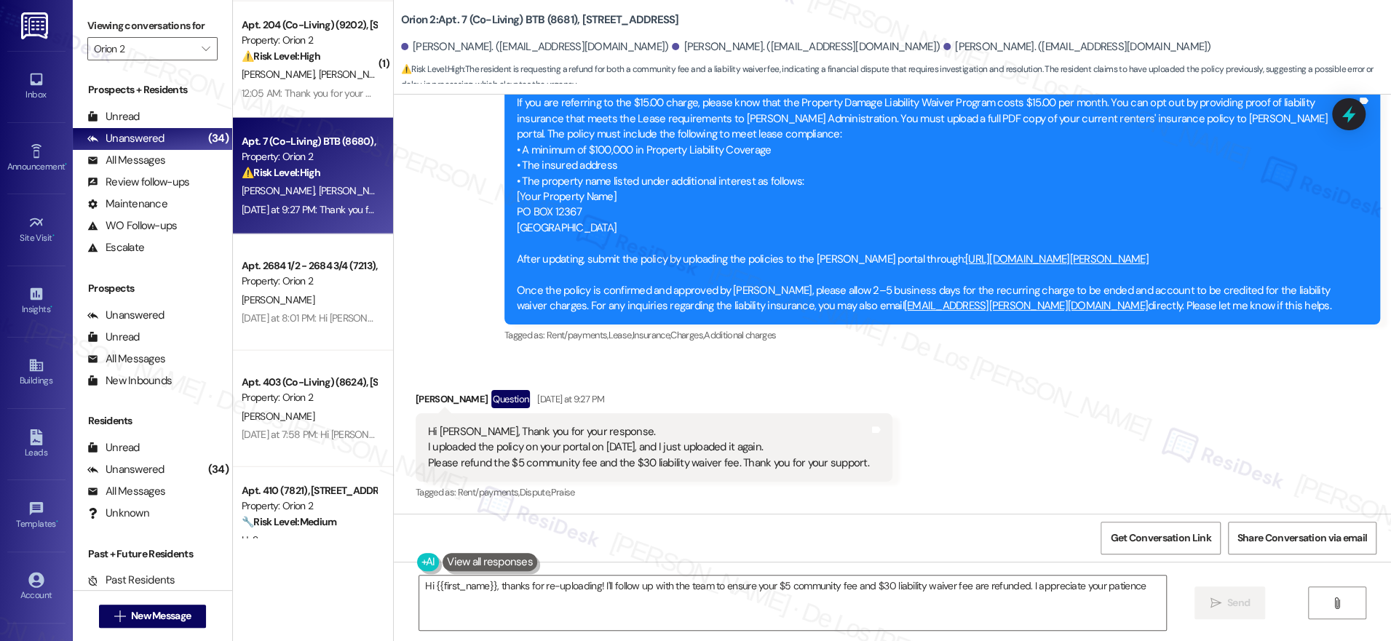
type textarea "Hi {{first_name}}, thanks for re-uploading! I'll follow up with the team to ens…"
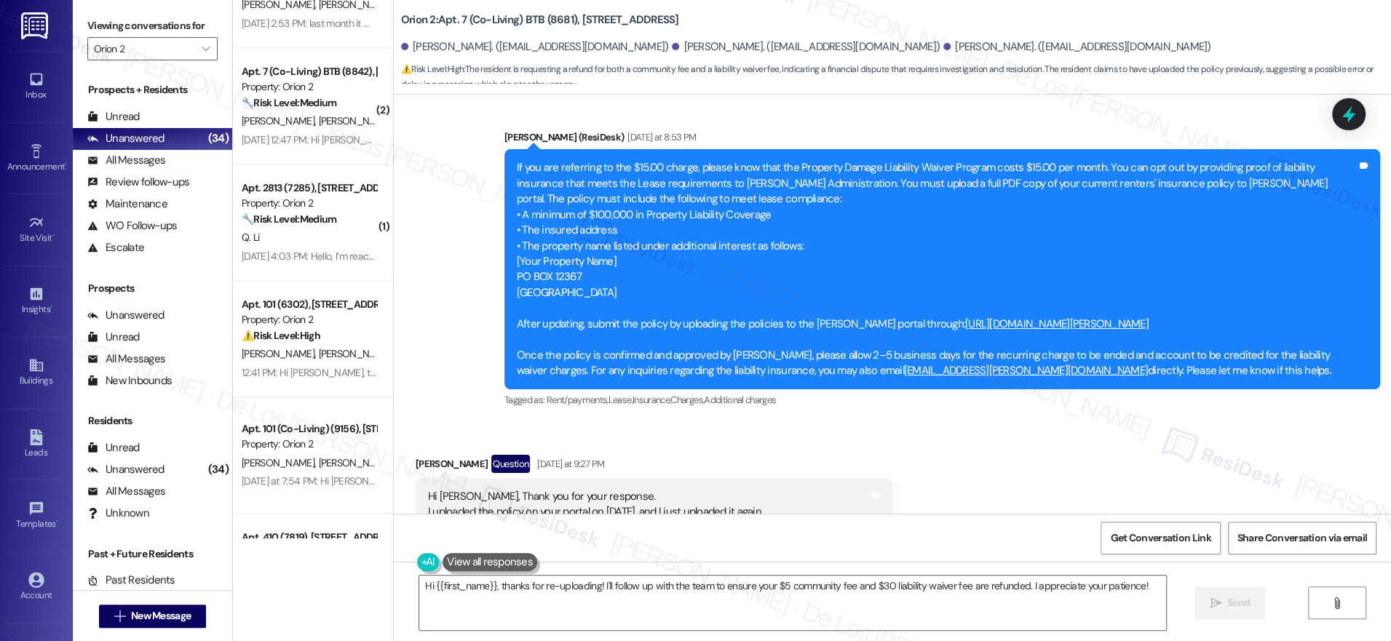
scroll to position [1460, 0]
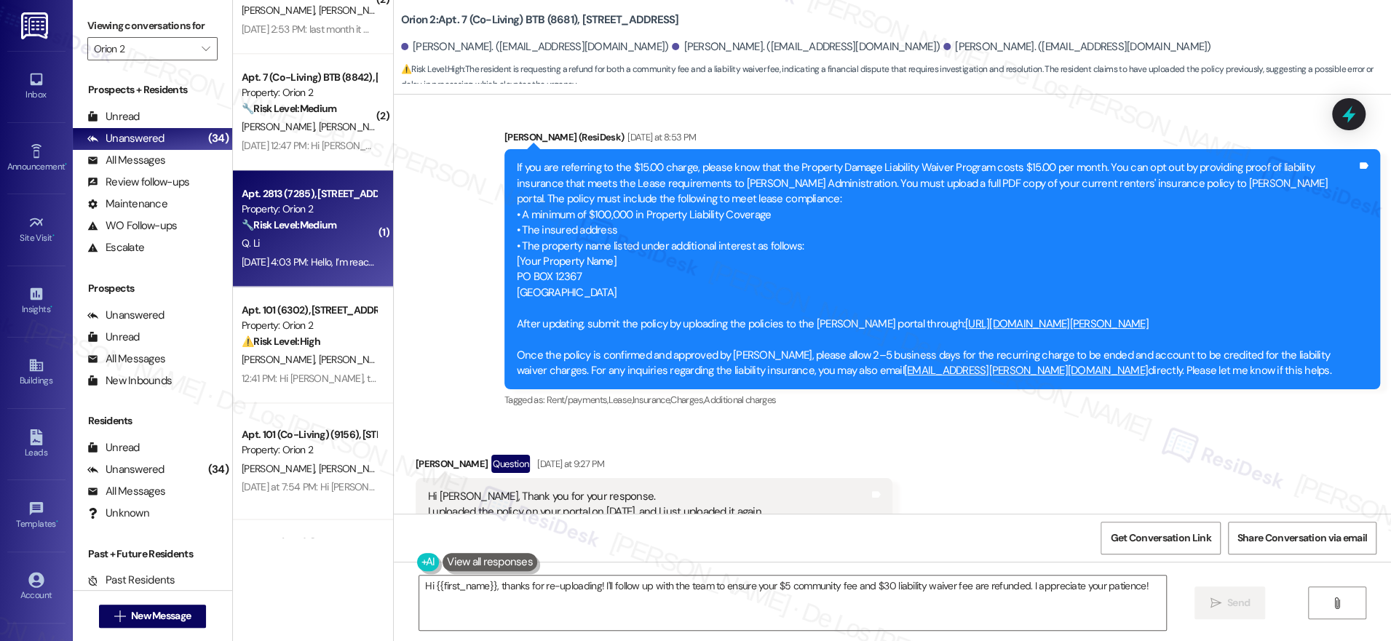
click at [306, 227] on strong "🔧 Risk Level: Medium" at bounding box center [289, 224] width 95 height 13
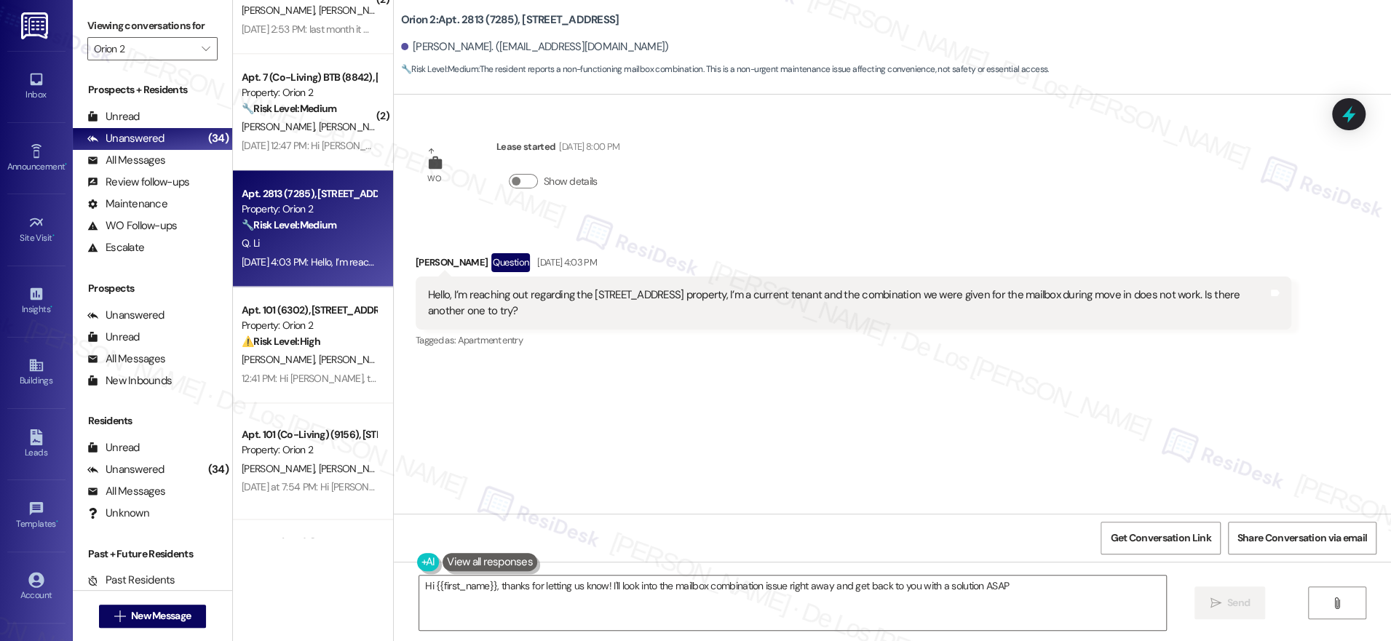
type textarea "Hi {{first_name}}, thanks for letting us know! I'll look into the mailbox combi…"
